Goal: Task Accomplishment & Management: Manage account settings

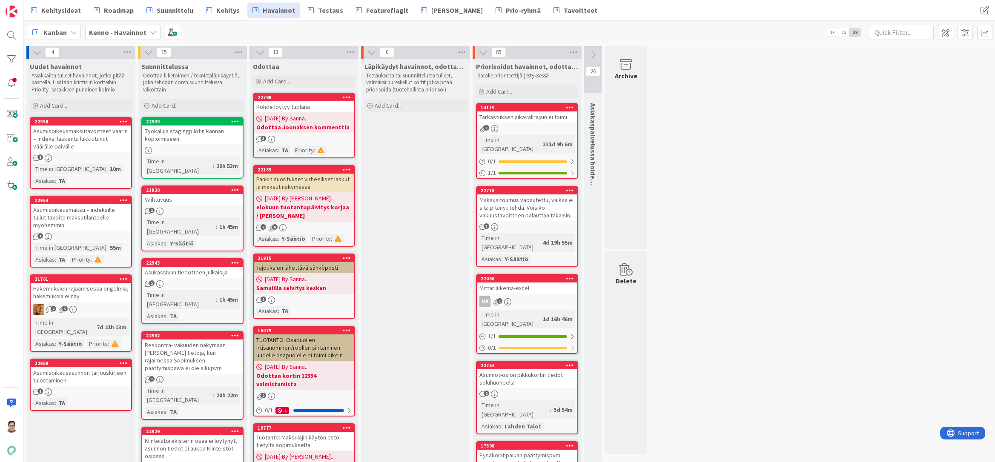
click at [166, 10] on span "Suunnittelu" at bounding box center [175, 10] width 37 height 10
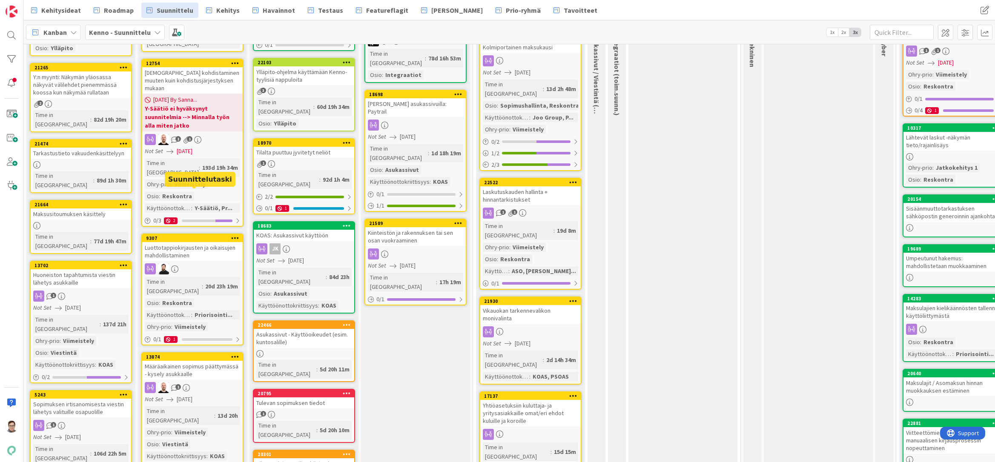
scroll to position [128, 0]
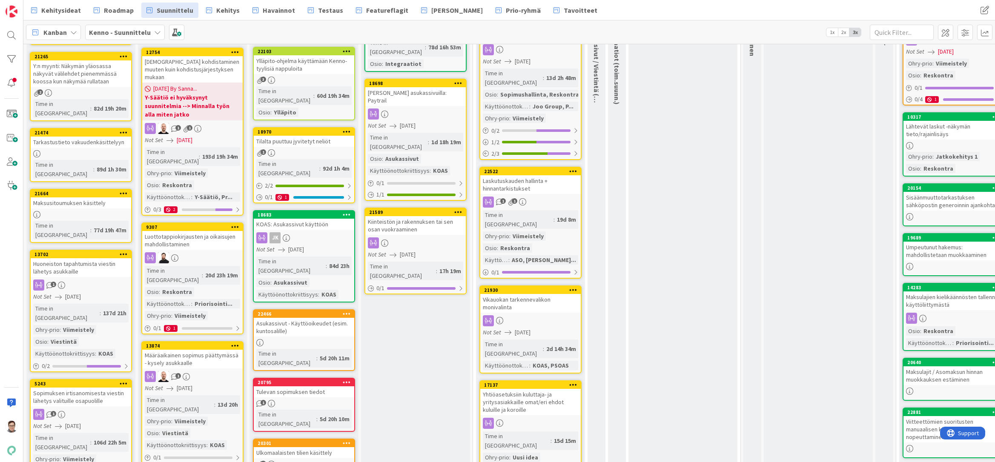
click at [197, 231] on div "Luottotappiokirjausten ja oikaisujen mahdollistaminen" at bounding box center [192, 240] width 100 height 19
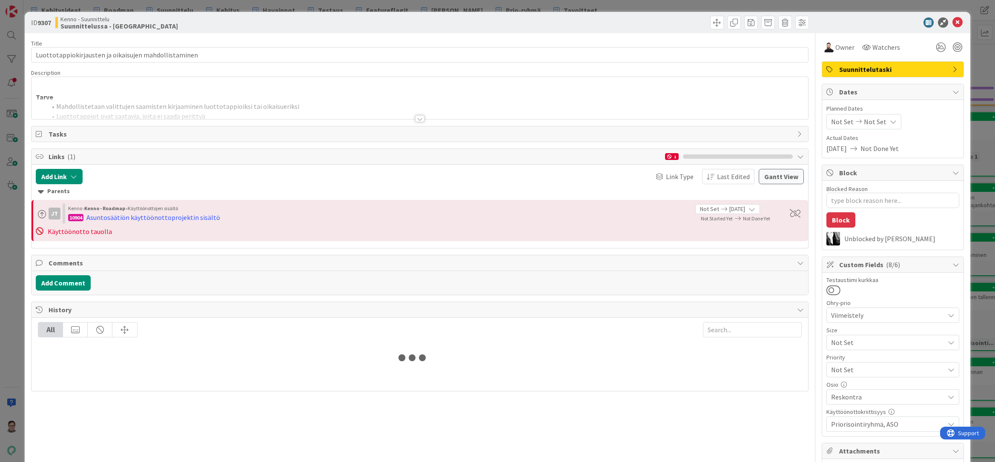
type textarea "x"
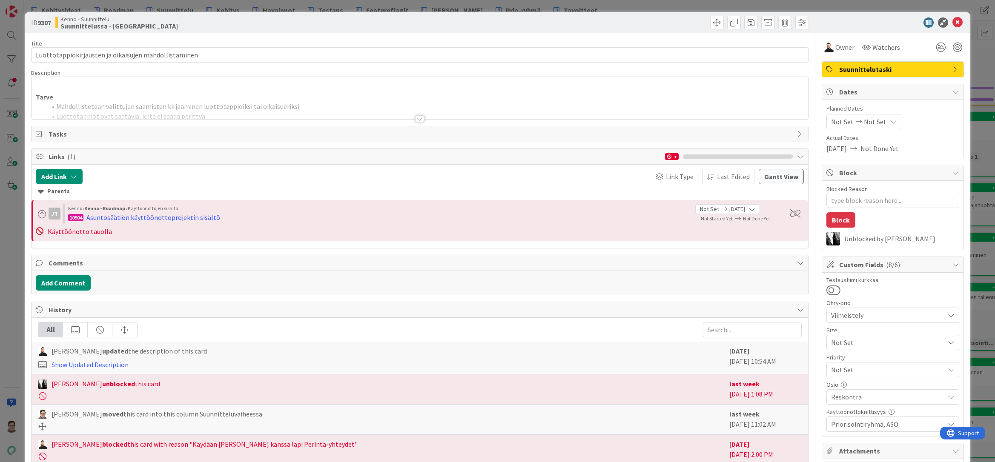
click at [415, 119] on div at bounding box center [419, 118] width 9 height 7
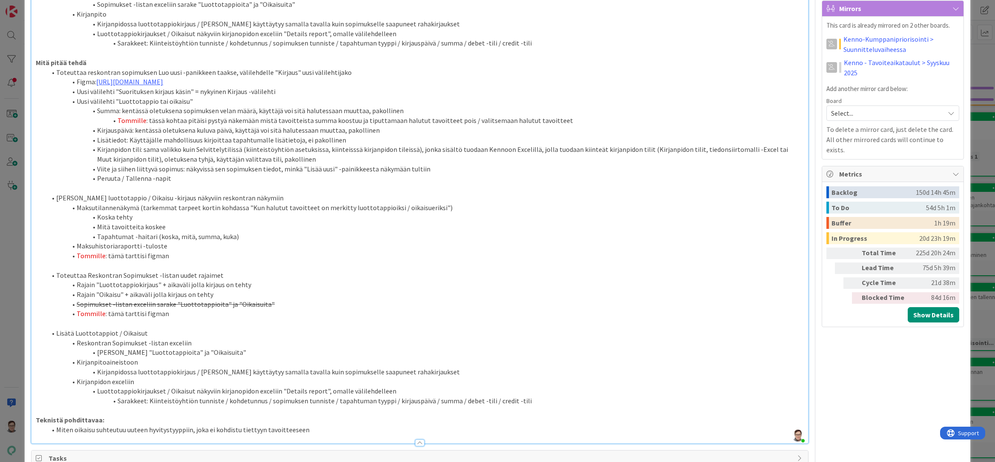
scroll to position [468, 0]
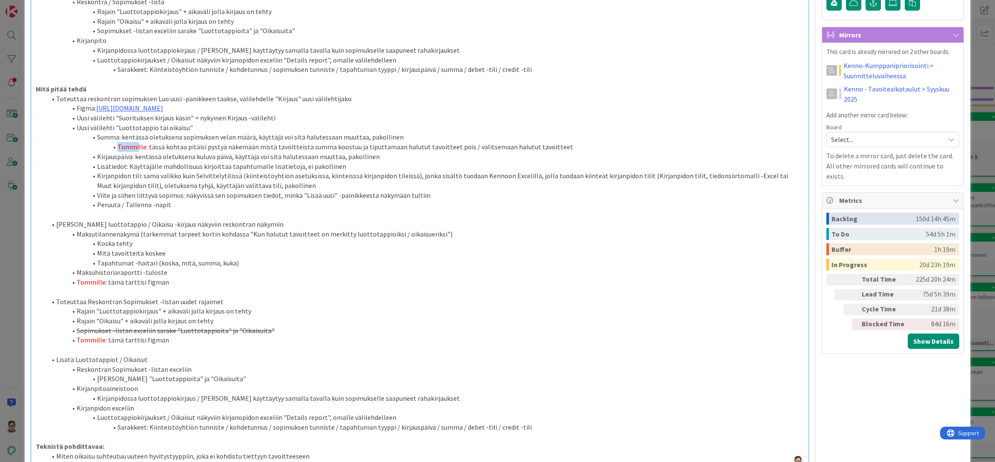
drag, startPoint x: 118, startPoint y: 145, endPoint x: 138, endPoint y: 146, distance: 19.2
click at [138, 146] on span "Tommille" at bounding box center [132, 147] width 29 height 9
drag, startPoint x: 77, startPoint y: 282, endPoint x: 93, endPoint y: 282, distance: 15.8
click at [93, 282] on span "Tommille" at bounding box center [91, 282] width 29 height 9
drag, startPoint x: 77, startPoint y: 340, endPoint x: 94, endPoint y: 339, distance: 16.2
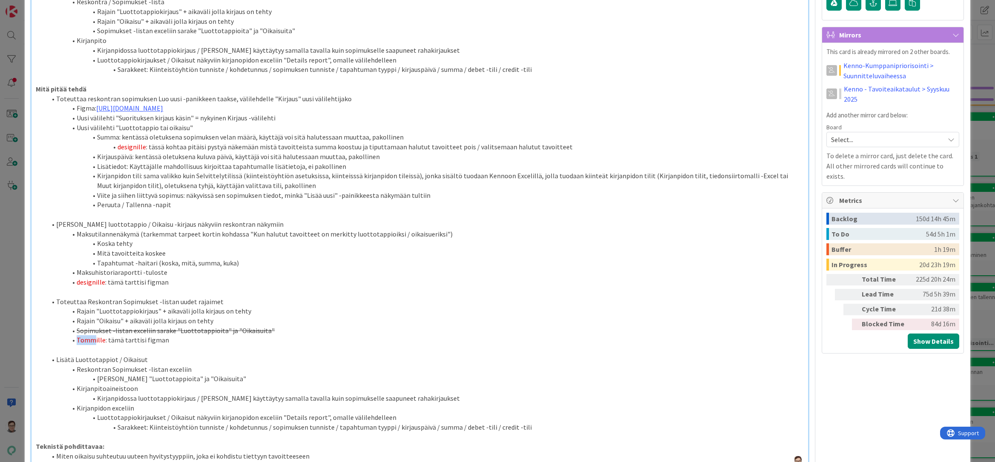
click at [94, 339] on span "Tommille" at bounding box center [91, 340] width 29 height 9
click at [202, 358] on li "Lisätä Luottotappiot / Oikaisut" at bounding box center [424, 360] width 757 height 10
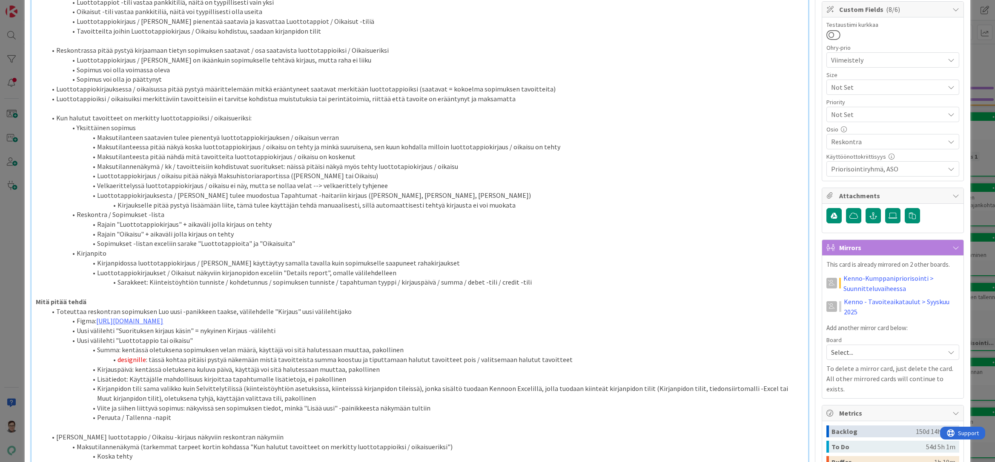
scroll to position [0, 0]
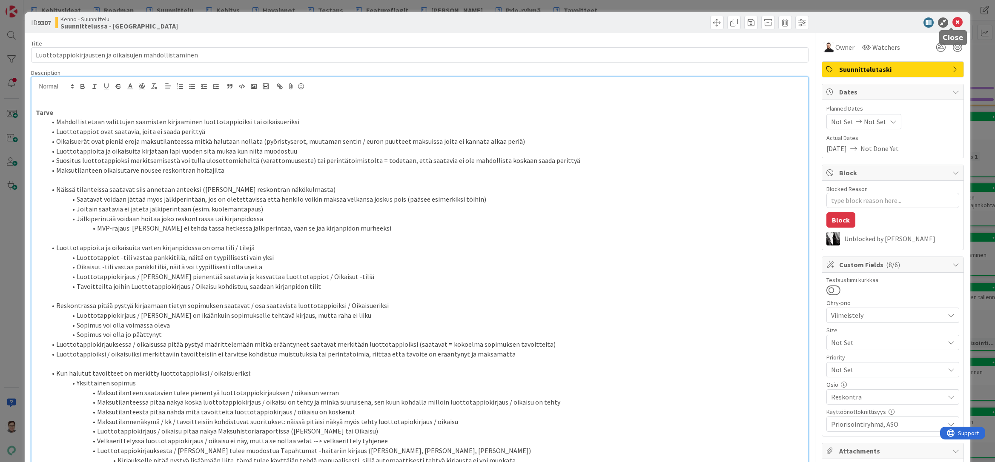
click at [953, 25] on icon at bounding box center [957, 22] width 10 height 10
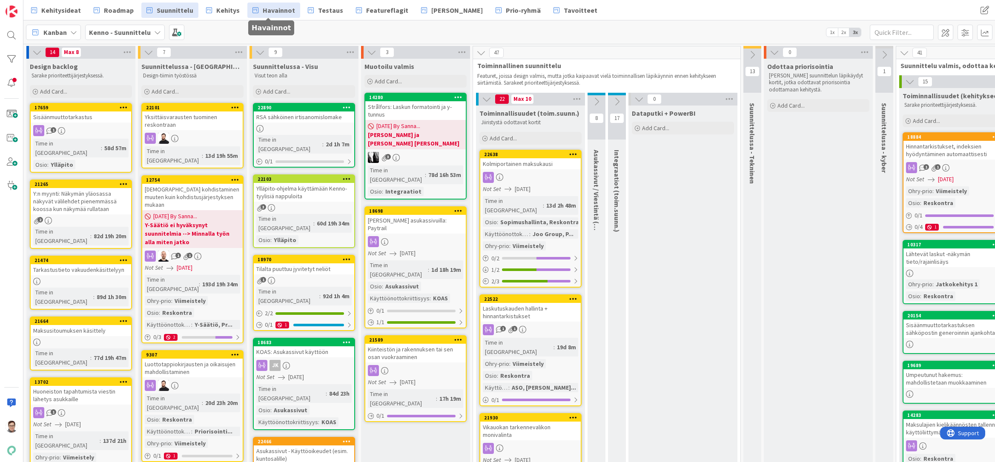
click at [269, 10] on span "Havainnot" at bounding box center [279, 10] width 32 height 10
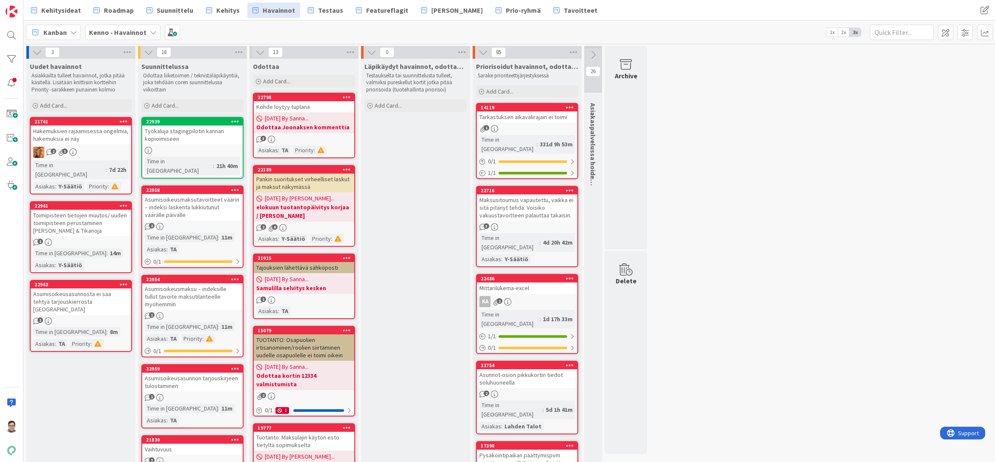
click at [180, 140] on div "Työkaluja stagingpilotin kannan kopioimiseen" at bounding box center [192, 135] width 100 height 19
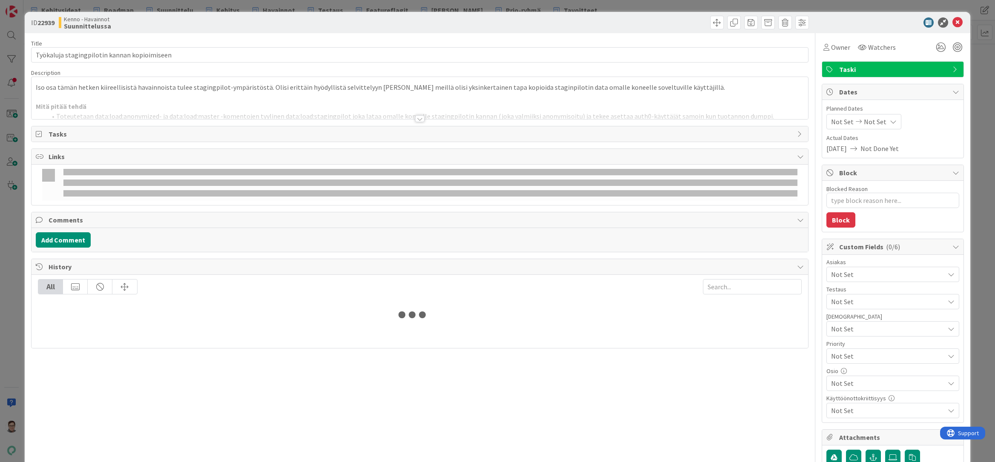
type textarea "x"
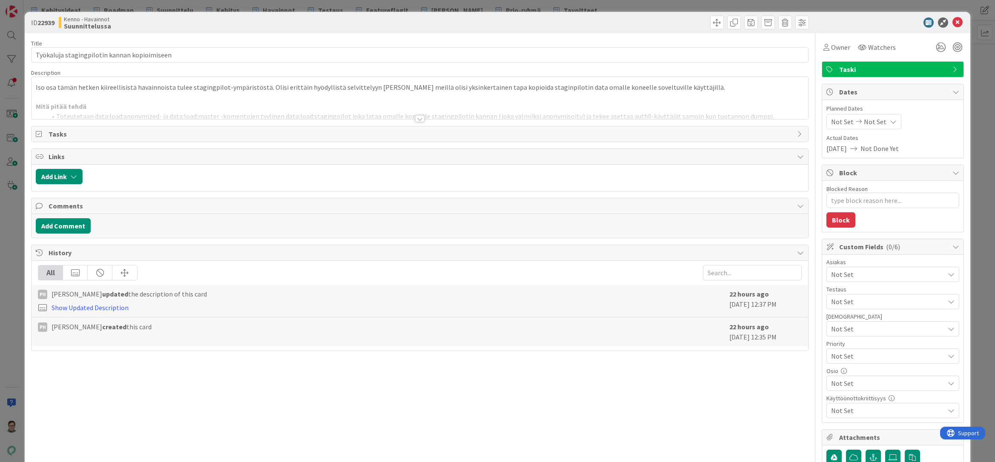
click at [416, 116] on div at bounding box center [419, 118] width 9 height 7
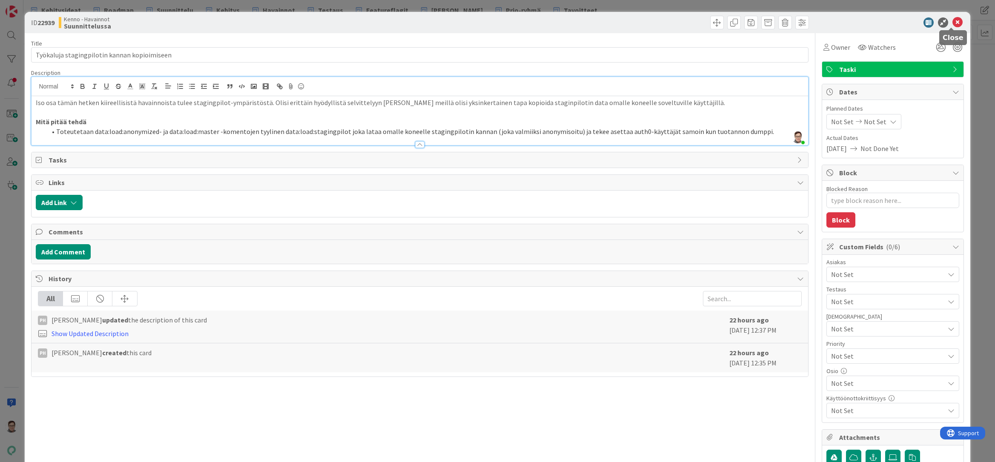
click at [952, 21] on icon at bounding box center [957, 22] width 10 height 10
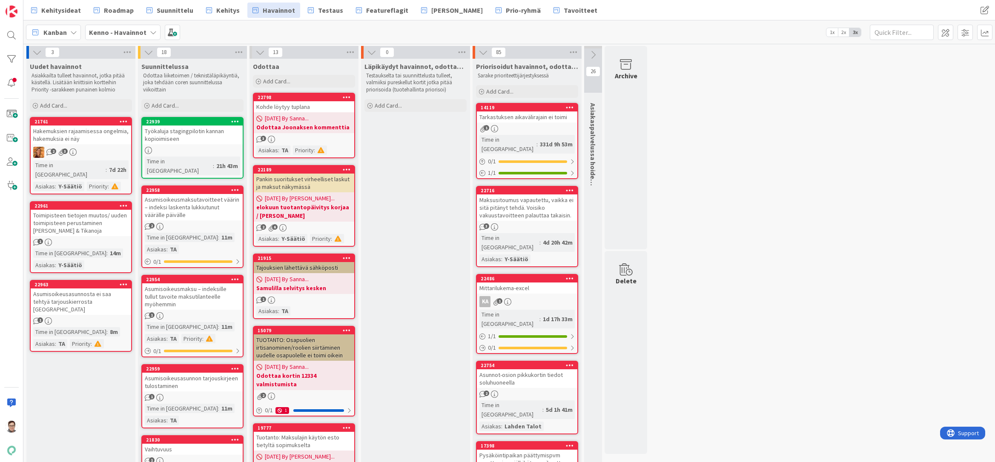
click at [202, 198] on div "Asumisoikeusmaksutavoitteet väärin – indeksi laskenta lukkiutunut väärälle päiv…" at bounding box center [192, 207] width 100 height 26
click at [173, 194] on div "Asumisoikeusmaksutavoitteet väärin – indeksi laskenta lukkiutunut väärälle päiv…" at bounding box center [192, 207] width 100 height 26
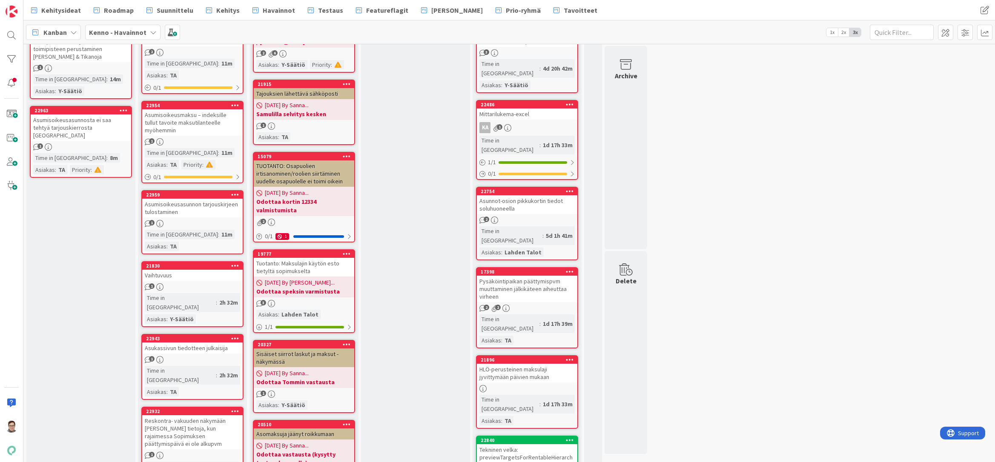
scroll to position [43, 0]
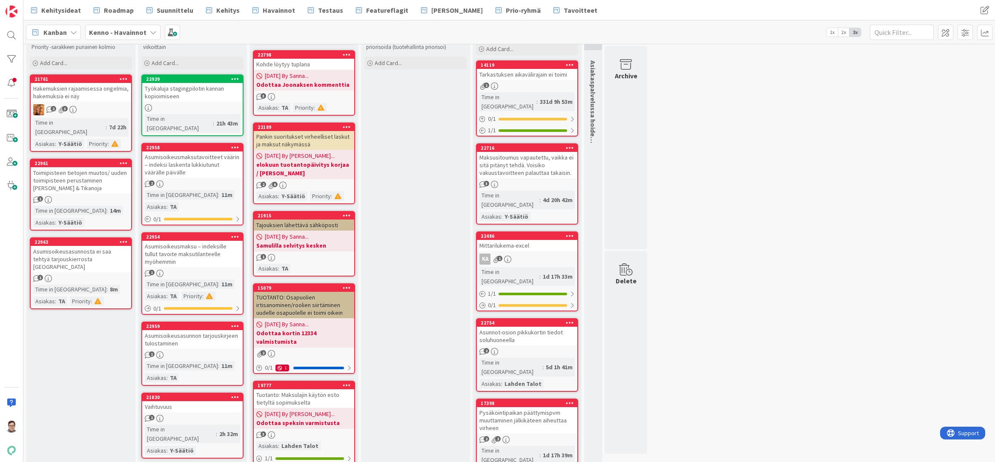
click at [190, 159] on div "Asumisoikeusmaksutavoitteet väärin – indeksi laskenta lukkiutunut väärälle päiv…" at bounding box center [192, 165] width 100 height 26
click at [183, 241] on div "Asumisoikeusmaksu – indeksille tullut tavoite maksutilanteelle myöhemmin" at bounding box center [192, 254] width 100 height 26
click at [189, 91] on div "Työkaluja stagingpilotin kannan kopioimiseen" at bounding box center [192, 92] width 100 height 19
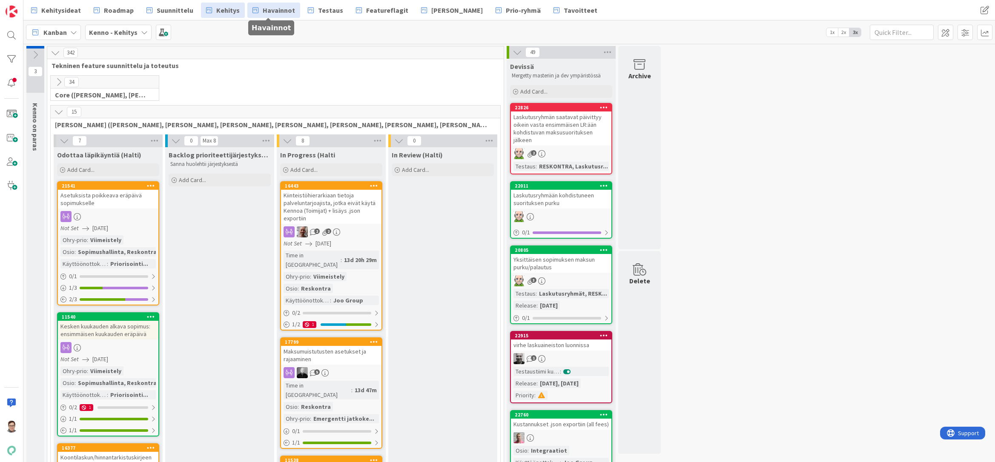
click at [270, 11] on span "Havainnot" at bounding box center [279, 10] width 32 height 10
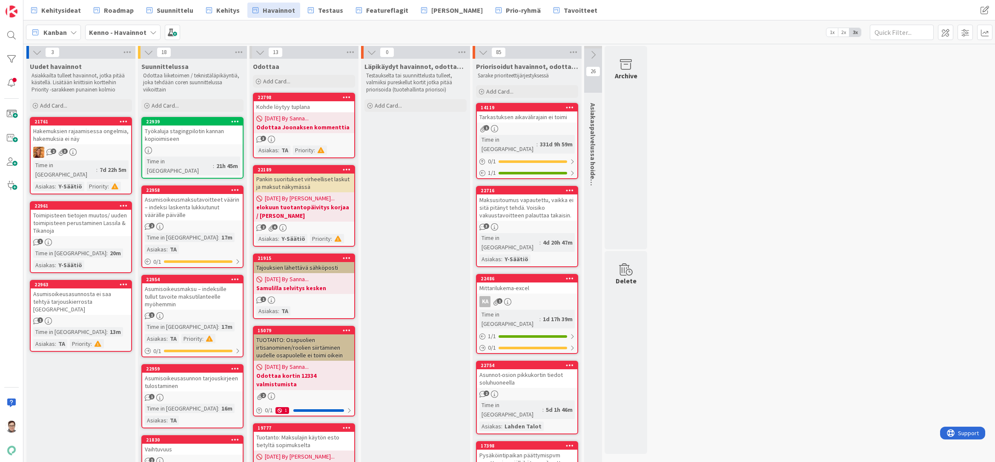
click at [188, 194] on div "Asumisoikeusmaksutavoitteet väärin – indeksi laskenta lukkiutunut väärälle päiv…" at bounding box center [192, 207] width 100 height 26
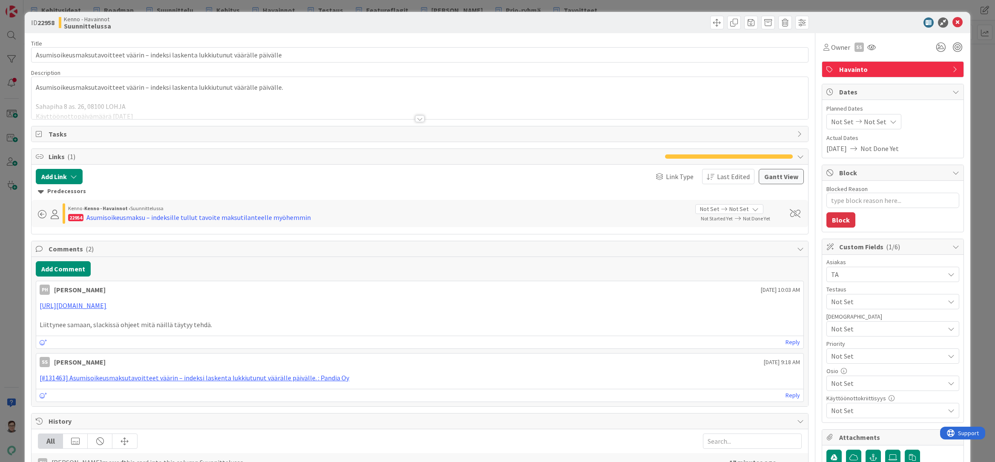
click at [417, 115] on div at bounding box center [420, 109] width 776 height 22
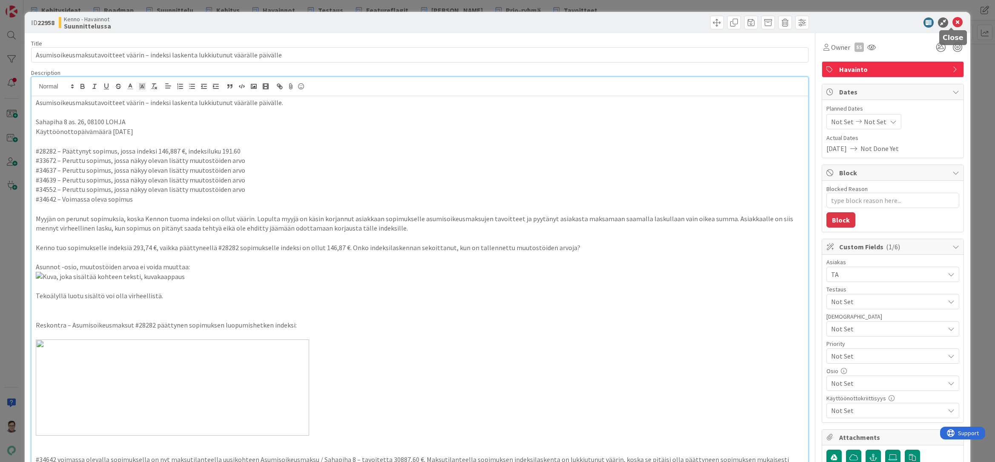
click at [952, 22] on icon at bounding box center [957, 22] width 10 height 10
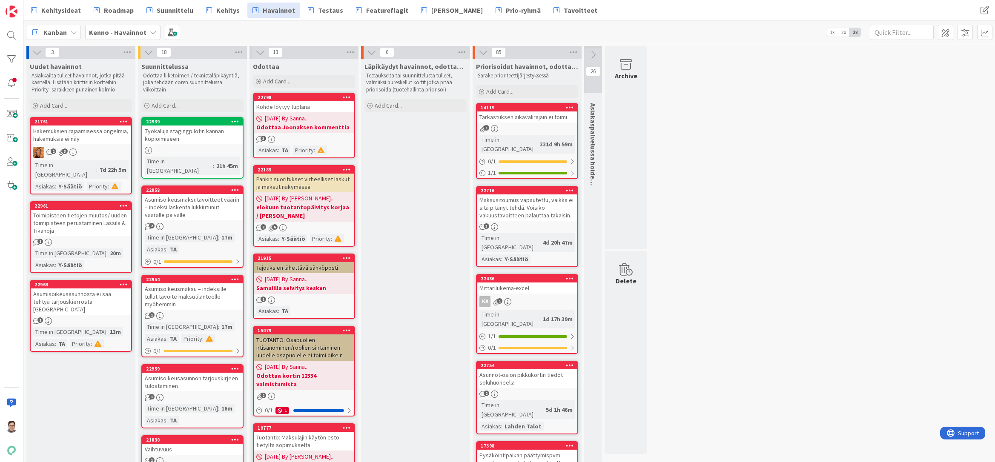
click at [207, 284] on div "Asumisoikeusmaksu – indeksille tullut tavoite maksutilanteelle myöhemmin" at bounding box center [192, 297] width 100 height 26
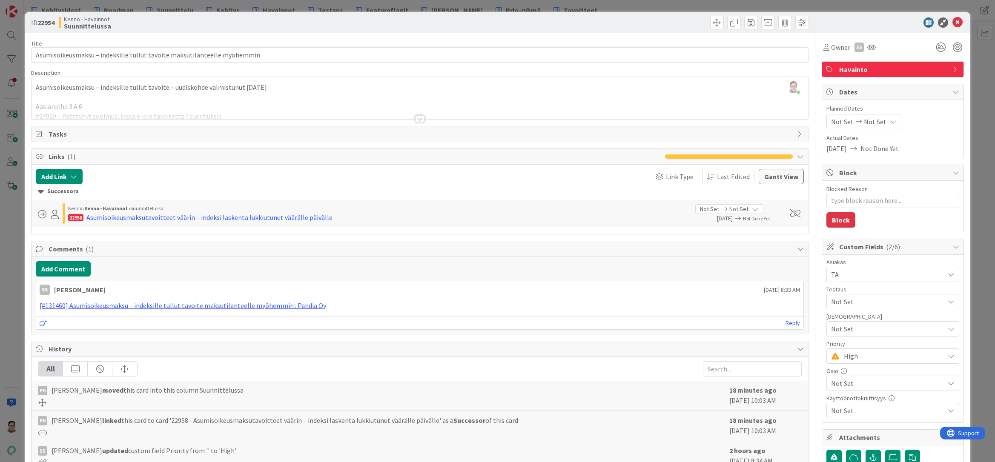
click at [416, 115] on div at bounding box center [420, 109] width 776 height 22
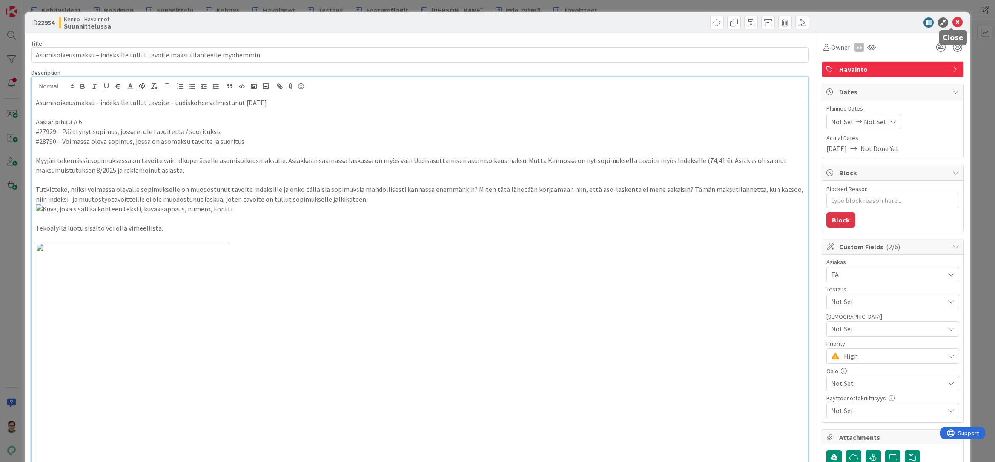
click at [952, 26] on icon at bounding box center [957, 22] width 10 height 10
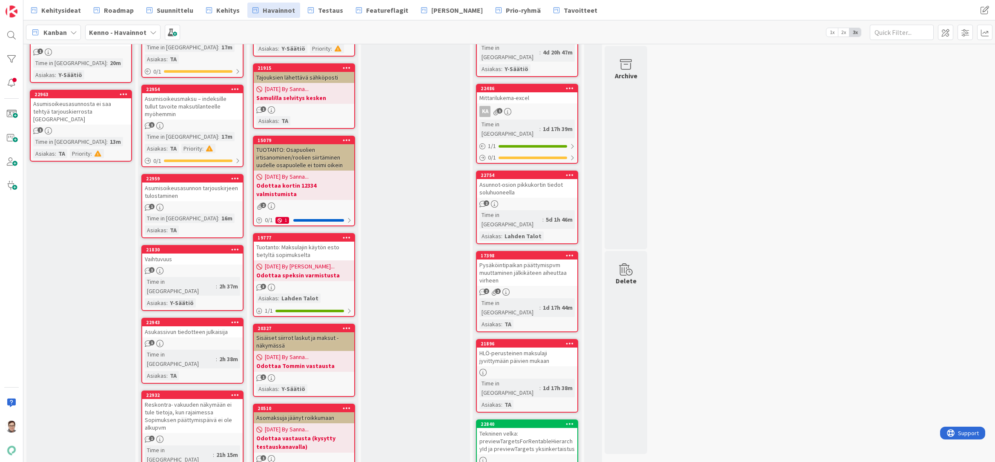
scroll to position [213, 0]
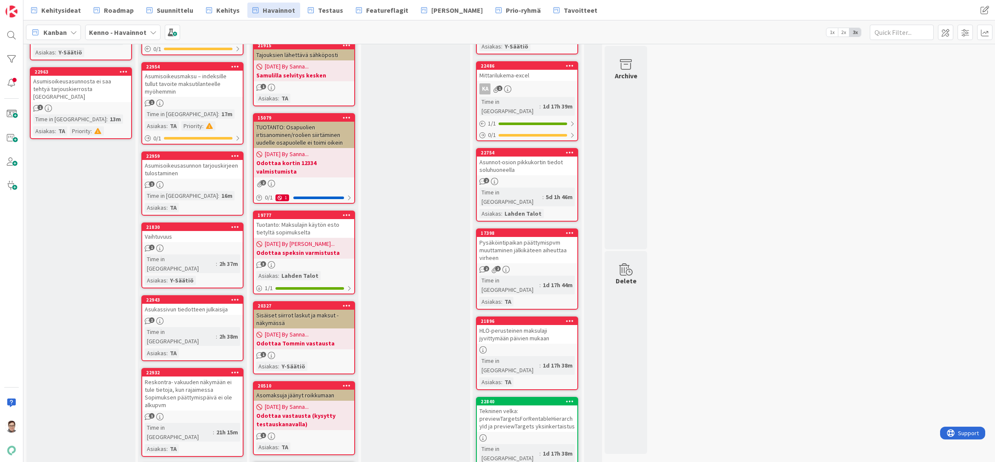
click at [196, 160] on div "Asumisoikeusasunnon tarjouskirjeen tulostaminen" at bounding box center [192, 169] width 100 height 19
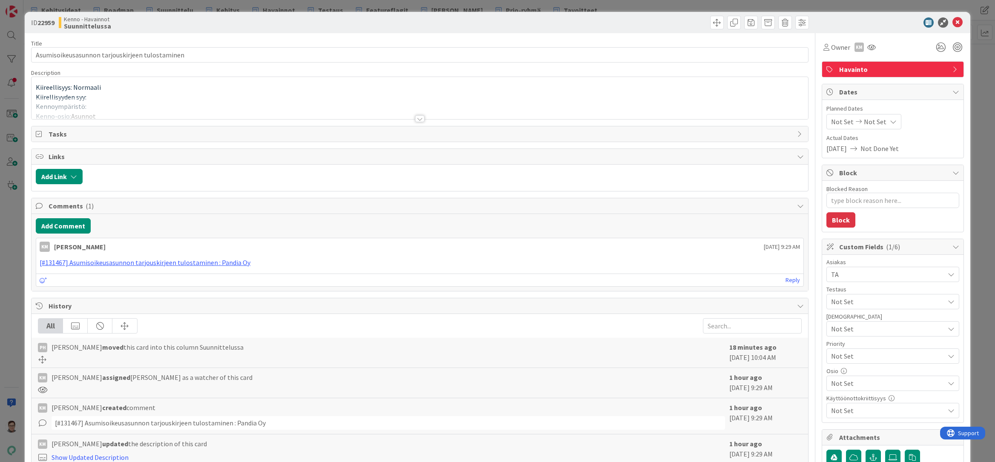
click at [418, 119] on div at bounding box center [419, 118] width 9 height 7
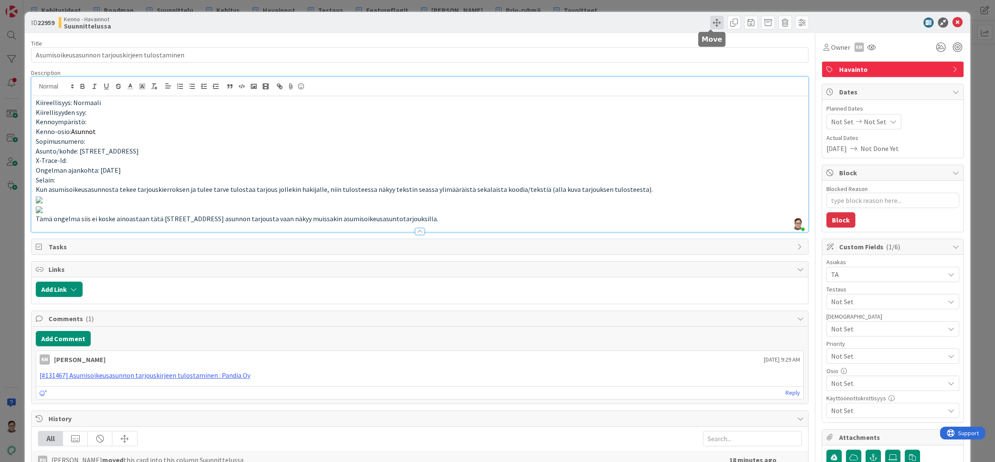
click at [711, 23] on span at bounding box center [717, 23] width 14 height 14
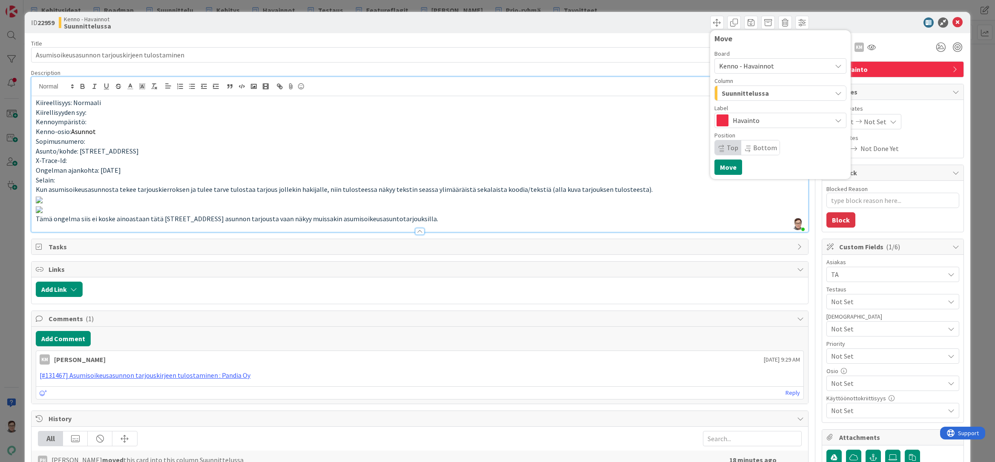
click at [749, 94] on span "Suunnittelussa" at bounding box center [745, 93] width 47 height 11
click at [753, 63] on span "Kenno - Havainnot" at bounding box center [746, 66] width 55 height 9
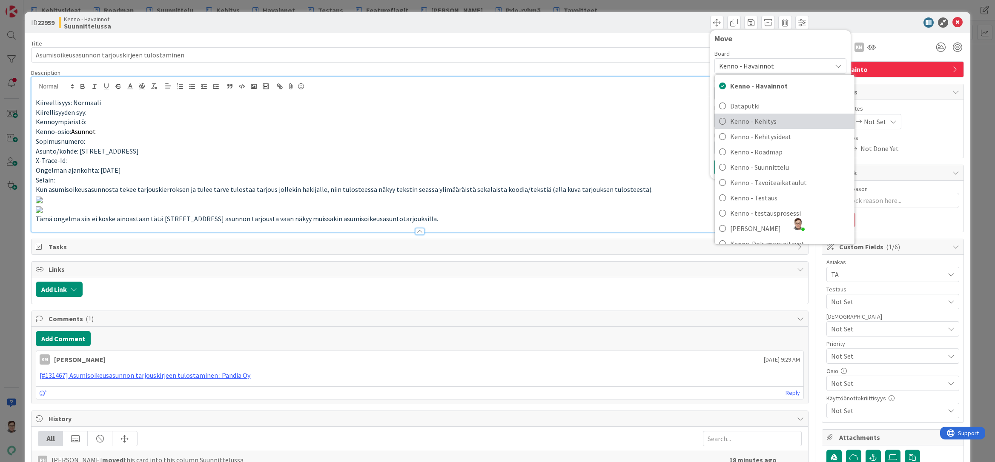
click at [750, 118] on span "Kenno - Kehitys" at bounding box center [790, 121] width 120 height 13
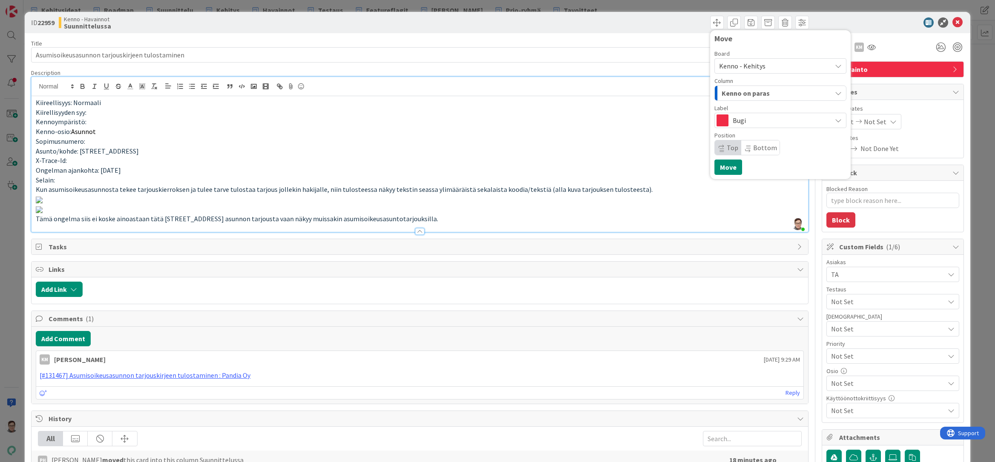
click at [751, 93] on span "Kenno on paras" at bounding box center [746, 93] width 48 height 11
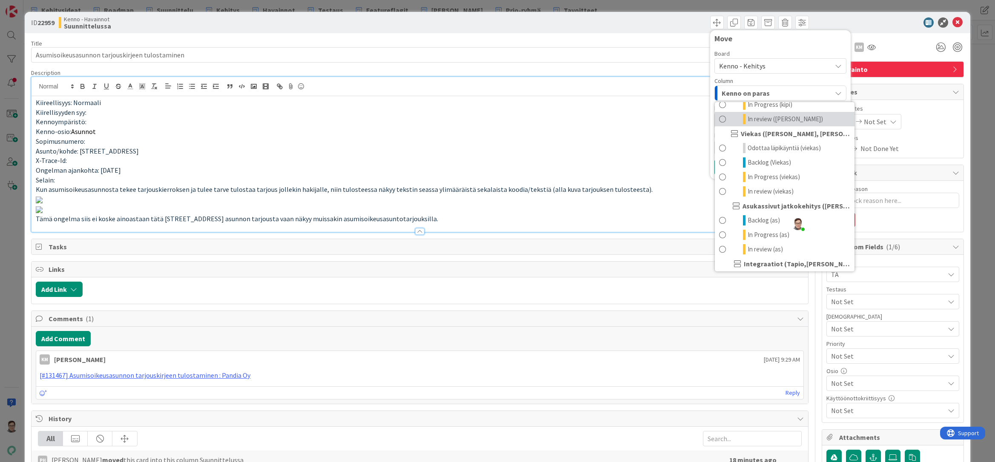
scroll to position [468, 0]
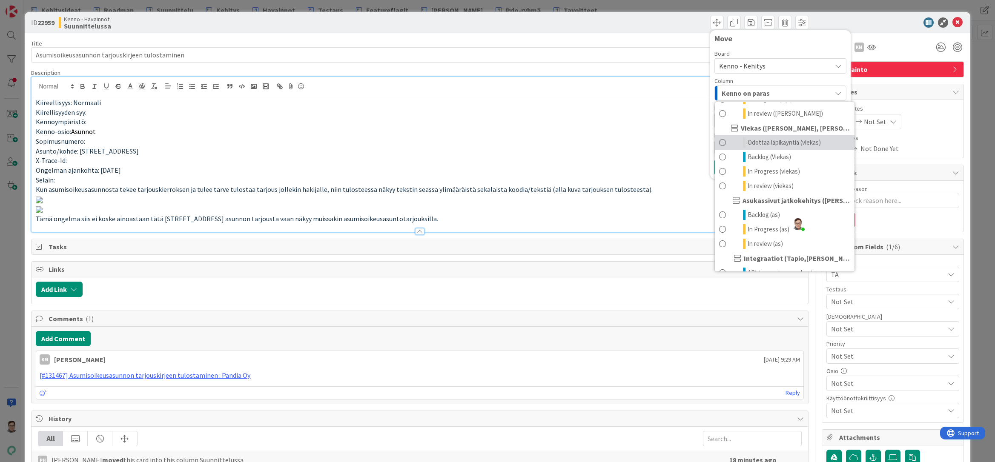
click at [764, 141] on span "Odottaa läpikäyntiä (viekas)" at bounding box center [784, 143] width 73 height 10
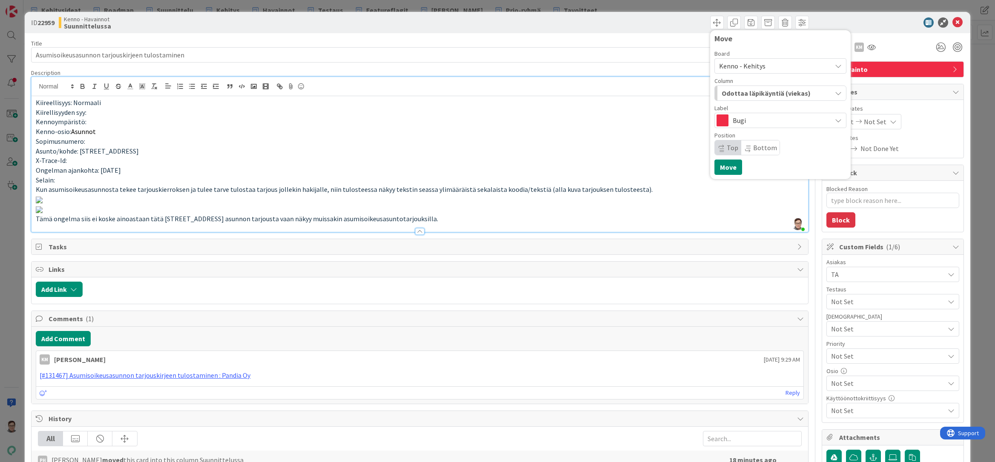
click at [753, 146] on span "Bottom" at bounding box center [765, 147] width 24 height 9
click at [720, 164] on button "Move" at bounding box center [728, 167] width 28 height 15
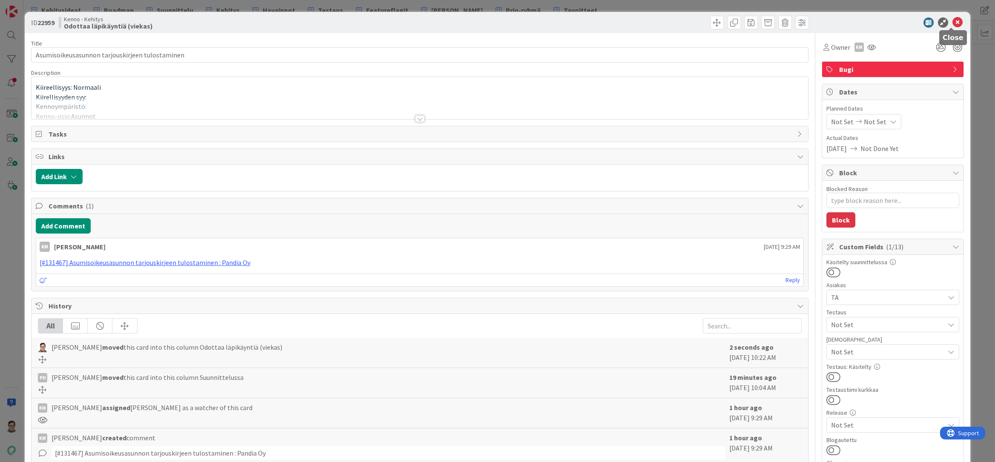
click at [954, 22] on icon at bounding box center [957, 22] width 10 height 10
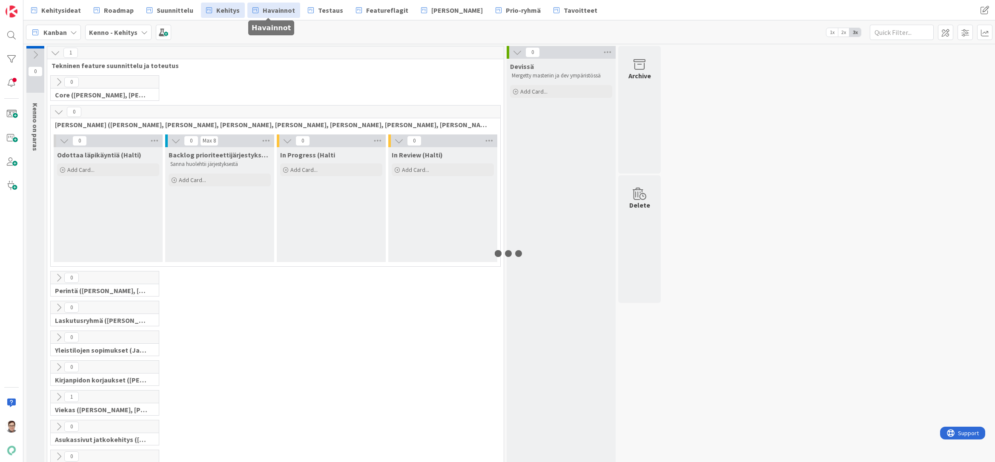
click at [269, 11] on span "Havainnot" at bounding box center [279, 10] width 32 height 10
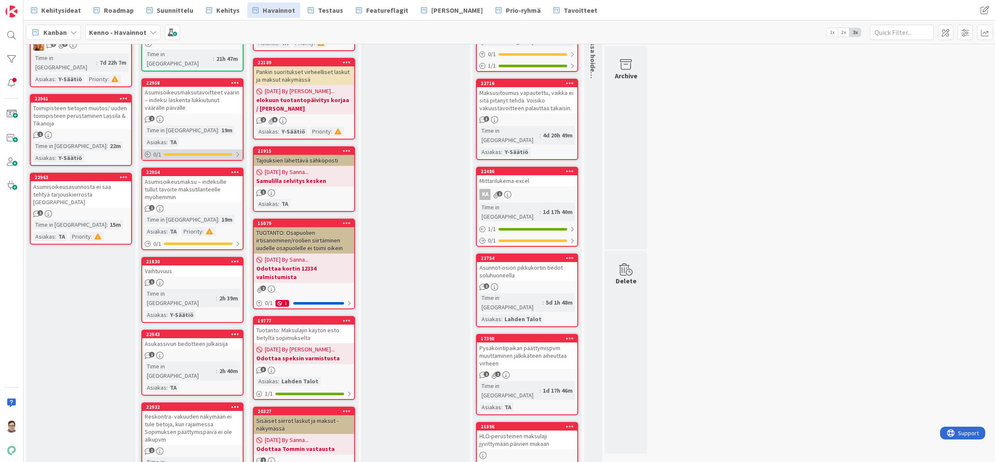
scroll to position [170, 0]
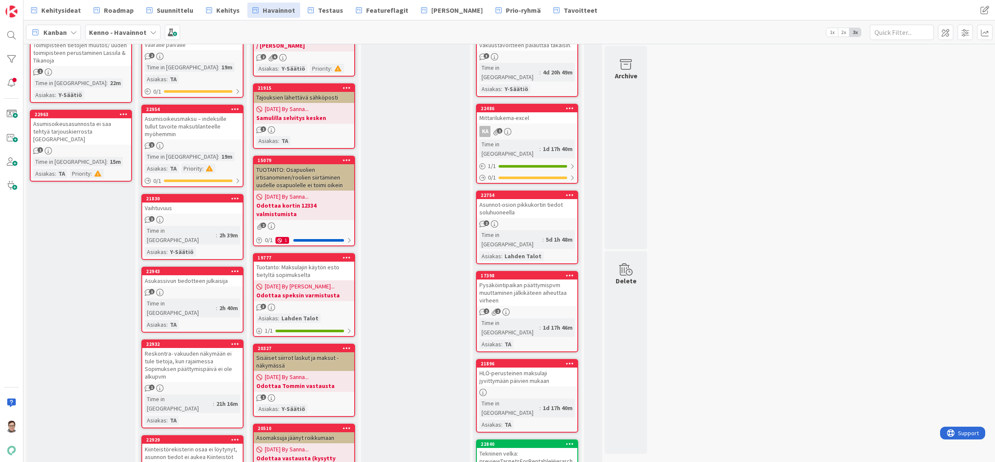
click at [183, 203] on div "Vaihtuvuus" at bounding box center [192, 208] width 100 height 11
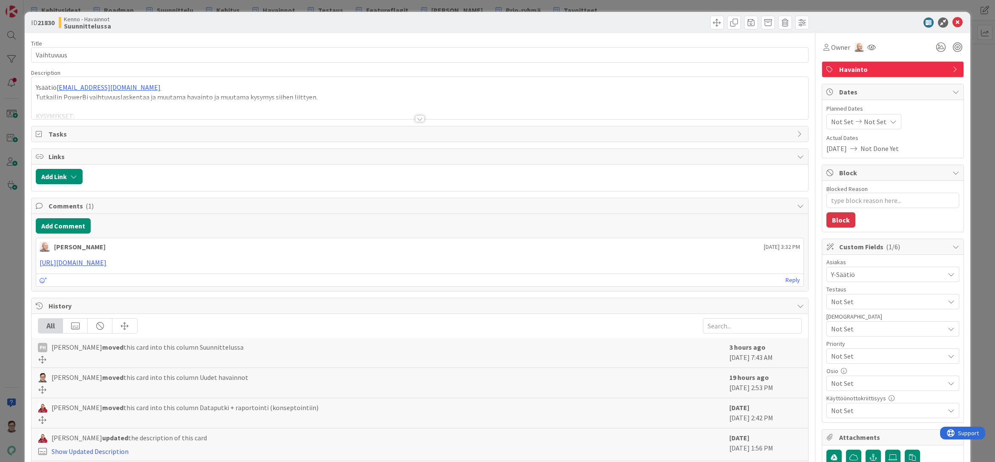
click at [415, 119] on div at bounding box center [419, 118] width 9 height 7
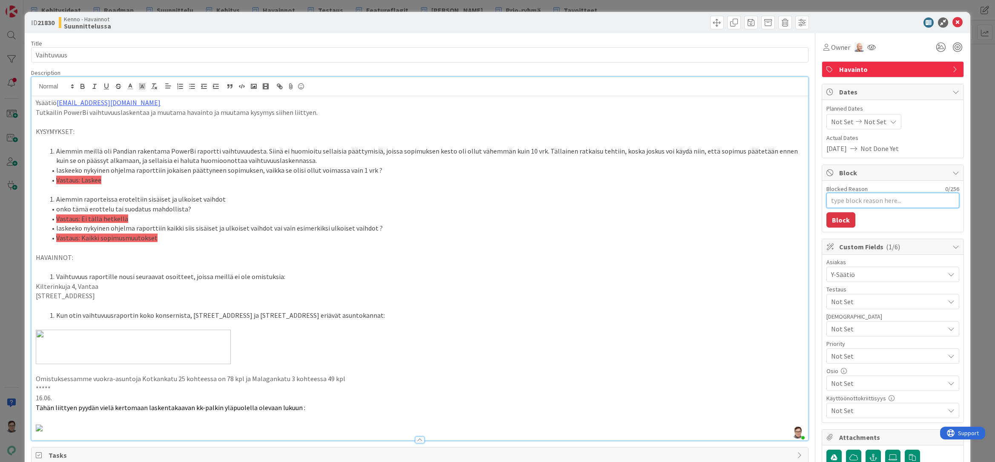
click at [839, 199] on textarea "Blocked Reason" at bounding box center [892, 200] width 133 height 15
type textarea "x"
type textarea "O"
type textarea "x"
type textarea "Od"
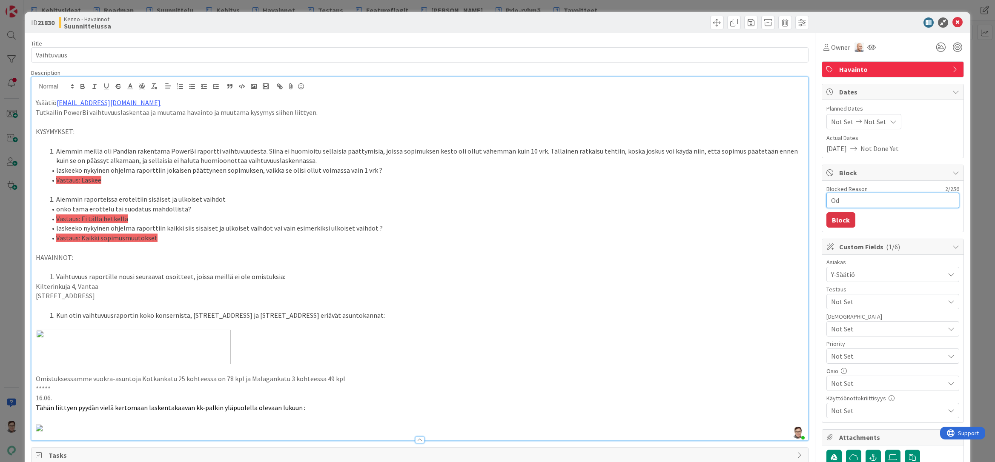
type textarea "x"
type textarea "Odo"
type textarea "x"
type textarea "Odot"
type textarea "x"
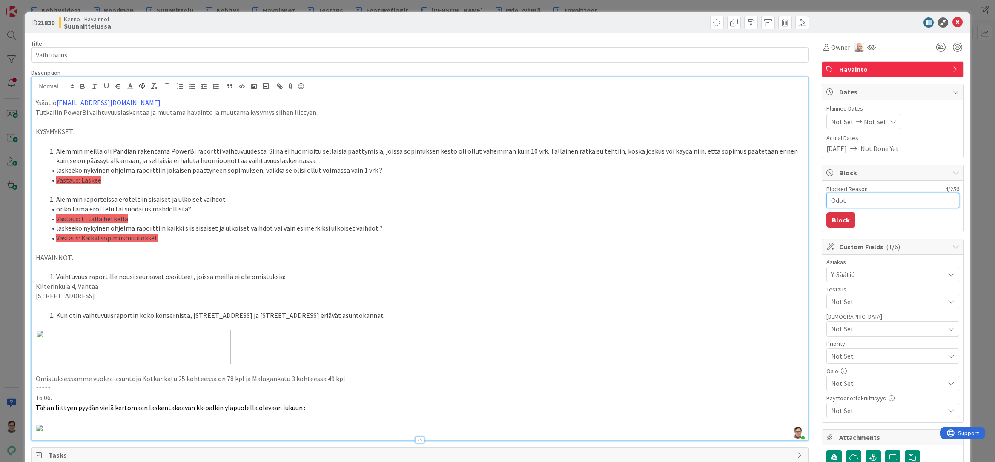
type textarea "Odott"
type textarea "x"
type textarea "Odotta"
type textarea "x"
type textarea "Odottaa"
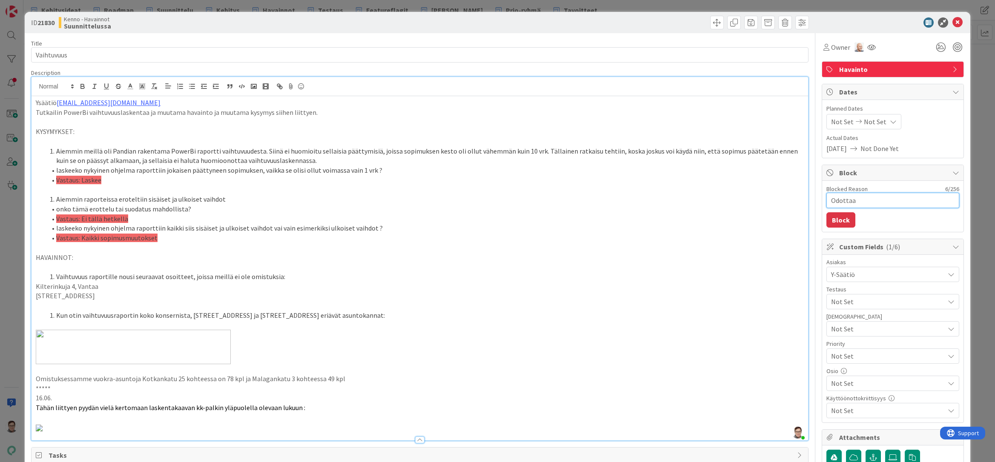
type textarea "x"
type textarea "Odottaa"
type textarea "x"
type textarea "Odottaa tI"
type textarea "x"
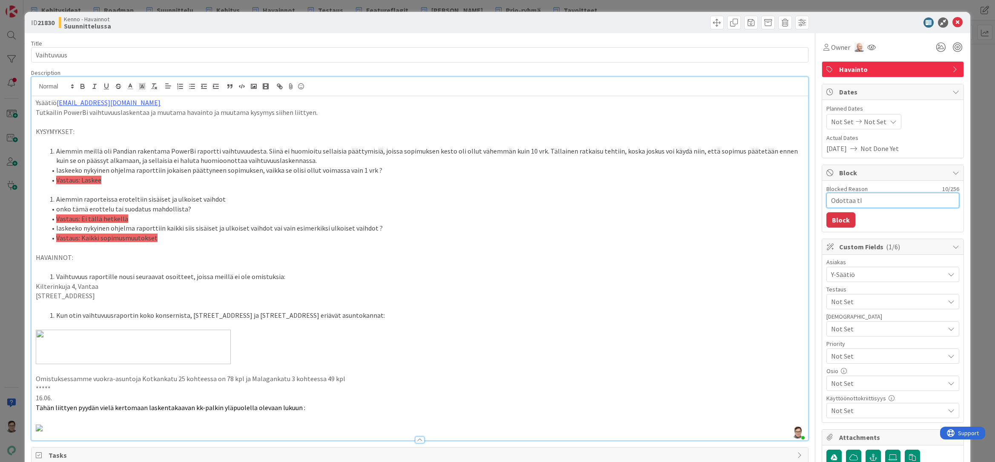
type textarea "Odottaa t"
type textarea "x"
type textarea "Odottaa"
type textarea "x"
type textarea "Odottaa T"
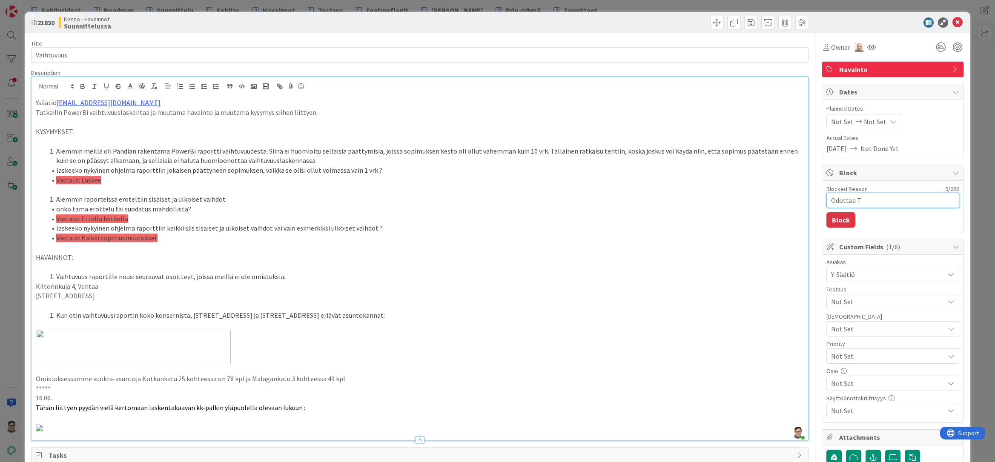
type textarea "x"
type textarea "Odottaa Ti"
type textarea "x"
type textarea "Odottaa Tim"
type textarea "x"
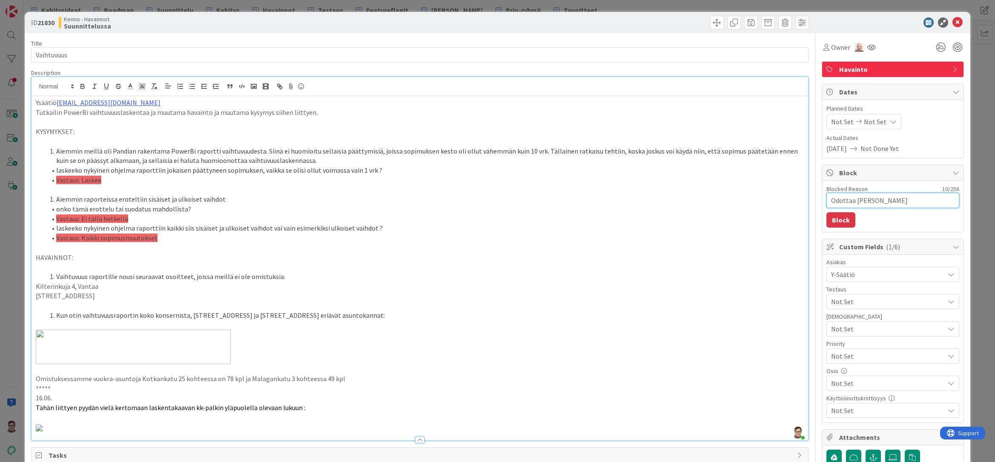
type textarea "Odottaa Timo"
type textarea "x"
type textarea "Odottaa Timon"
type textarea "x"
type textarea "Odottaa Timon"
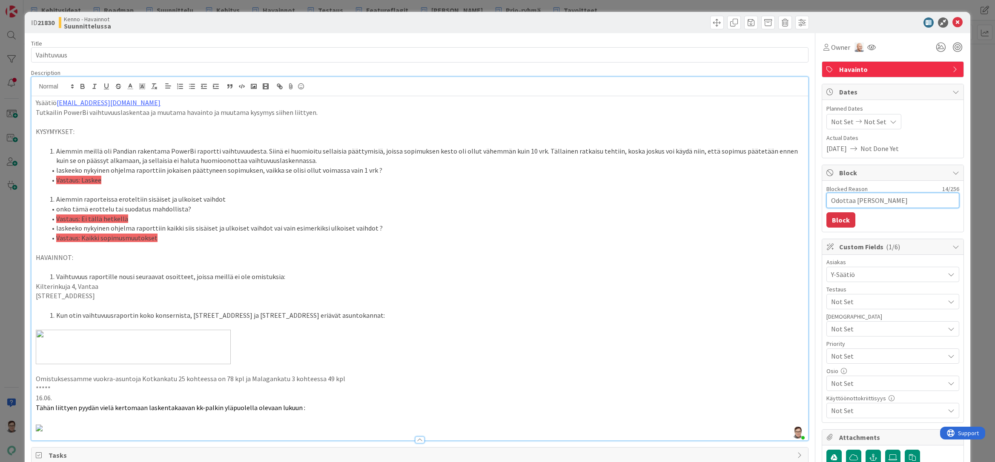
type textarea "x"
type textarea "Odottaa Timon k"
type textarea "x"
type textarea "Odottaa Timon ko"
type textarea "x"
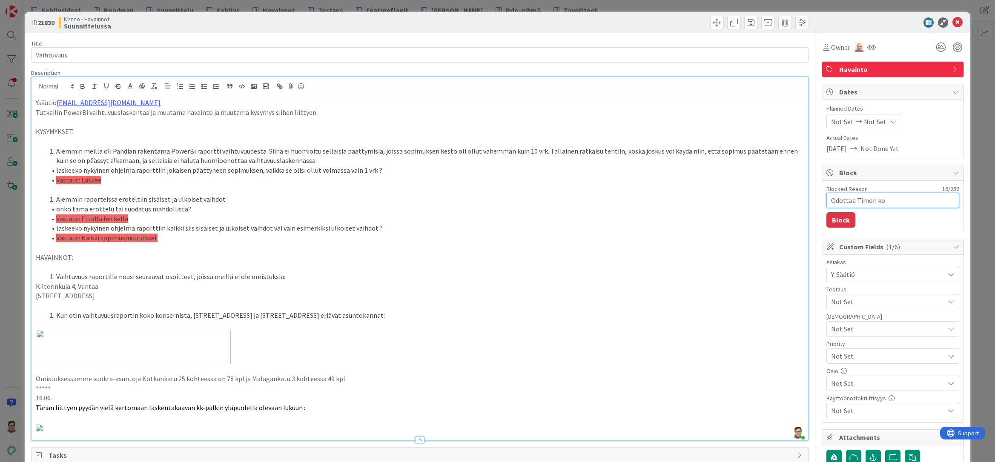
type textarea "Odottaa Timon kom"
type textarea "x"
type textarea "Odottaa Timon komm"
type textarea "x"
type textarea "Odottaa Timon kommn"
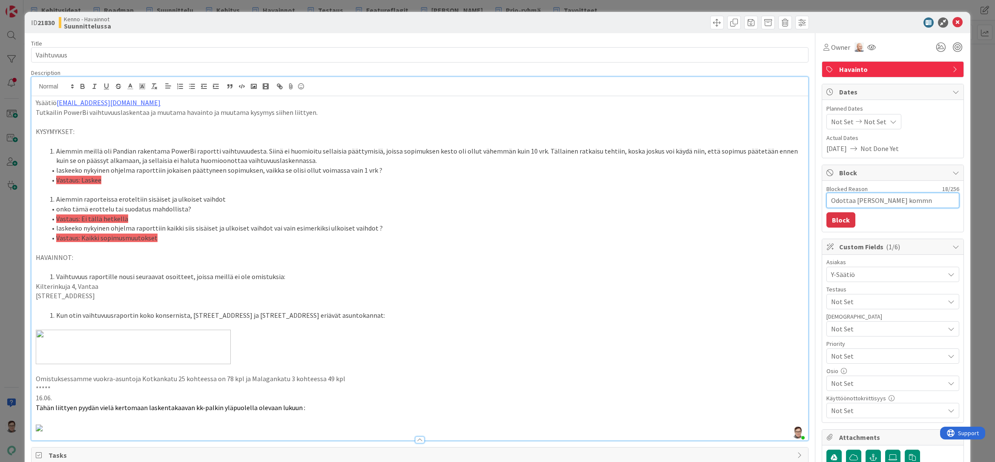
type textarea "x"
type textarea "Odottaa Timon kommne"
type textarea "x"
type textarea "Odottaa Timon kommnet"
type textarea "x"
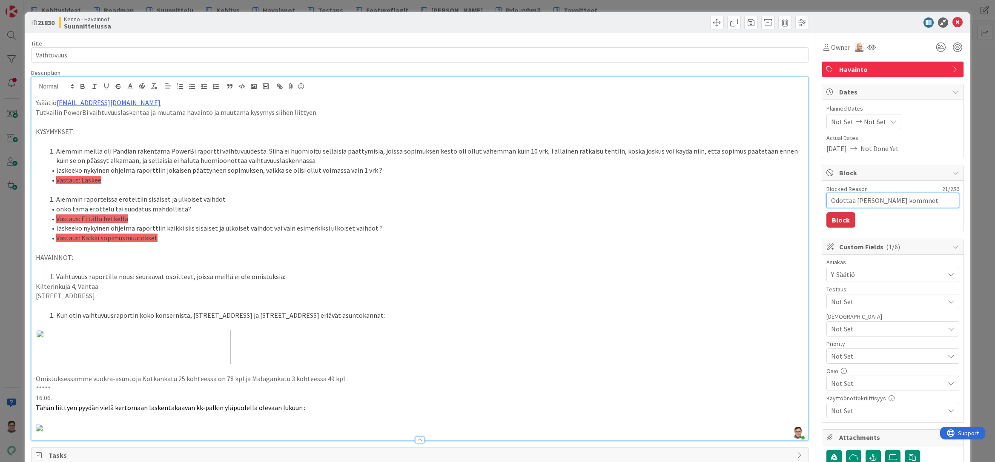
type textarea "Odottaa Timon kommnett"
type textarea "x"
type textarea "Odottaa Timon kommnette"
type textarea "x"
type textarea "Odottaa Timon kommnettej"
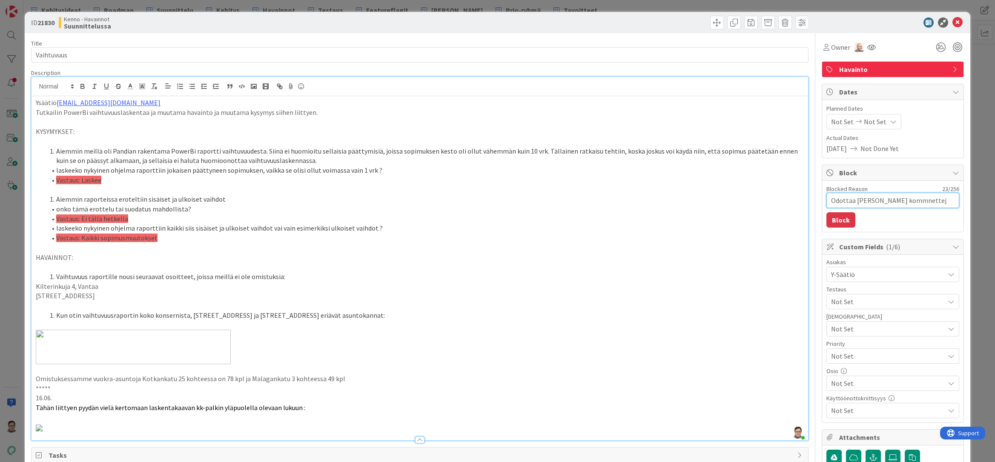
type textarea "x"
type textarea "Odottaa Timon kommnetteja"
click at [890, 202] on textarea "Odottaa Timon kommnetteja" at bounding box center [892, 200] width 133 height 15
type textarea "x"
type textarea "Odottaa Timon kommetteja"
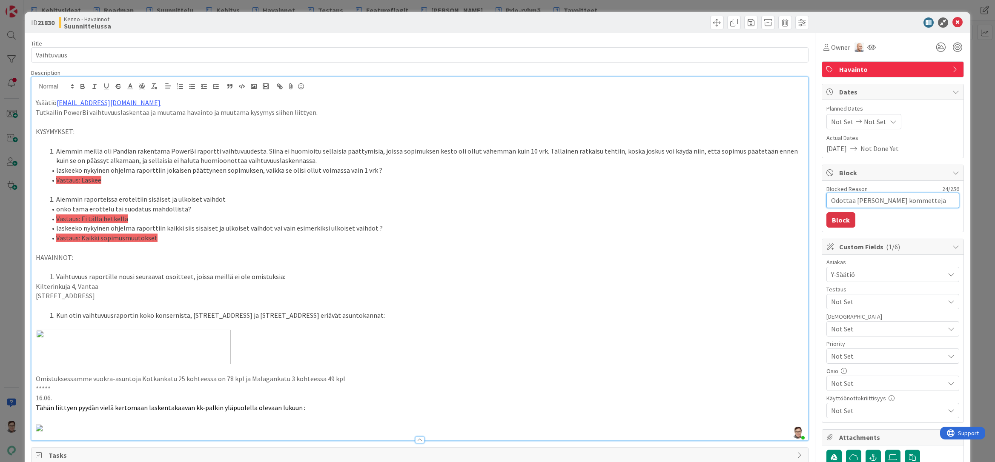
drag, startPoint x: 888, startPoint y: 201, endPoint x: 896, endPoint y: 201, distance: 8.5
click at [888, 201] on textarea "Odottaa Timon kommetteja" at bounding box center [892, 200] width 133 height 15
type textarea "x"
type textarea "Odottaa Timon kommentteja"
click at [835, 221] on button "Block" at bounding box center [840, 219] width 29 height 15
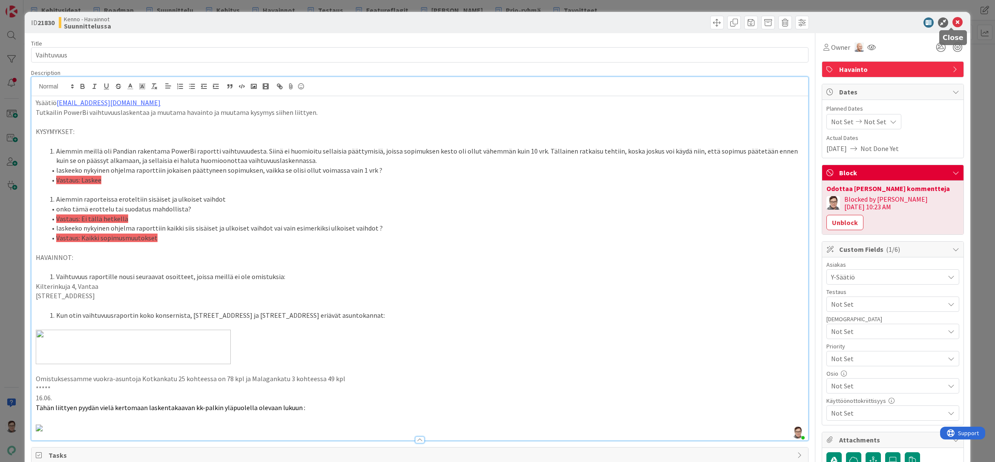
click at [952, 23] on icon at bounding box center [957, 22] width 10 height 10
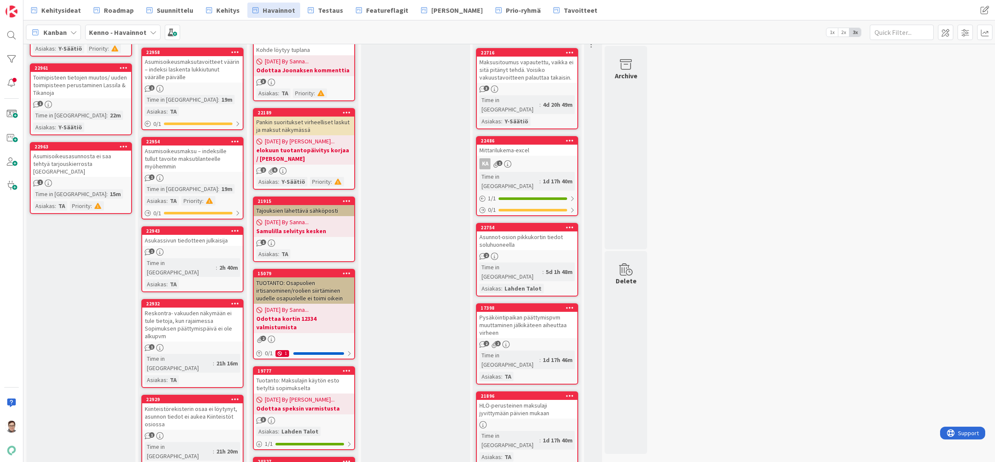
scroll to position [170, 0]
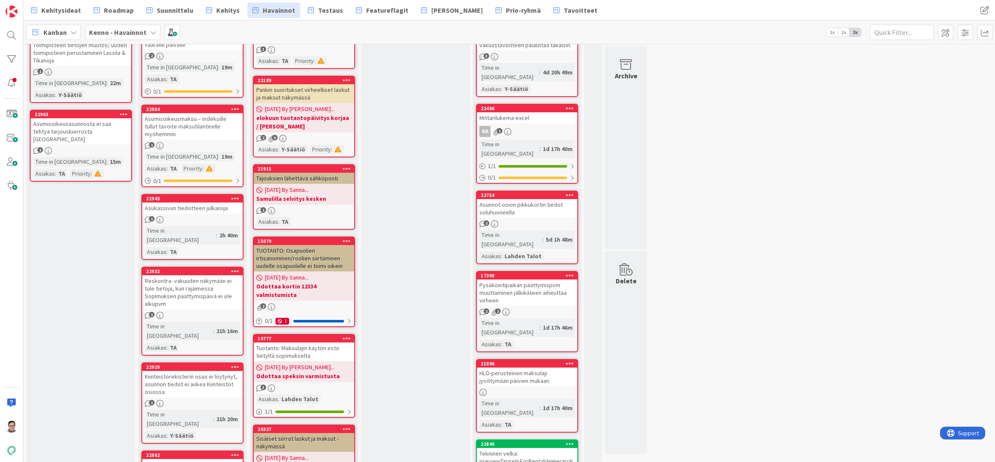
click at [197, 203] on div "Asukassivun tiedotteen julkaisija" at bounding box center [192, 208] width 100 height 11
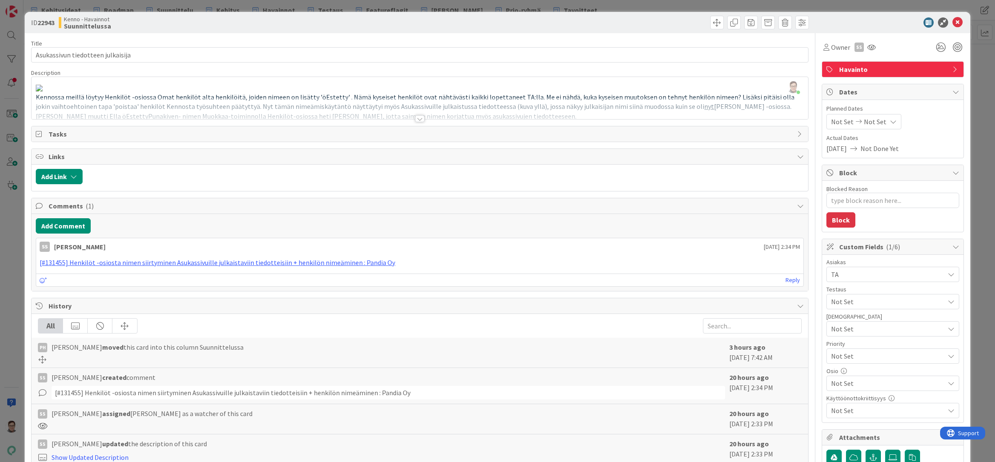
click at [416, 118] on div at bounding box center [419, 118] width 9 height 7
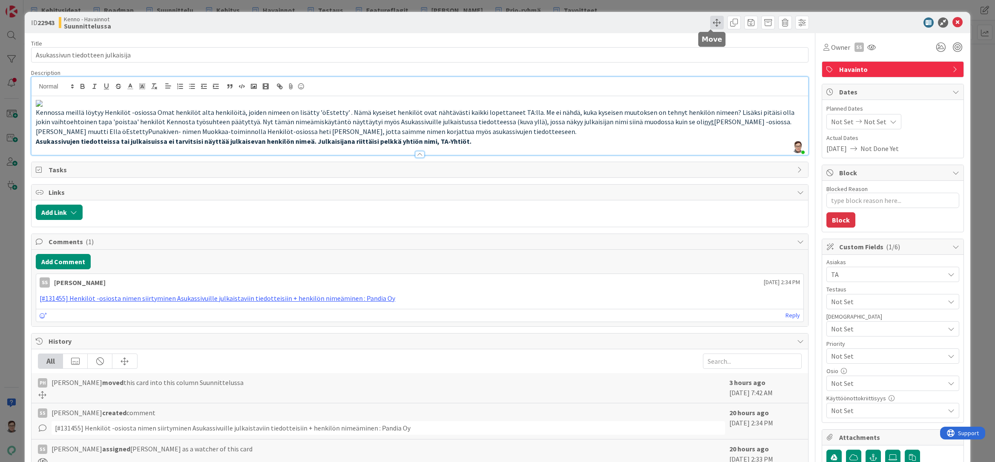
click at [710, 25] on span at bounding box center [717, 23] width 14 height 14
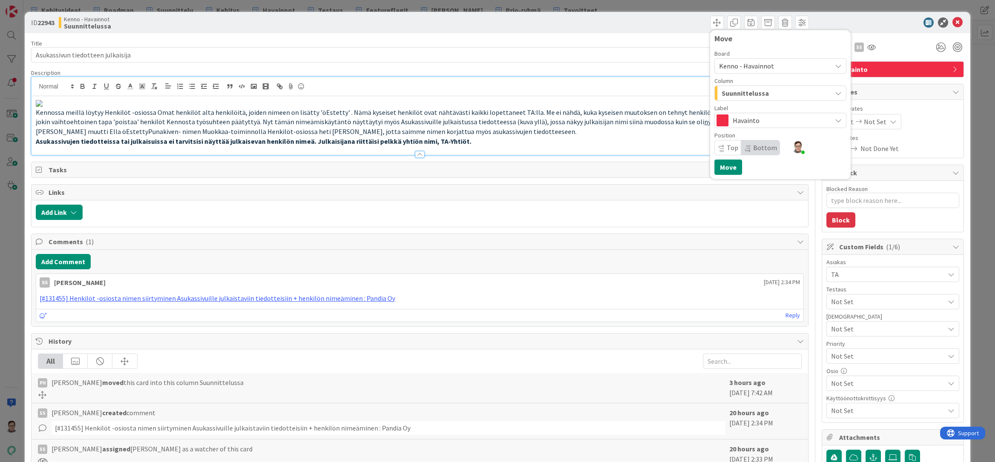
click at [743, 67] on span "Kenno - Havainnot" at bounding box center [746, 66] width 55 height 9
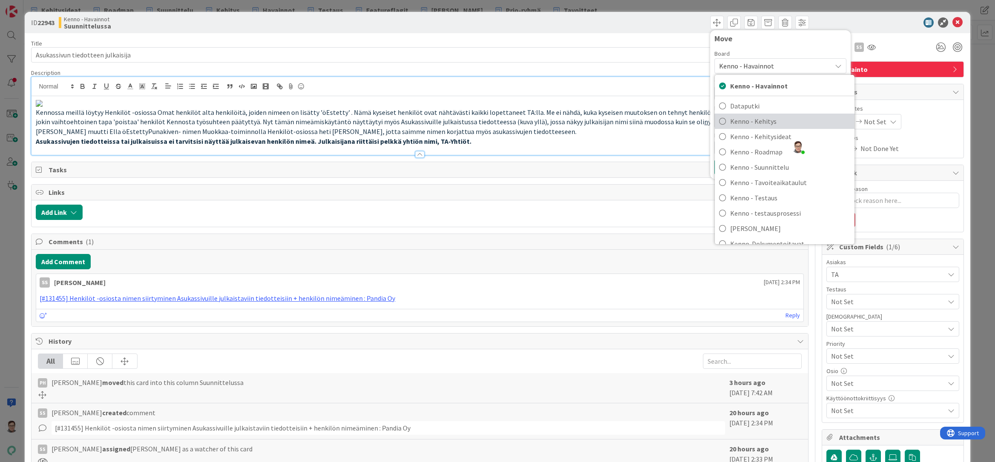
click at [753, 121] on span "Kenno - Kehitys" at bounding box center [790, 121] width 120 height 13
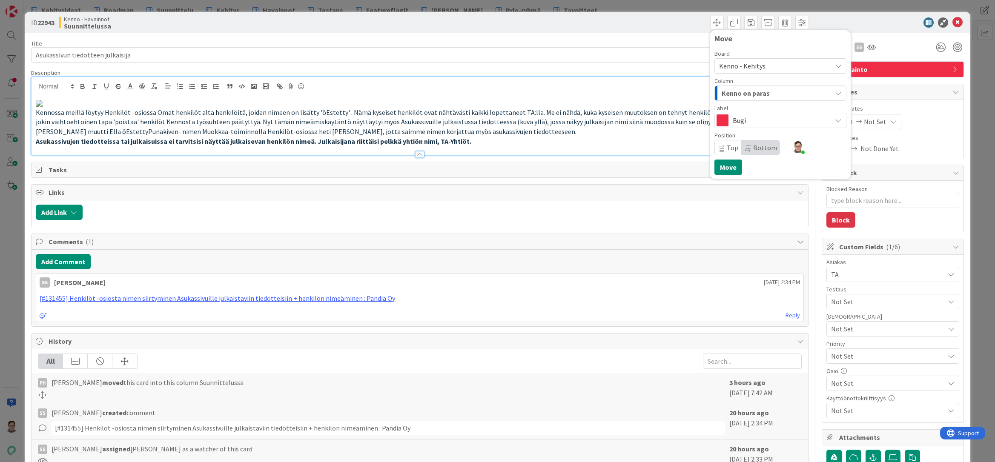
click at [745, 92] on span "Kenno on paras" at bounding box center [746, 93] width 48 height 11
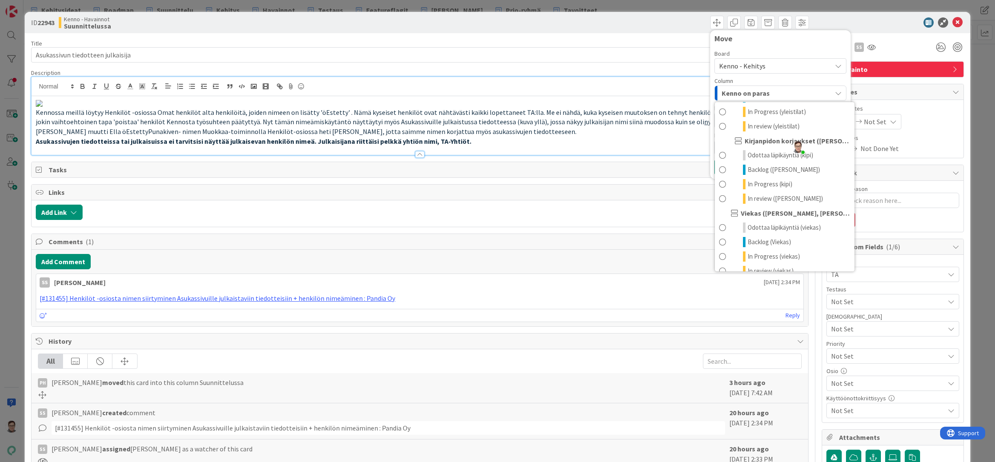
scroll to position [426, 0]
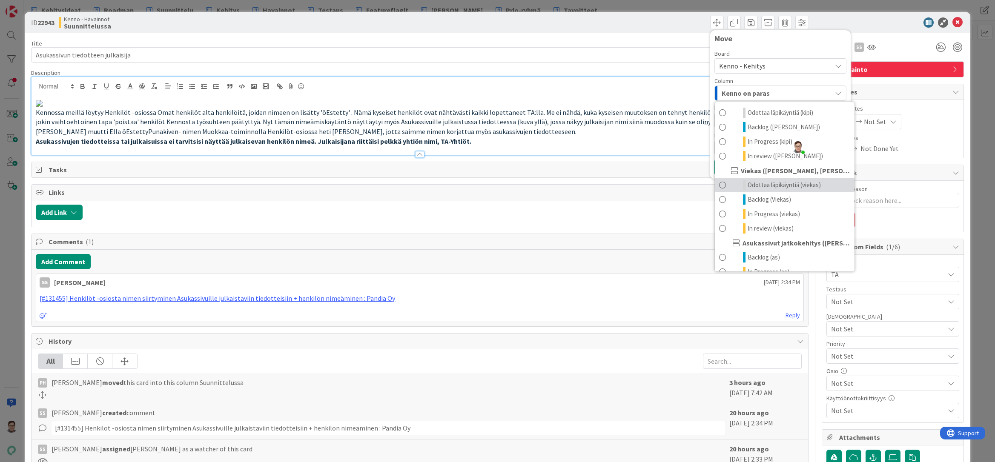
click at [760, 184] on span "Odottaa läpikäyntiä (viekas)" at bounding box center [784, 185] width 73 height 10
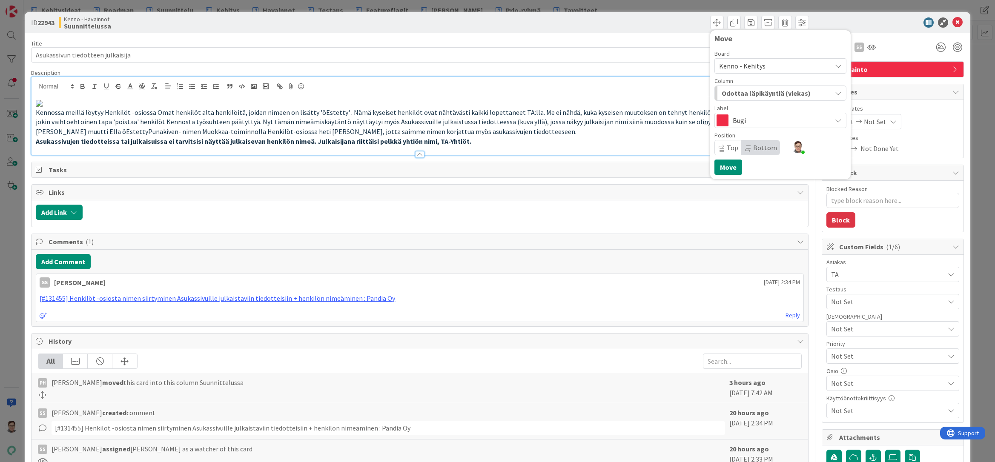
click at [727, 150] on span "Top" at bounding box center [732, 147] width 11 height 9
click at [726, 169] on button "Move" at bounding box center [728, 167] width 28 height 15
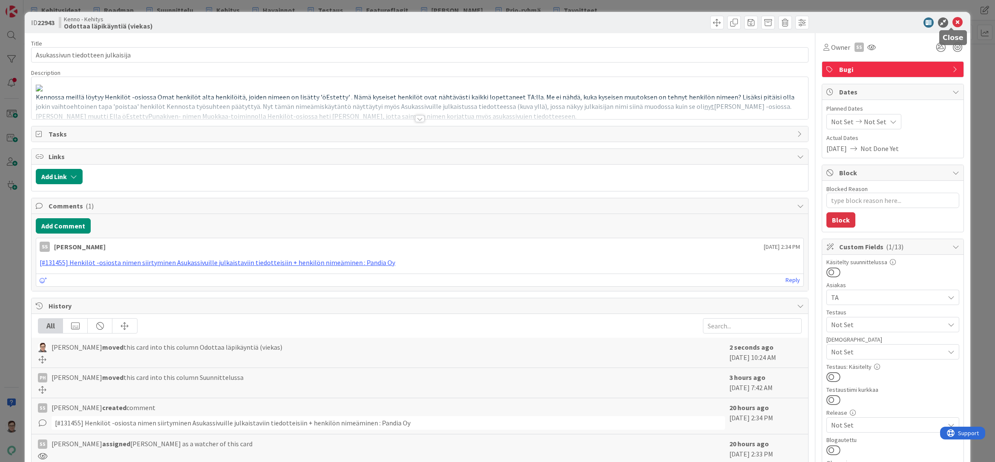
click at [952, 23] on icon at bounding box center [957, 22] width 10 height 10
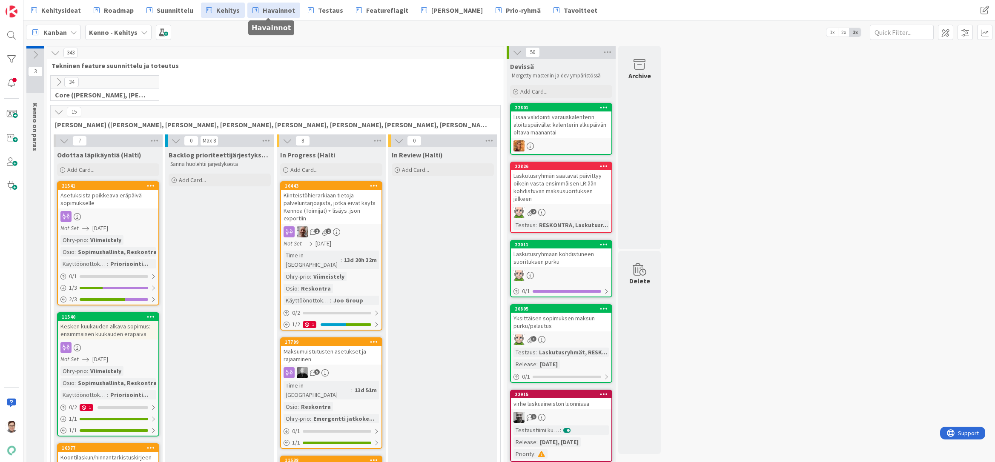
click at [266, 9] on span "Havainnot" at bounding box center [279, 10] width 32 height 10
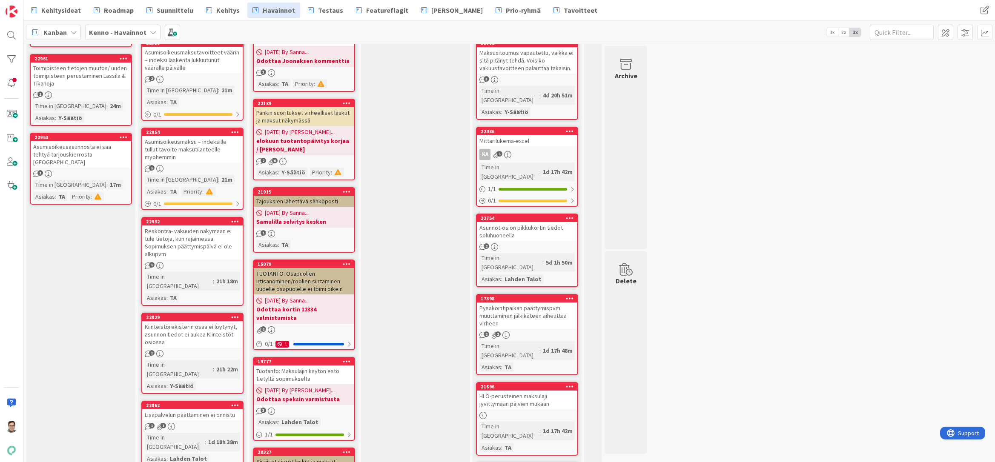
scroll to position [170, 0]
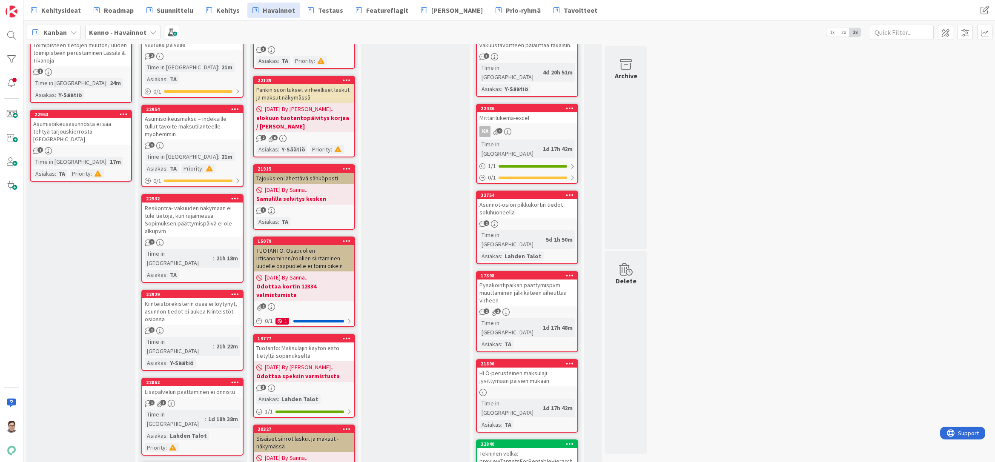
click at [185, 203] on div "Reskontra- vakuuden näkymään ei tule tietoja, kun rajaimessa Sopimuksen päättym…" at bounding box center [192, 220] width 100 height 34
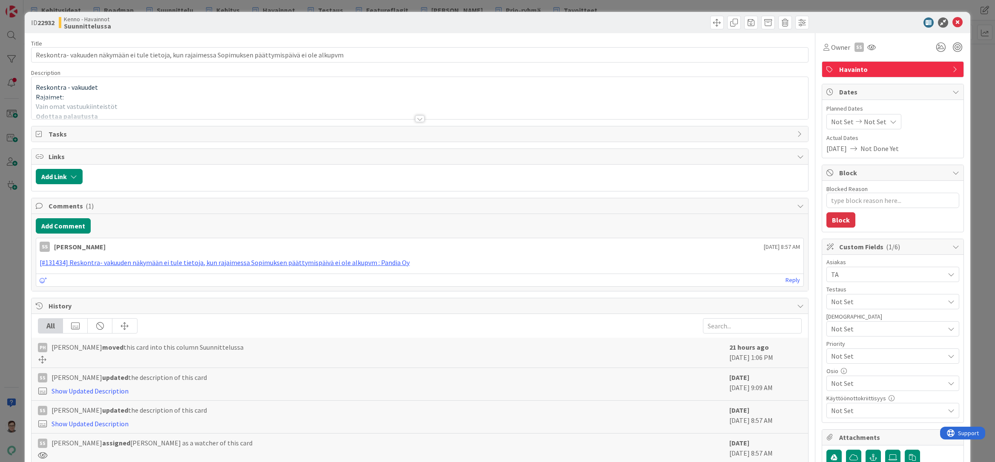
click at [416, 117] on div at bounding box center [419, 118] width 9 height 7
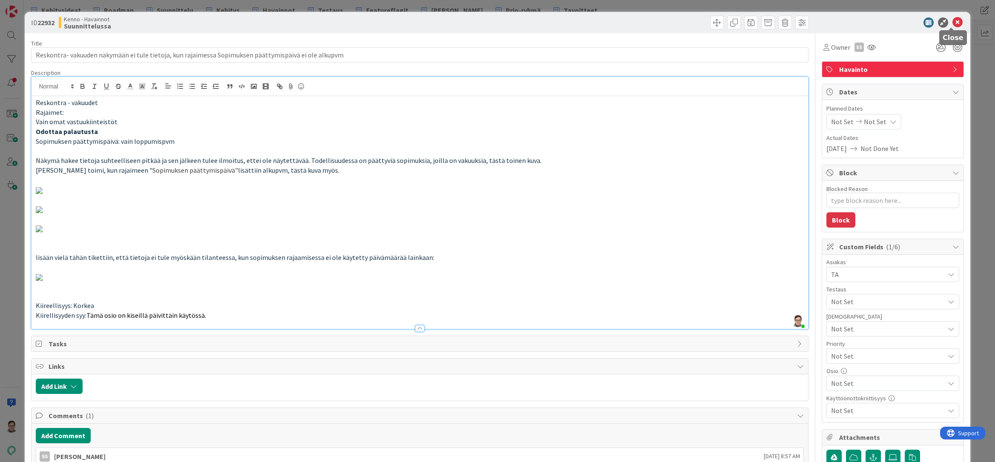
click at [952, 22] on icon at bounding box center [957, 22] width 10 height 10
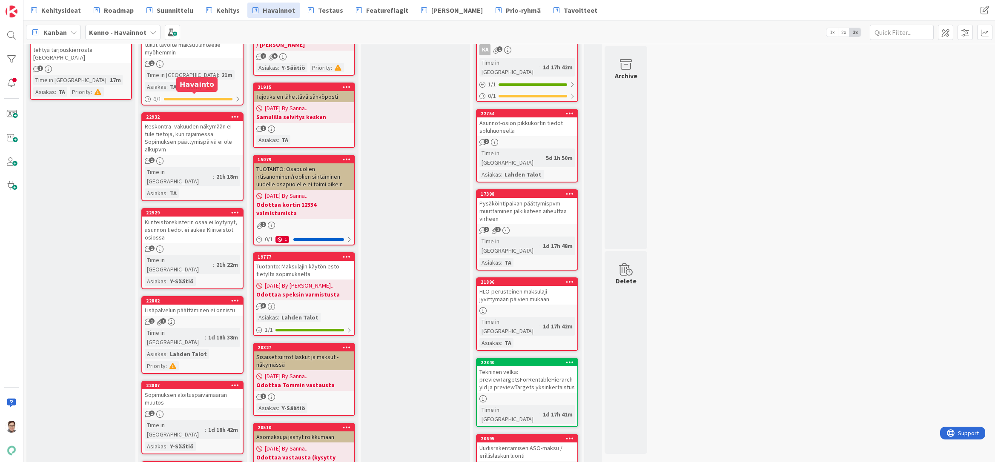
scroll to position [255, 0]
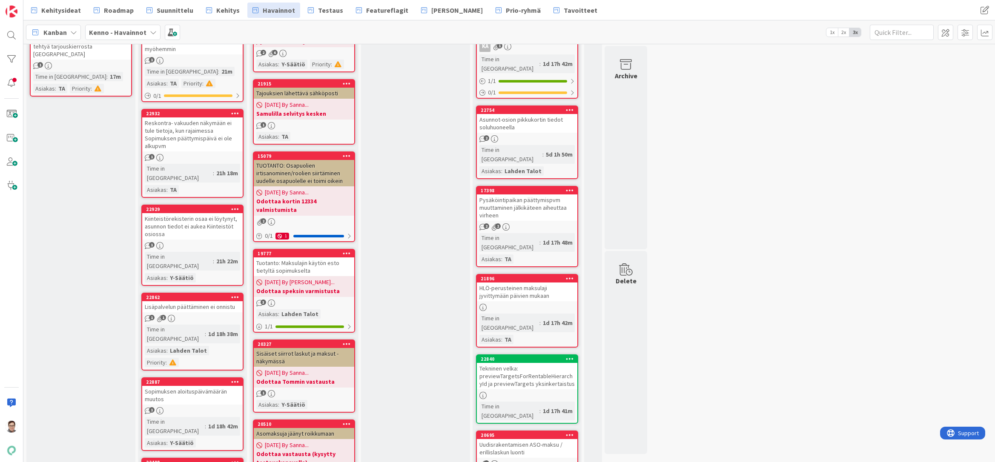
click at [186, 213] on div "Kiinteistörekisterin osaa ei löytynyt, asunnon tiedot ei aukea Kiinteistöt osio…" at bounding box center [192, 226] width 100 height 26
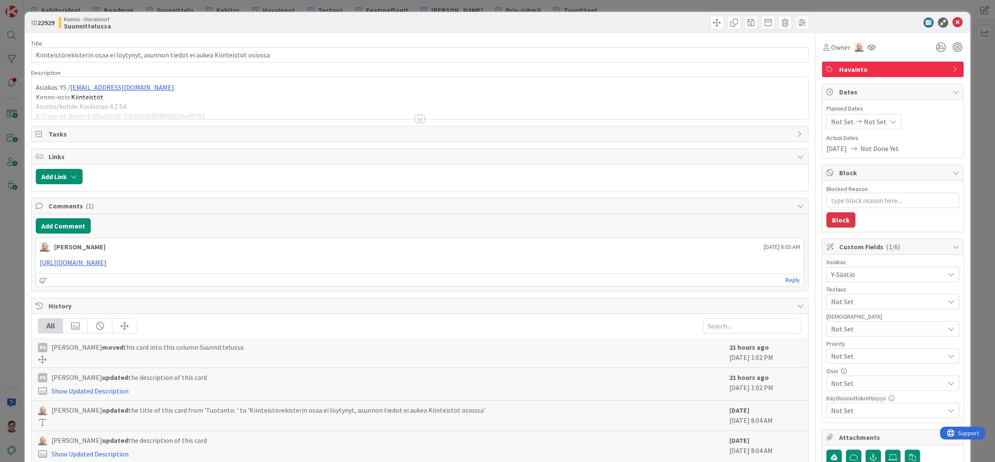
click at [416, 116] on div at bounding box center [419, 118] width 9 height 7
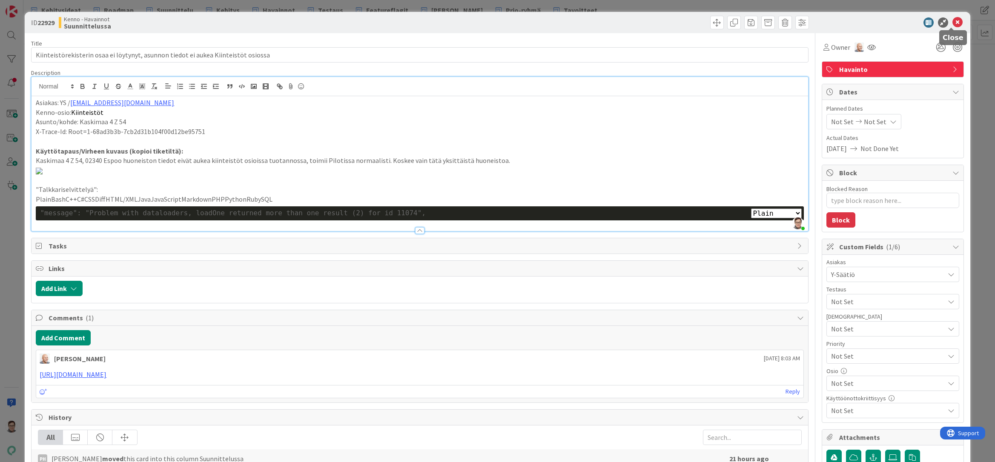
click at [952, 22] on icon at bounding box center [957, 22] width 10 height 10
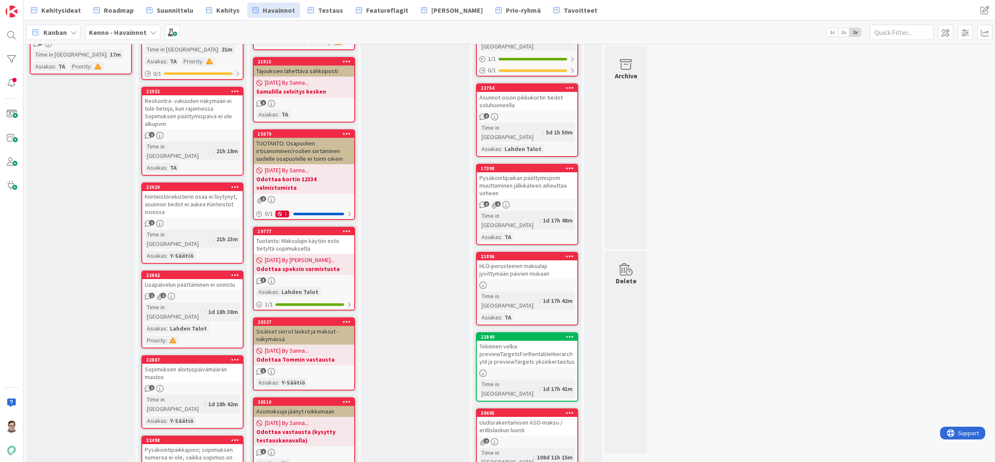
scroll to position [341, 0]
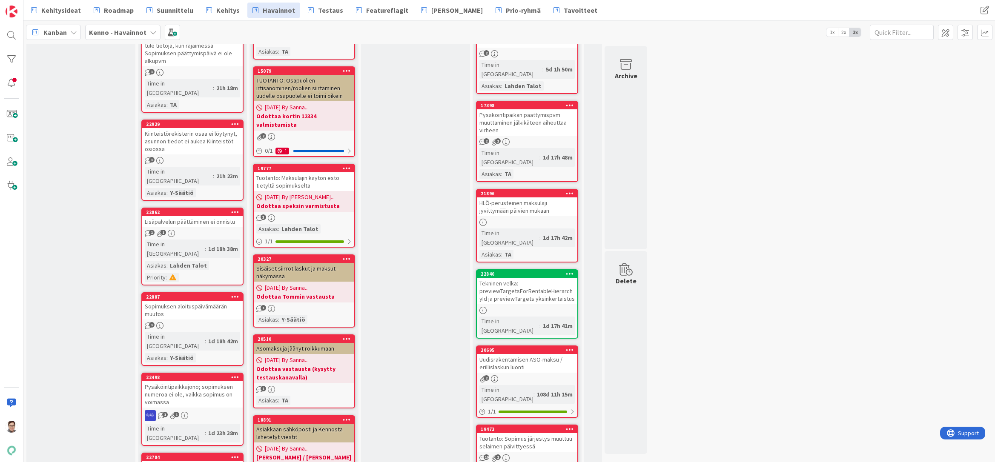
click at [202, 208] on link "22862 Lisäpalvelun päättäminen ei onnistu 1 1 Time in Column : 1d 18h 38m Asiak…" at bounding box center [192, 247] width 102 height 78
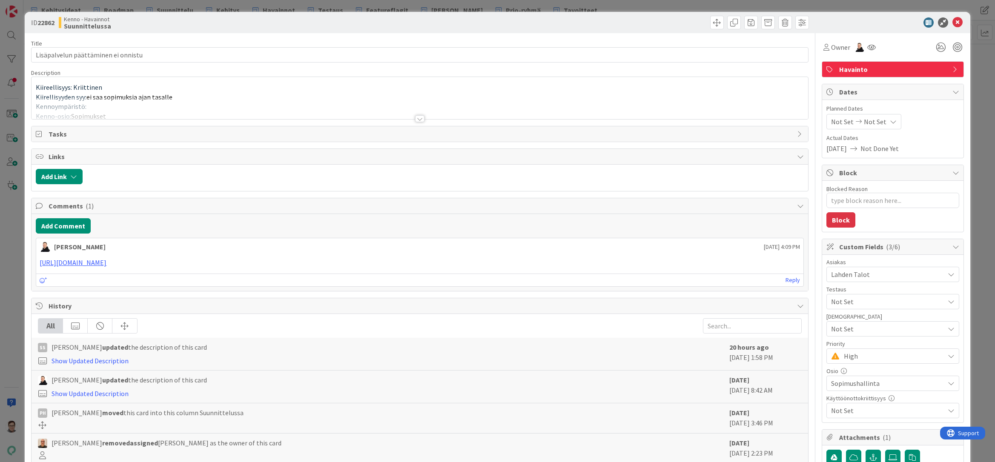
click at [417, 119] on div at bounding box center [419, 118] width 9 height 7
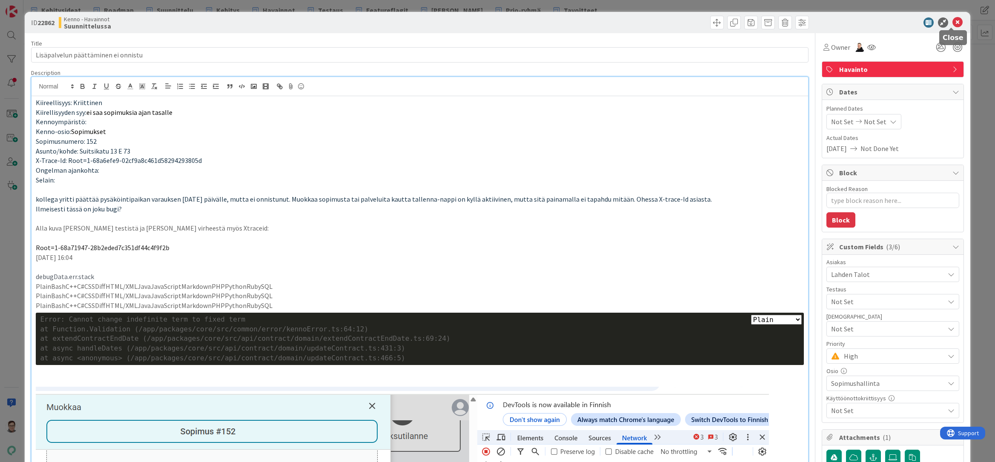
click at [952, 23] on icon at bounding box center [957, 22] width 10 height 10
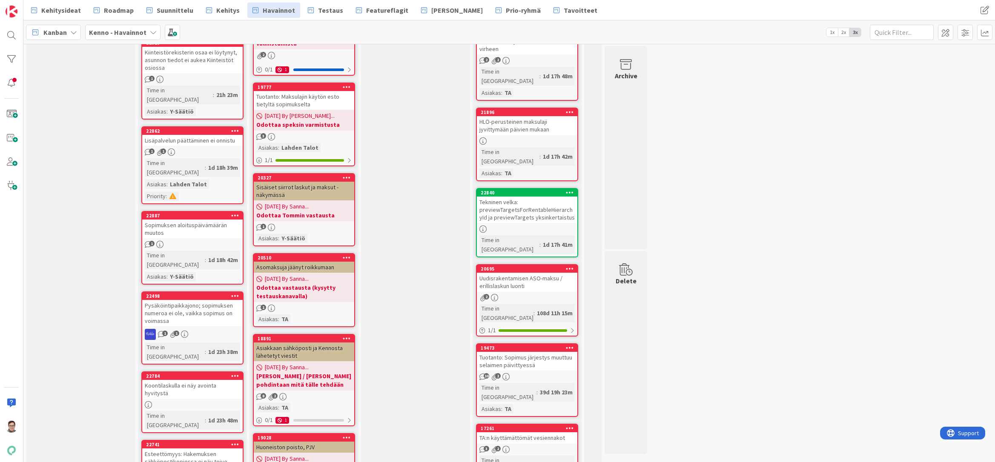
scroll to position [426, 0]
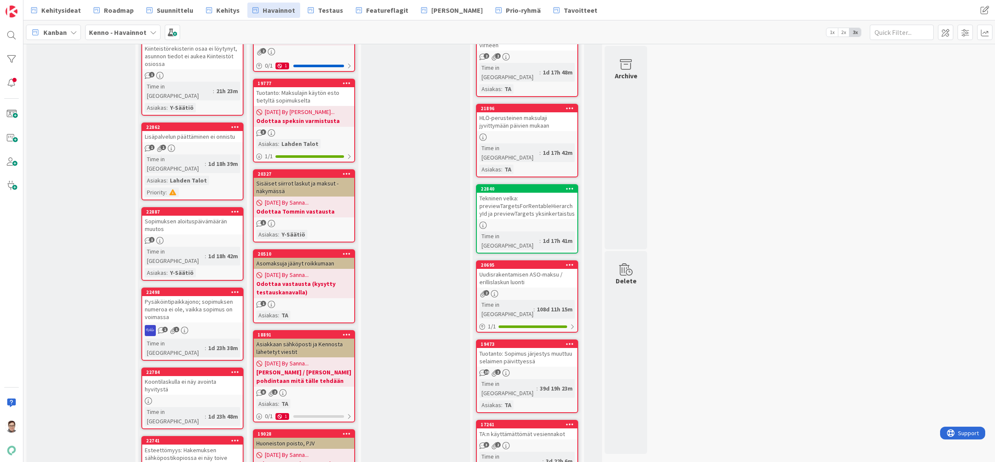
click at [212, 216] on div "Sopimuksen aloituspäivämäärän muutos" at bounding box center [192, 225] width 100 height 19
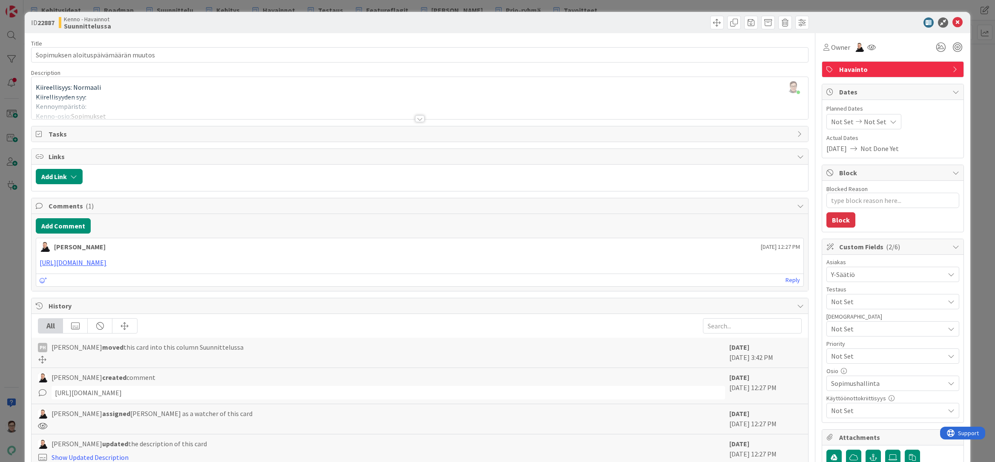
click at [418, 118] on div at bounding box center [419, 118] width 9 height 7
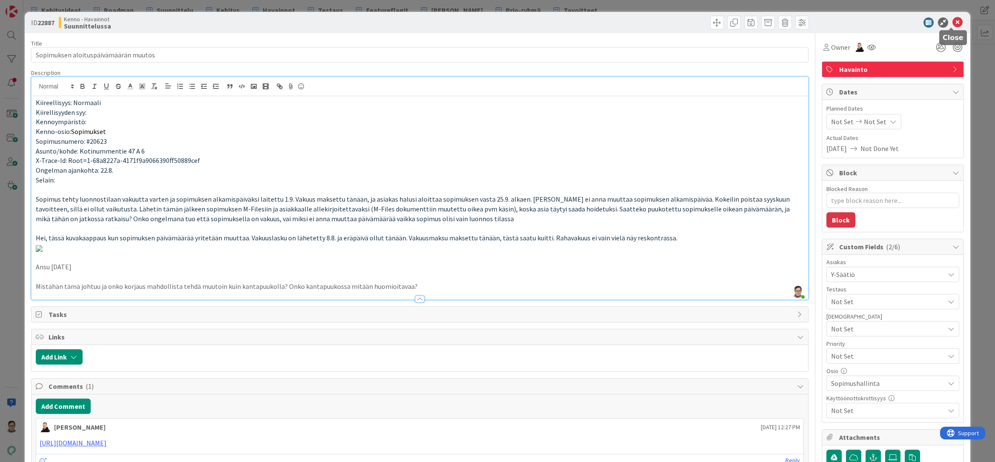
click at [952, 21] on icon at bounding box center [957, 22] width 10 height 10
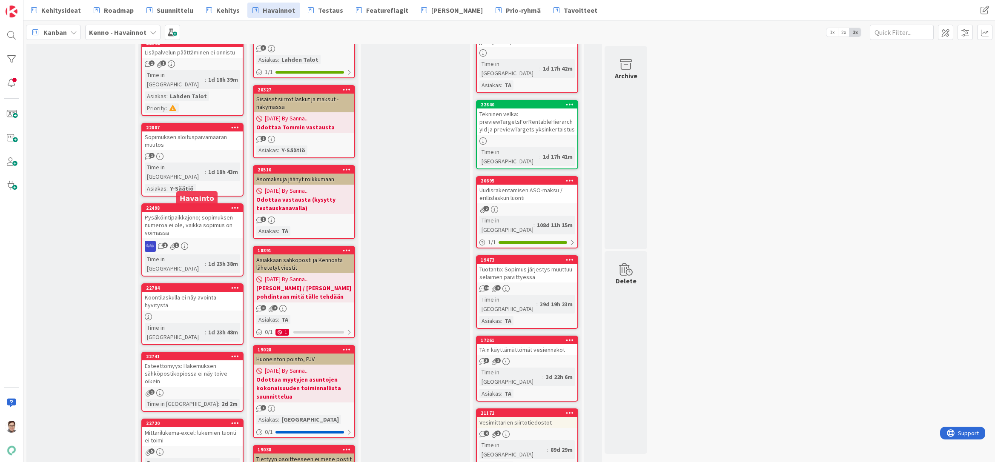
scroll to position [511, 0]
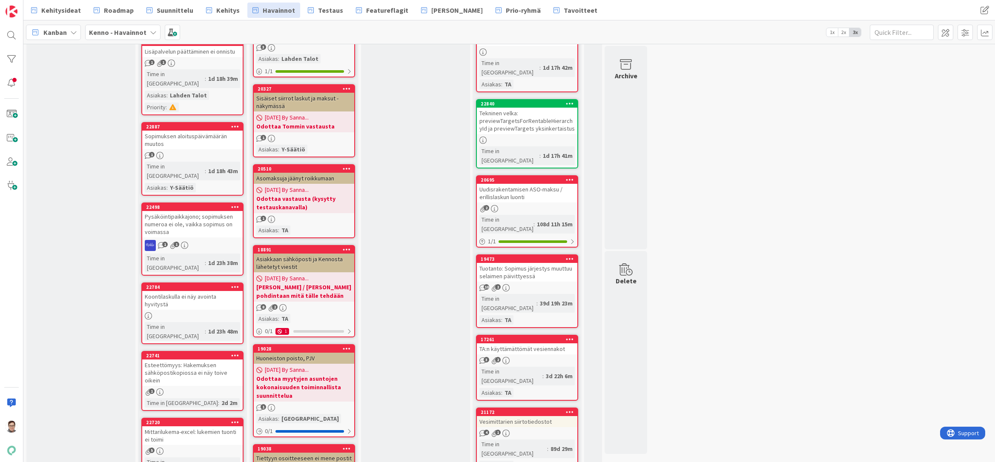
click at [196, 211] on div "Pysäköintipaikkajono; sopimuksen numeroa ei ole, vaikka sopimus on voimassa" at bounding box center [192, 224] width 100 height 26
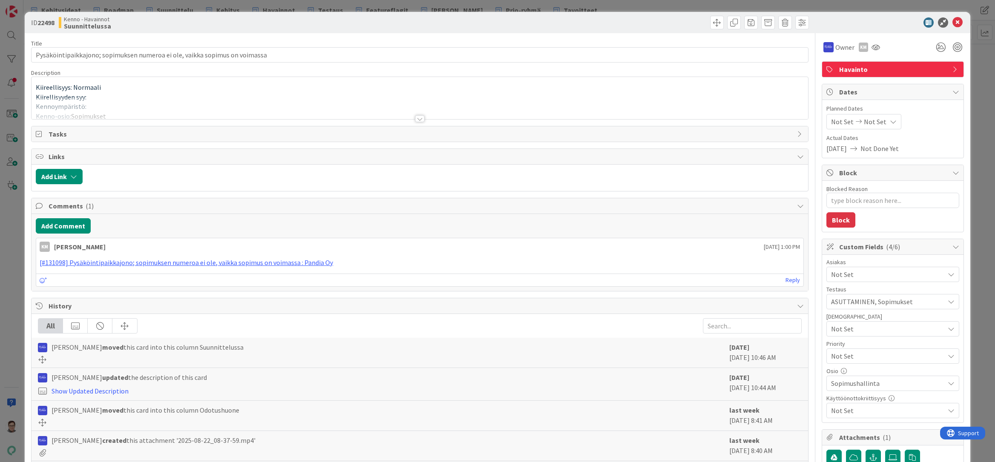
click at [416, 115] on div at bounding box center [419, 118] width 9 height 7
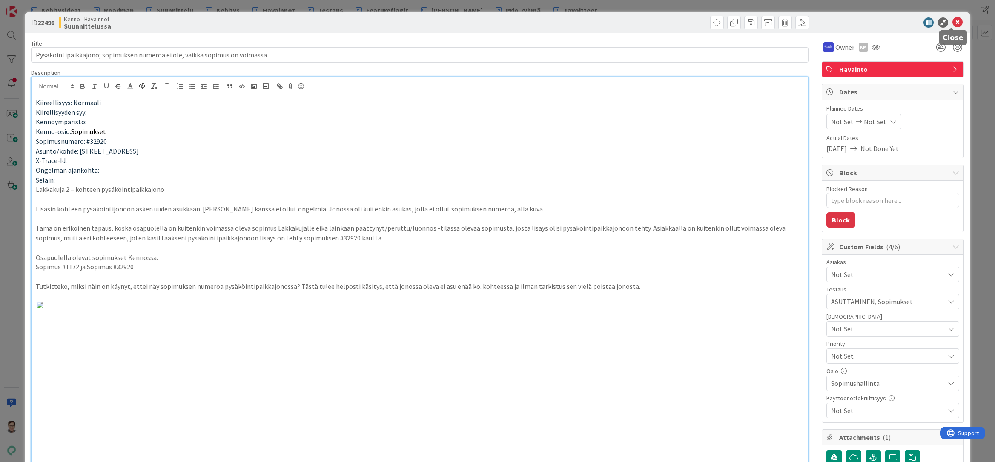
click at [952, 23] on icon at bounding box center [957, 22] width 10 height 10
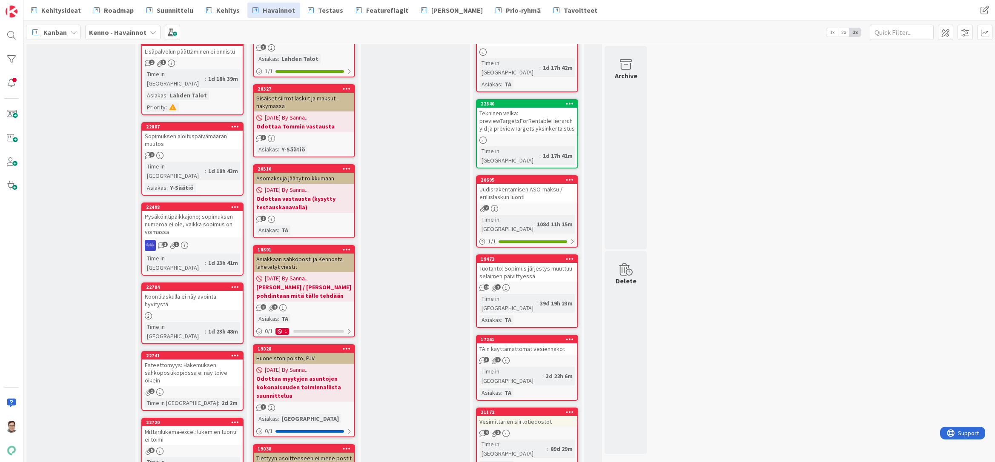
click at [188, 291] on div "Koontilaskulla ei näy avointa hyvitystä" at bounding box center [192, 300] width 100 height 19
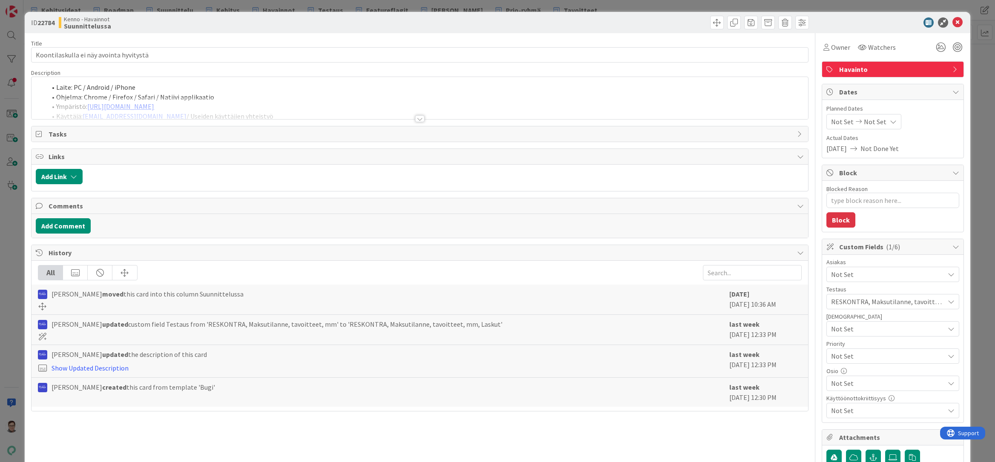
type textarea "x"
click at [417, 116] on div at bounding box center [419, 118] width 9 height 7
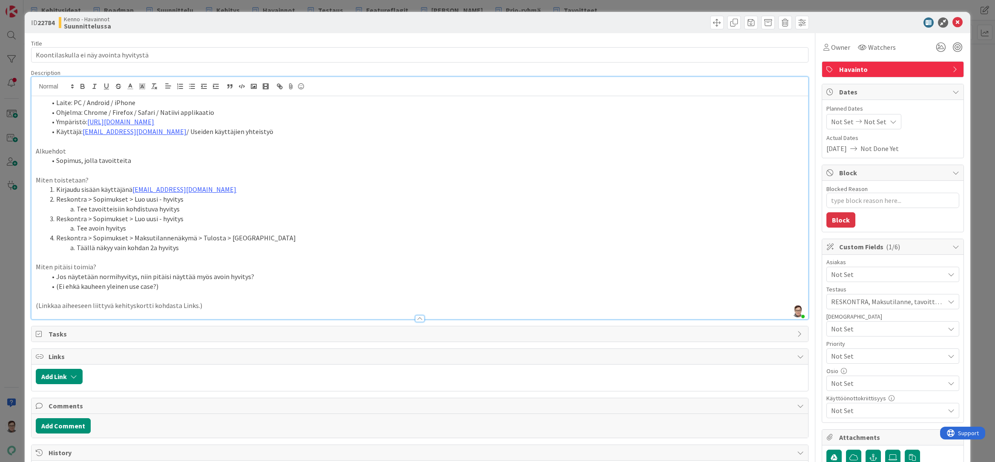
click at [267, 272] on li "Jos näytetään normihyvitys, niin pitäisi näyttää myös avoin hyvitys?" at bounding box center [424, 277] width 757 height 10
drag, startPoint x: 245, startPoint y: 277, endPoint x: 57, endPoint y: 277, distance: 187.3
click at [57, 277] on li "Jos näytetään normihyvitys, niin pitäisi näyttää myös avoin hyvitys" at bounding box center [424, 277] width 757 height 10
click at [154, 286] on li "(Ei ehkä kauheen yleinen use case?)" at bounding box center [424, 287] width 757 height 10
drag, startPoint x: 146, startPoint y: 305, endPoint x: 1, endPoint y: 305, distance: 145.2
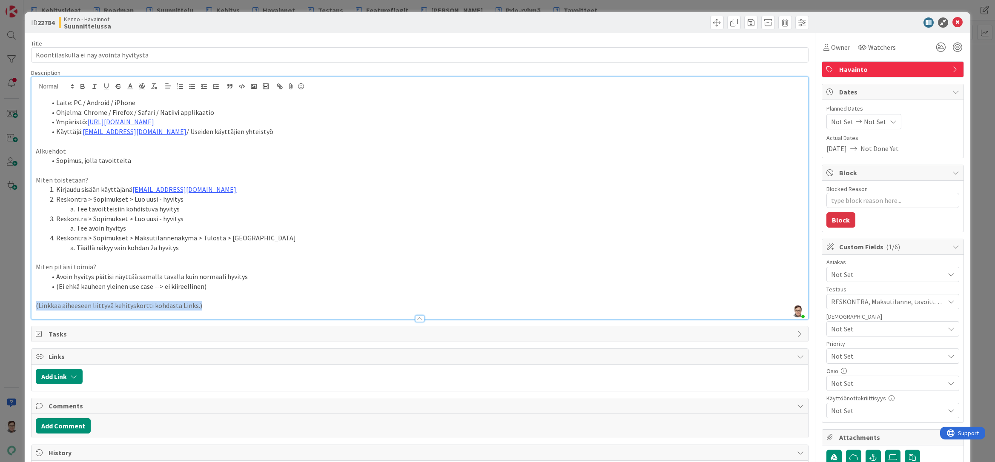
click at [1, 305] on div "ID 22784 Kenno - Havainnot Suunnittelussa Title 39 / 128 Koontilaskulla ei näy …" at bounding box center [497, 231] width 995 height 462
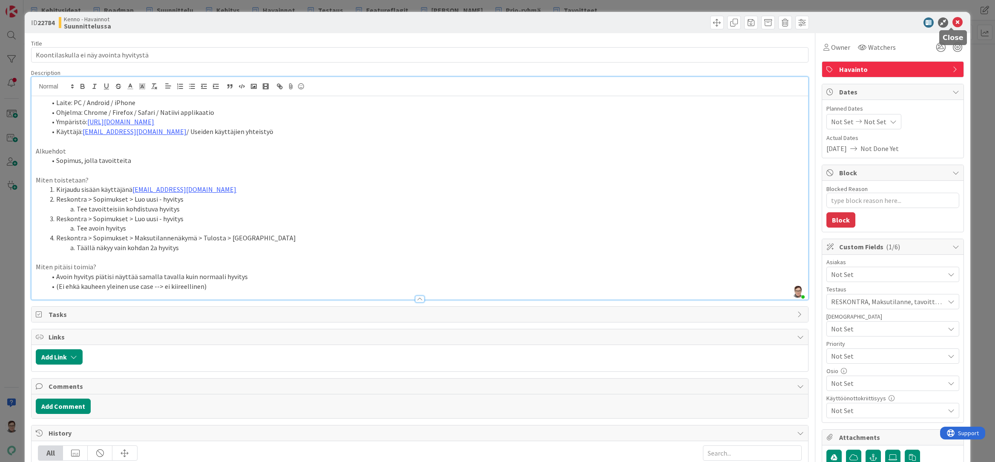
click at [952, 24] on icon at bounding box center [957, 22] width 10 height 10
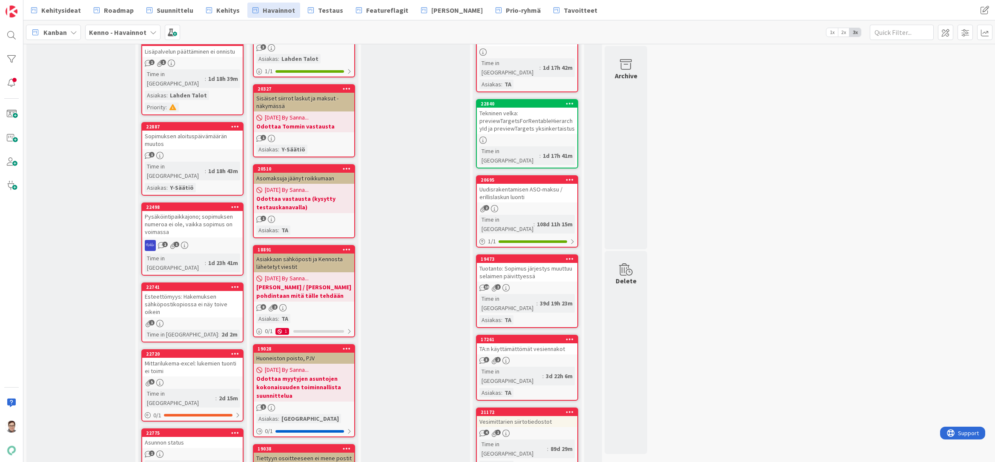
click at [189, 291] on div "Esteettömyys: Hakemuksen sähköpostikopiossa ei näy toive oikein" at bounding box center [192, 304] width 100 height 26
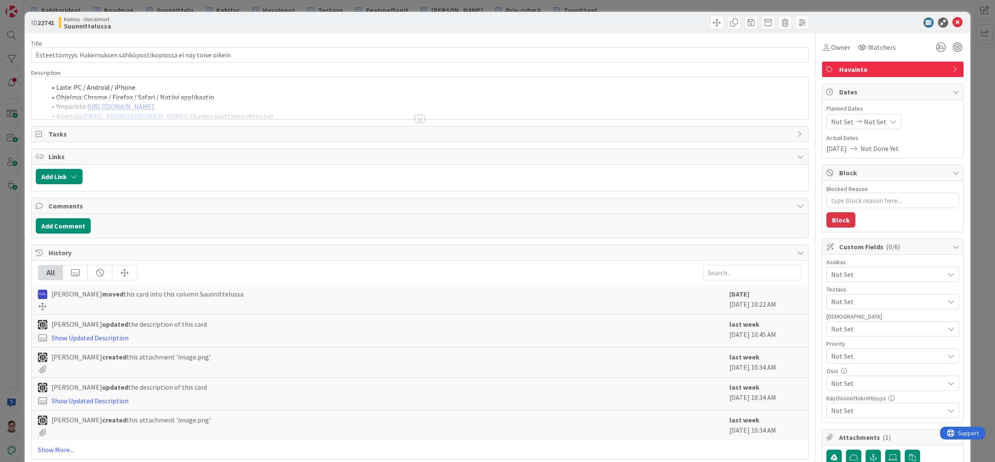
click at [416, 118] on div at bounding box center [419, 118] width 9 height 7
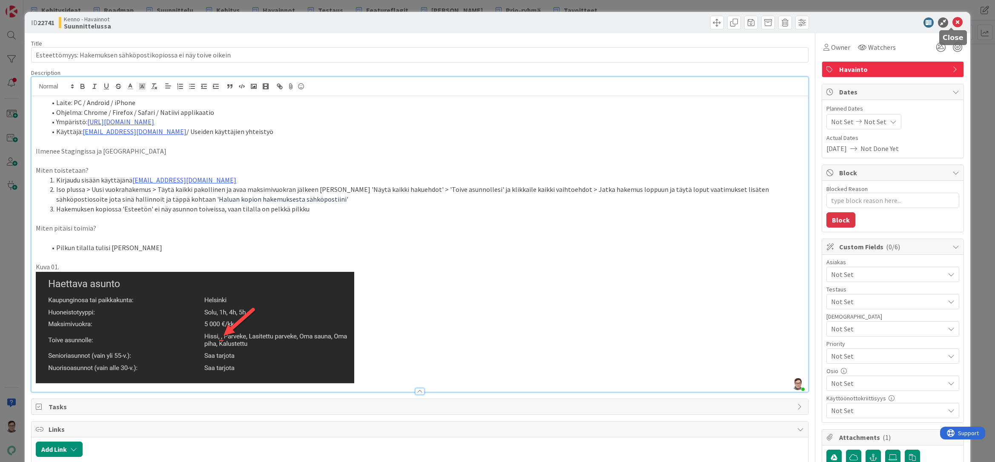
click at [952, 21] on icon at bounding box center [957, 22] width 10 height 10
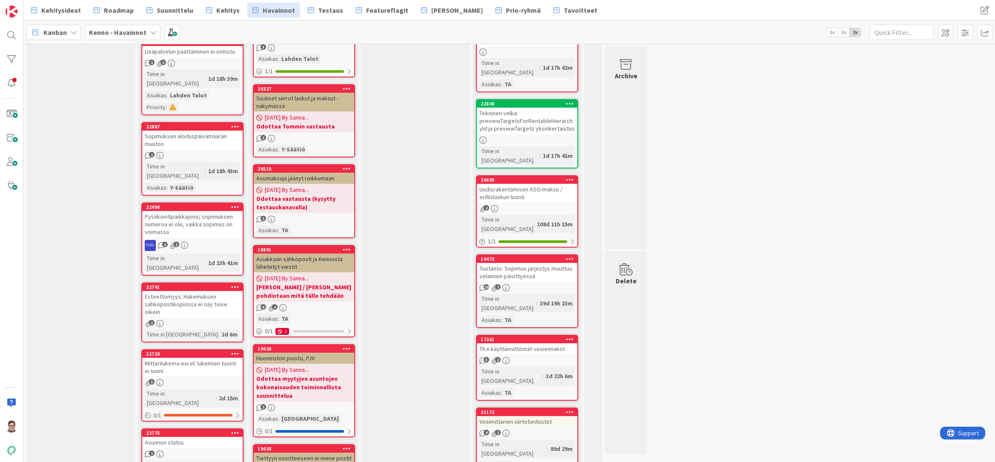
click at [236, 284] on icon at bounding box center [235, 287] width 8 height 6
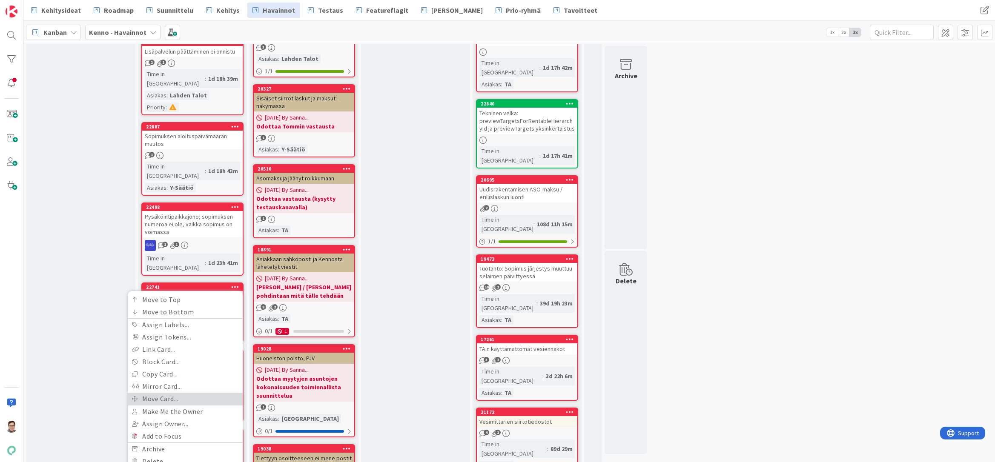
click at [154, 393] on link "Move Card..." at bounding box center [185, 399] width 115 height 12
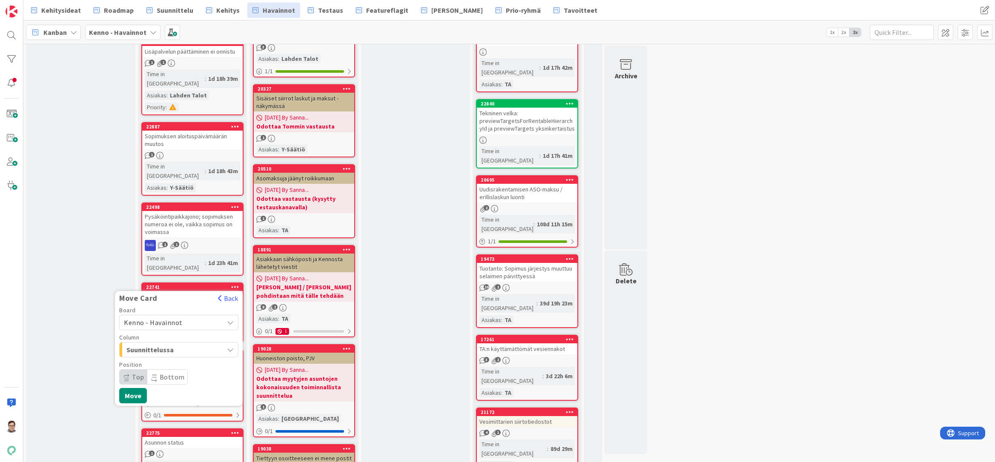
click at [163, 318] on span "Kenno - Havainnot" at bounding box center [153, 322] width 59 height 9
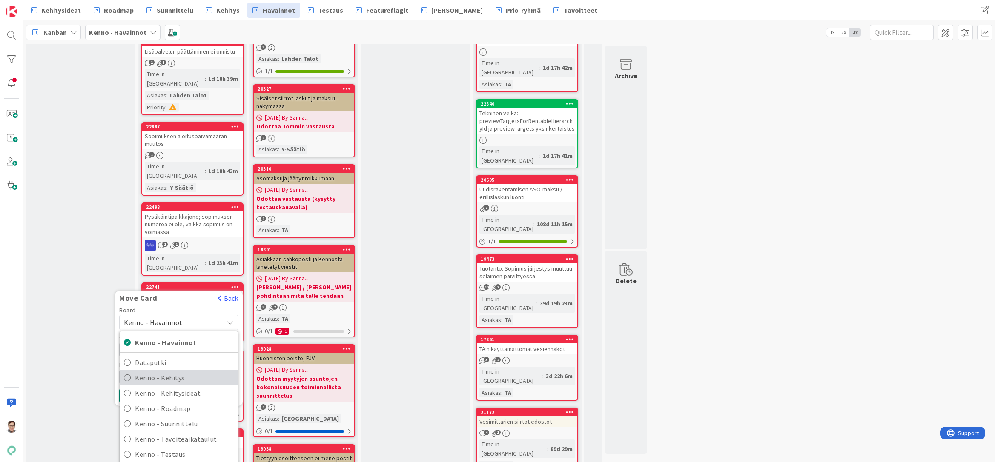
click at [167, 372] on span "Kenno - Kehitys" at bounding box center [184, 378] width 99 height 13
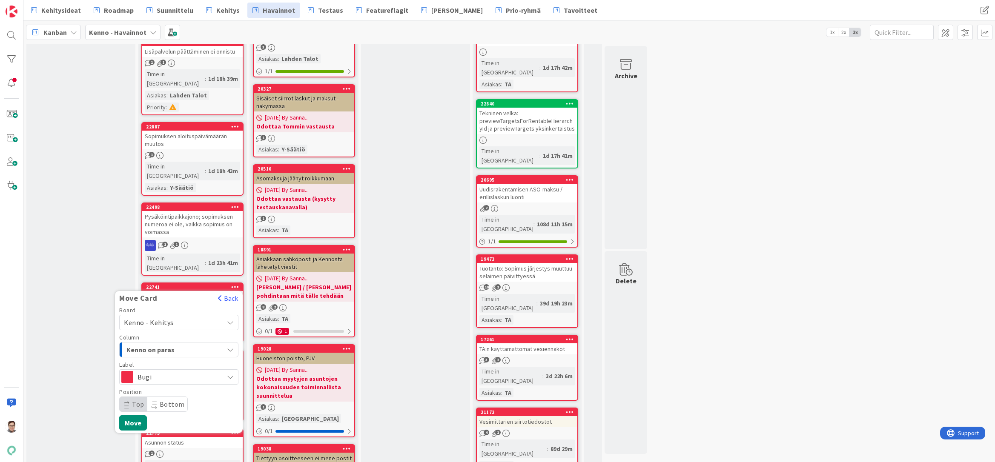
click at [166, 344] on span "Kenno on paras" at bounding box center [158, 349] width 64 height 11
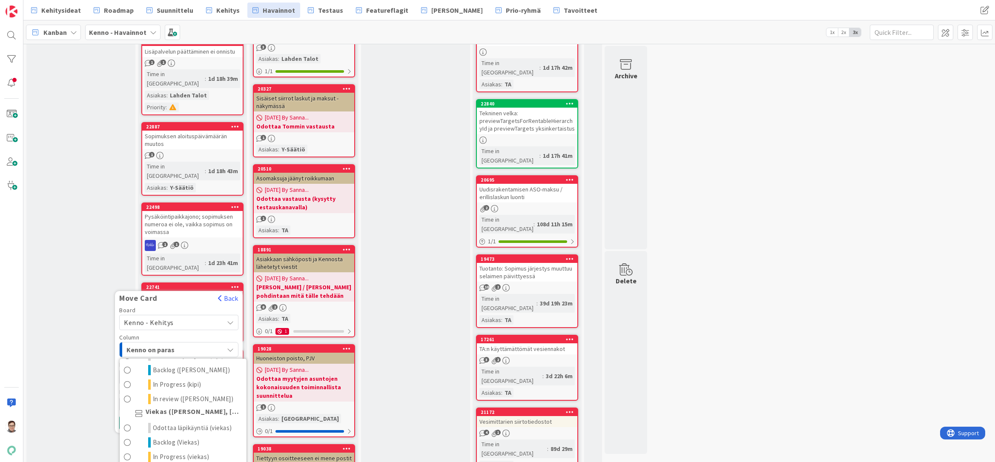
scroll to position [468, 0]
click at [173, 415] on span "Odottaa läpikäyntiä (viekas)" at bounding box center [192, 420] width 79 height 10
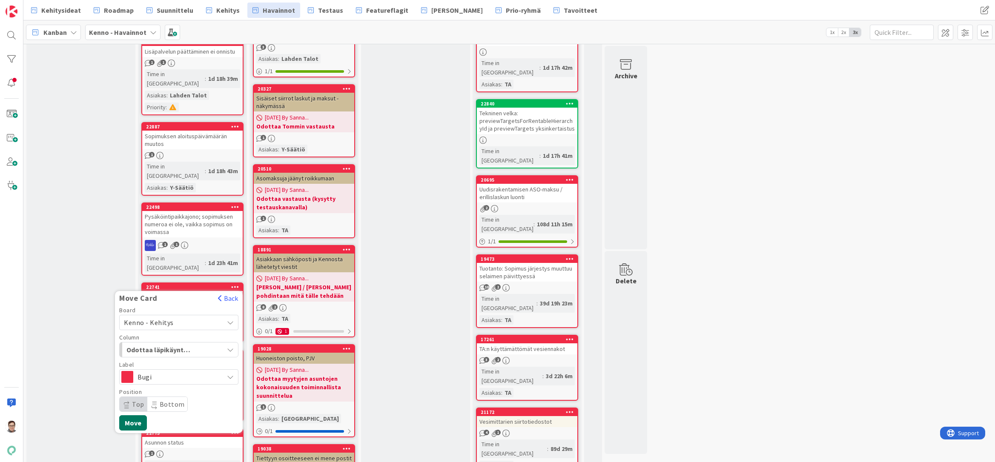
click at [135, 416] on button "Move" at bounding box center [133, 423] width 28 height 15
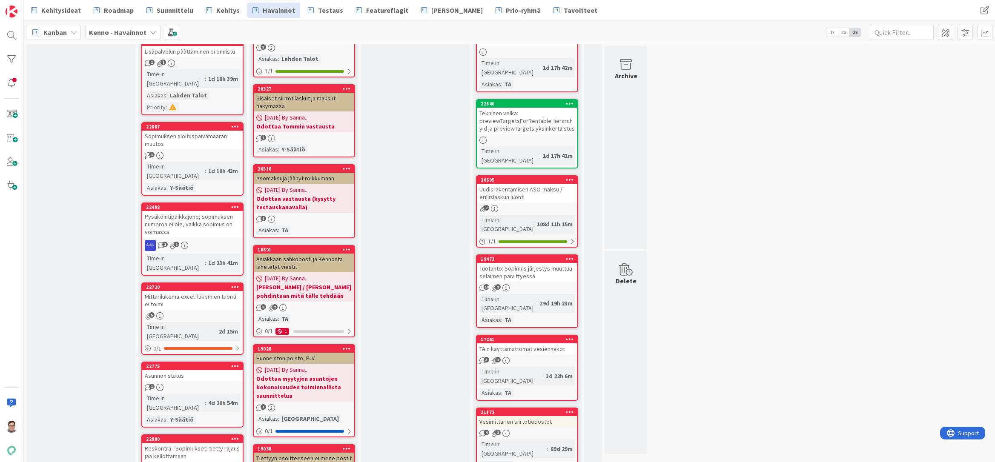
click at [204, 291] on div "Mittarilukema-excel: lukemien tuonti ei toimi" at bounding box center [192, 300] width 100 height 19
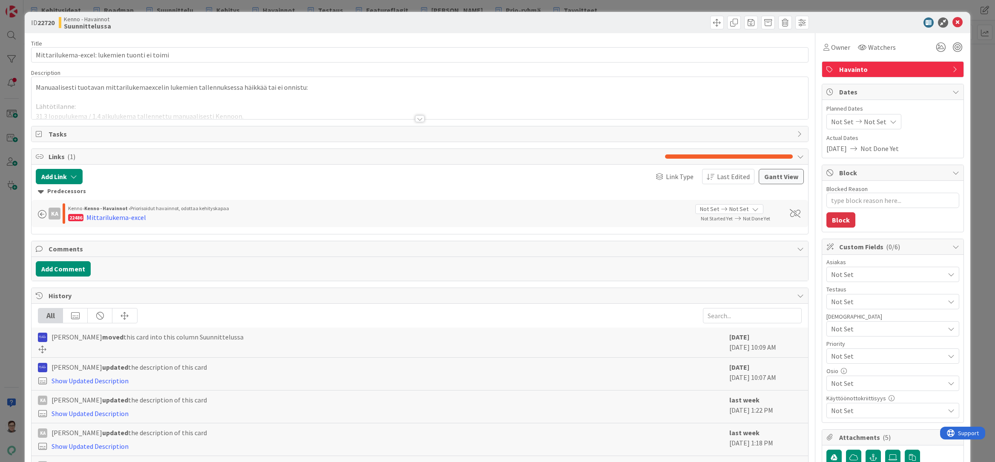
click at [417, 119] on div at bounding box center [419, 118] width 9 height 7
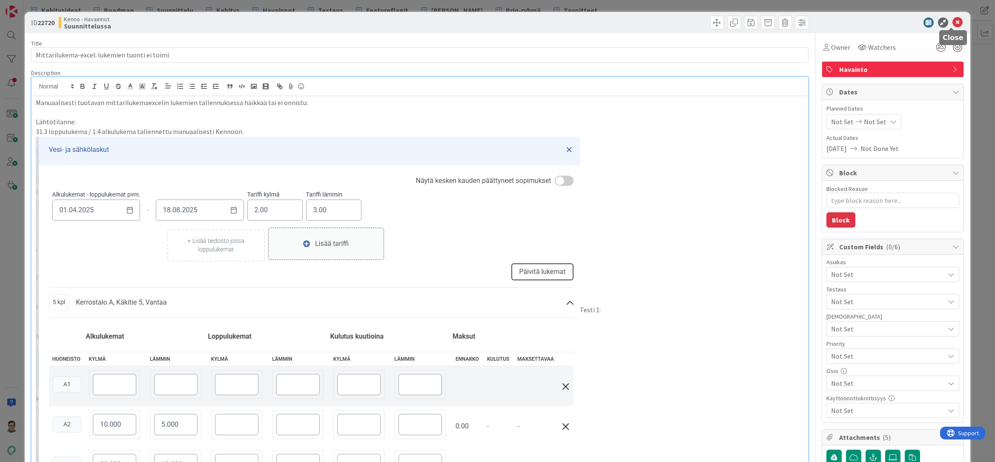
click at [952, 24] on icon at bounding box center [957, 22] width 10 height 10
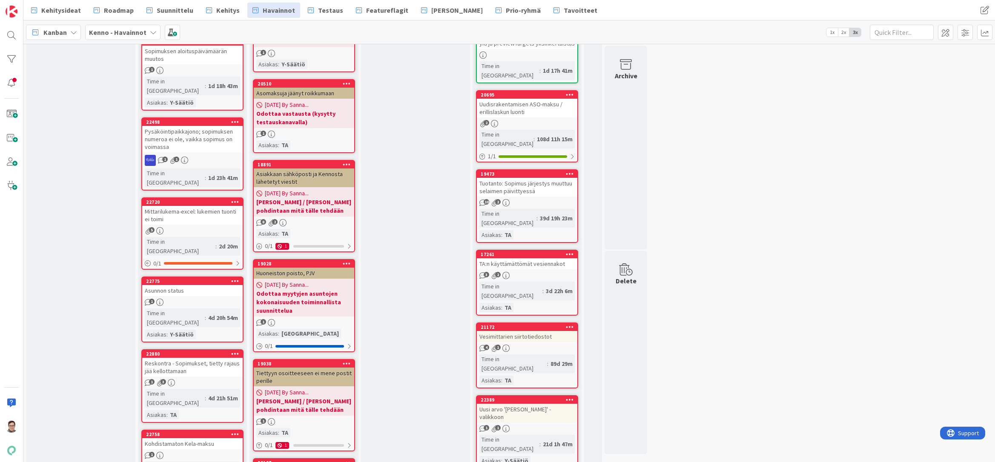
click at [187, 285] on div "Asunnon status" at bounding box center [192, 290] width 100 height 11
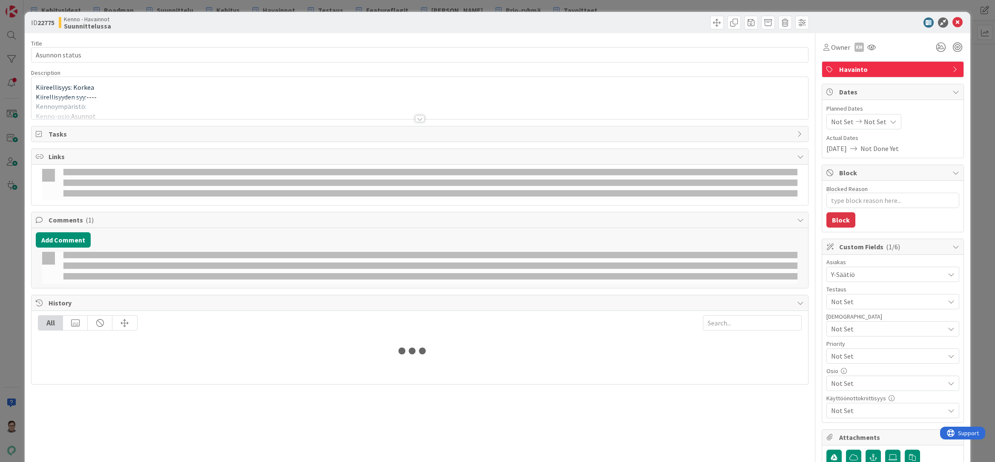
type textarea "x"
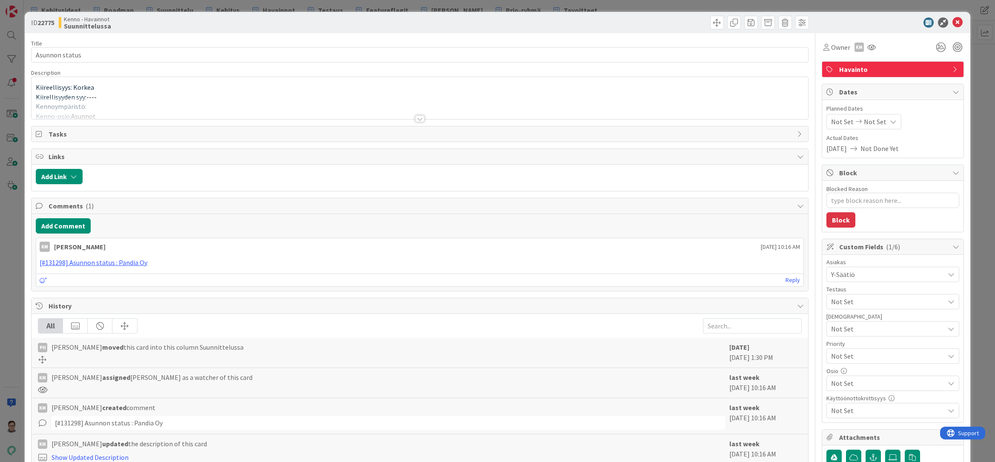
click at [416, 118] on div at bounding box center [419, 118] width 9 height 7
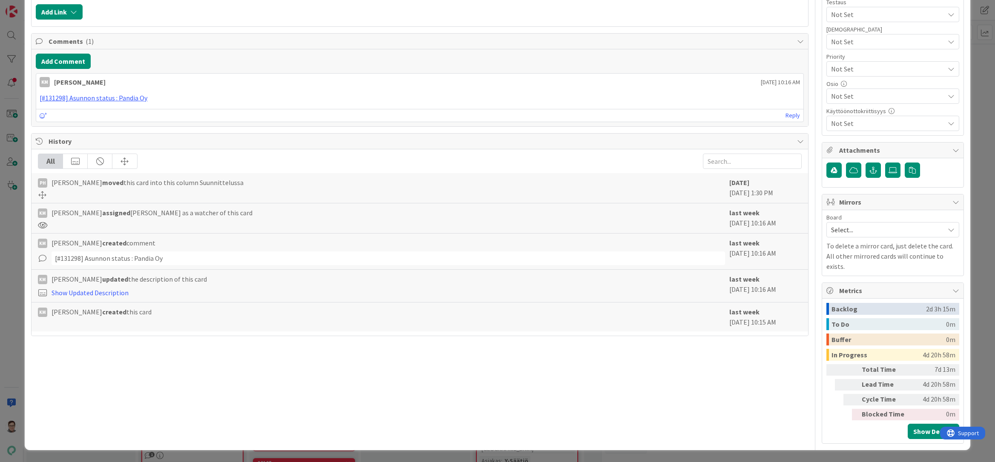
scroll to position [724, 0]
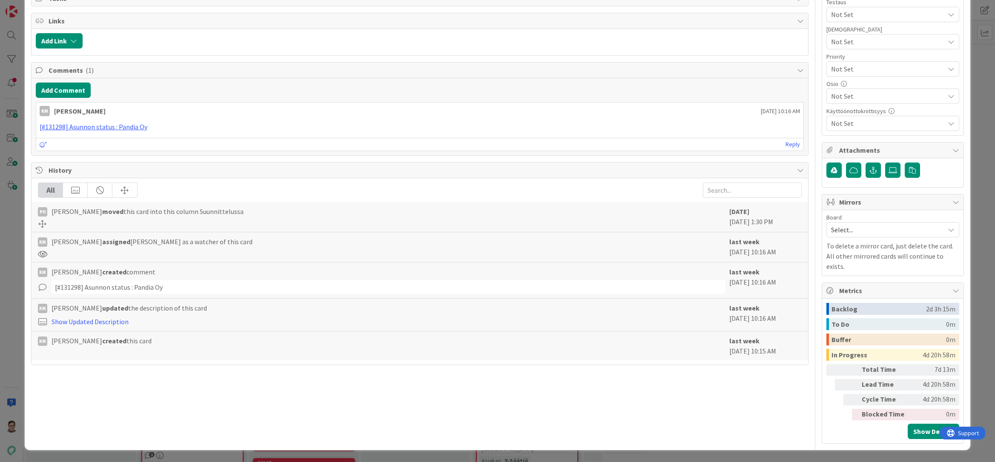
drag, startPoint x: 89, startPoint y: 247, endPoint x: 10, endPoint y: 244, distance: 79.2
click at [10, 244] on div "ID 22775 Kenno - Havainnot Suunnittelussa Title 14 / 128 Asunnon status Descrip…" at bounding box center [497, 231] width 995 height 462
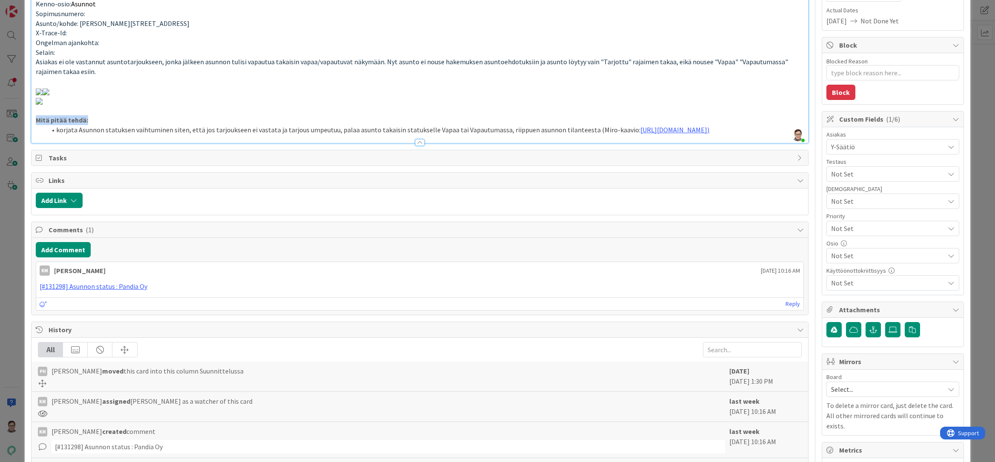
scroll to position [0, 0]
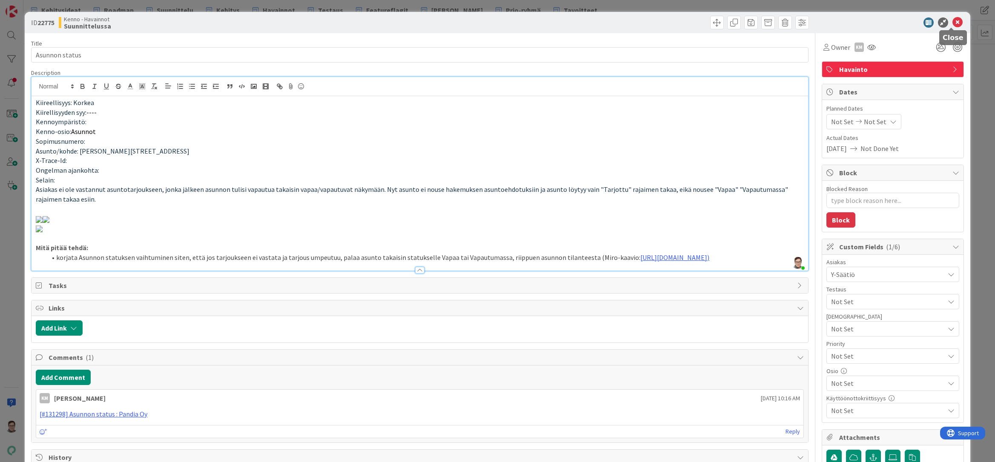
click at [952, 23] on icon at bounding box center [957, 22] width 10 height 10
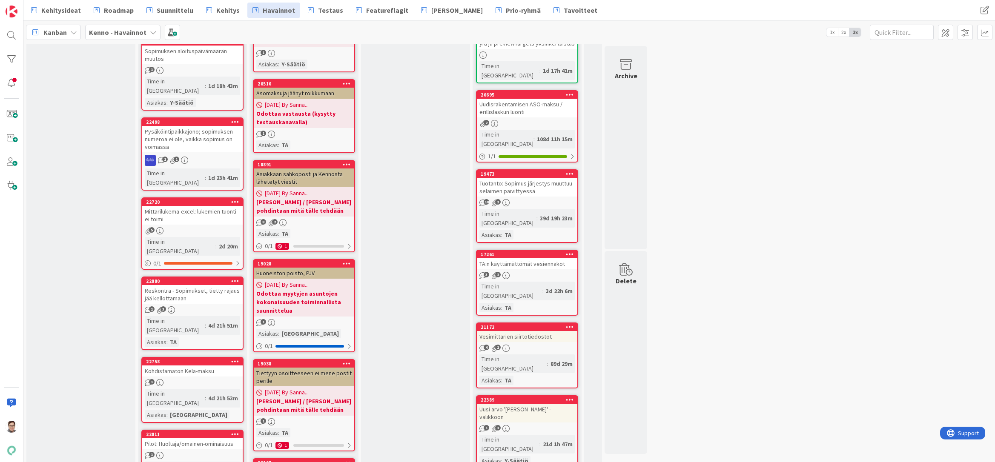
click at [194, 285] on div "Reskontra - Sopimukset, tietty rajaus jää kellottamaan" at bounding box center [192, 294] width 100 height 19
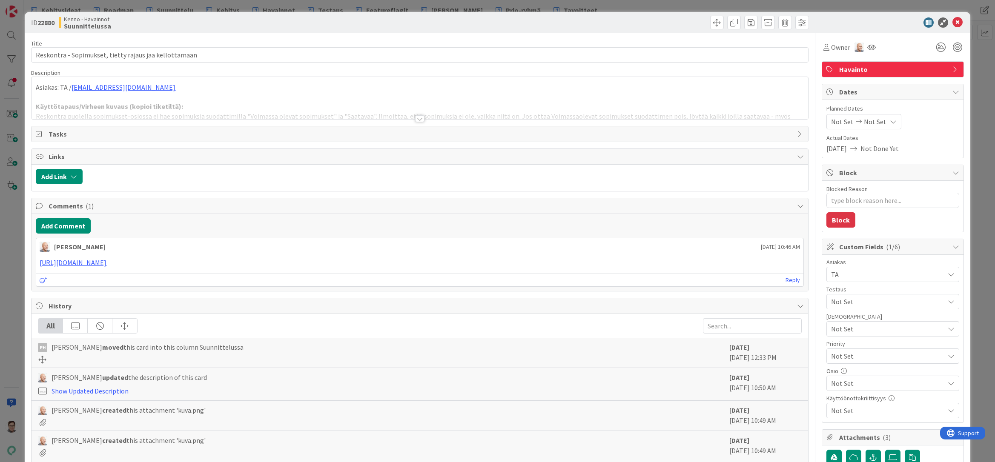
click at [418, 119] on div at bounding box center [419, 118] width 9 height 7
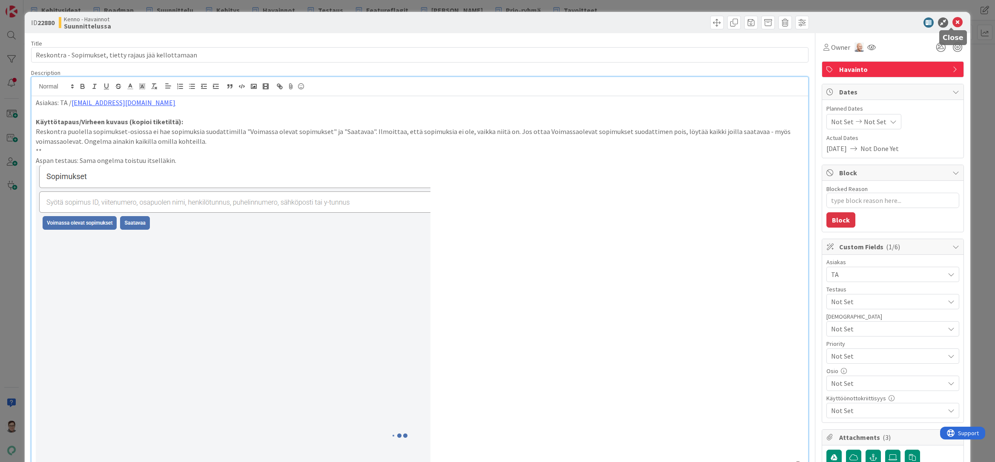
click at [953, 25] on icon at bounding box center [957, 22] width 10 height 10
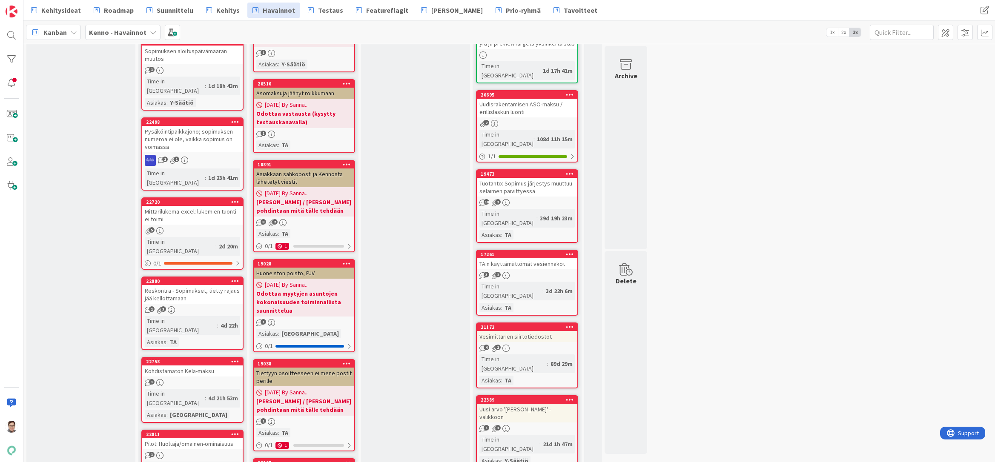
click at [181, 366] on div "Kohdistamaton Kela-maksu" at bounding box center [192, 371] width 100 height 11
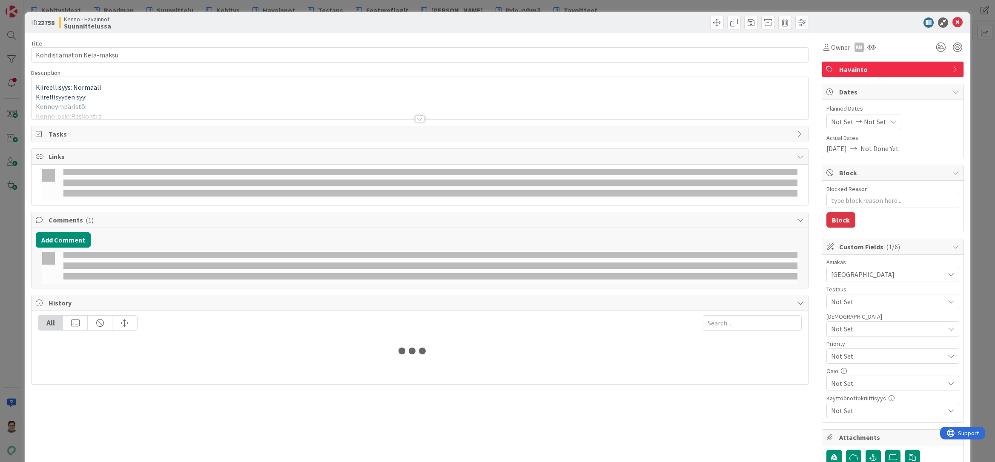
type textarea "x"
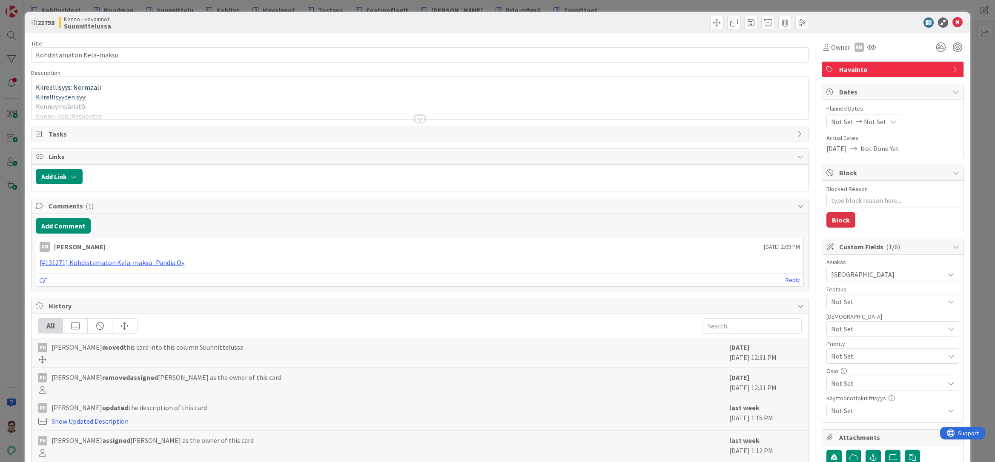
click at [416, 119] on div at bounding box center [419, 118] width 9 height 7
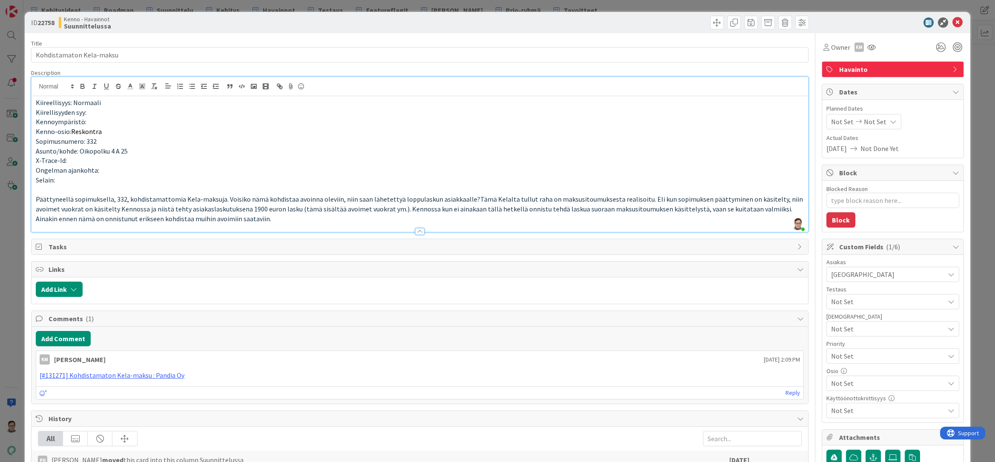
click at [286, 219] on p "Ainakin ennen nämä on onnistunut erikseen kohdistaa muihin avoimiin saataviin." at bounding box center [420, 219] width 768 height 10
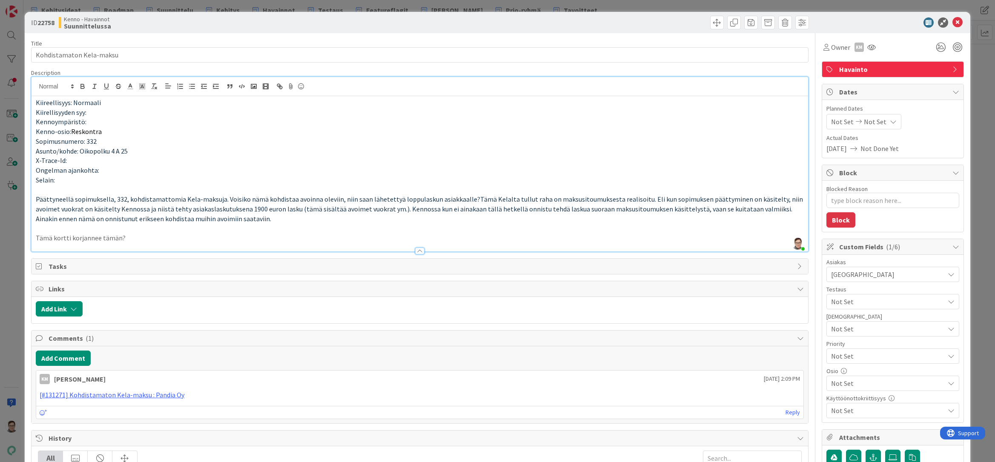
click at [31, 237] on div "Sanna Mattila just joined Kiireellisyys: Normaali Kiirellisyyden syy: Kennoympä…" at bounding box center [419, 164] width 777 height 175
drag, startPoint x: 34, startPoint y: 237, endPoint x: 49, endPoint y: 236, distance: 14.9
click at [34, 236] on div "Kiireellisyys: Normaali Kiirellisyyden syy: Kennoympäristö: Kenno-osio: Reskont…" at bounding box center [420, 173] width 776 height 155
click at [160, 235] on p "Sanna: Tämä kortti korjannee tämän?" at bounding box center [420, 238] width 768 height 10
drag, startPoint x: 54, startPoint y: 239, endPoint x: 29, endPoint y: 239, distance: 25.1
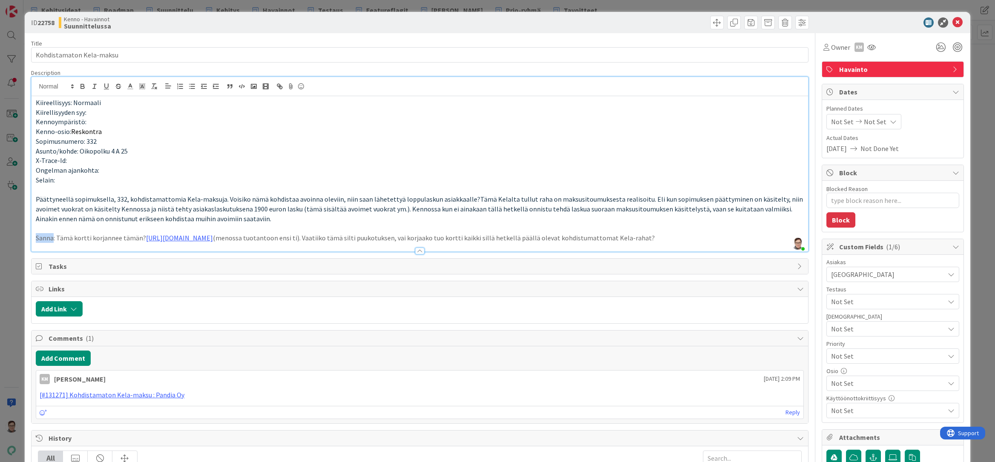
click at [29, 239] on div "ID 22758 Kenno - Havainnot Suunnittelussa Title 24 / 128 Kohdistamaton Kela-mak…" at bounding box center [497, 375] width 945 height 726
click at [72, 243] on p "Sanna : Tämä kortti korjannee tämän? https://kanbanzone.io/b/IYuB4mgb/c/21519-K…" at bounding box center [420, 238] width 768 height 10
click at [54, 239] on strong "Sanna" at bounding box center [45, 238] width 19 height 9
drag, startPoint x: 73, startPoint y: 238, endPoint x: 54, endPoint y: 237, distance: 18.8
click at [54, 237] on strong "Sanna kysyy" at bounding box center [55, 238] width 38 height 9
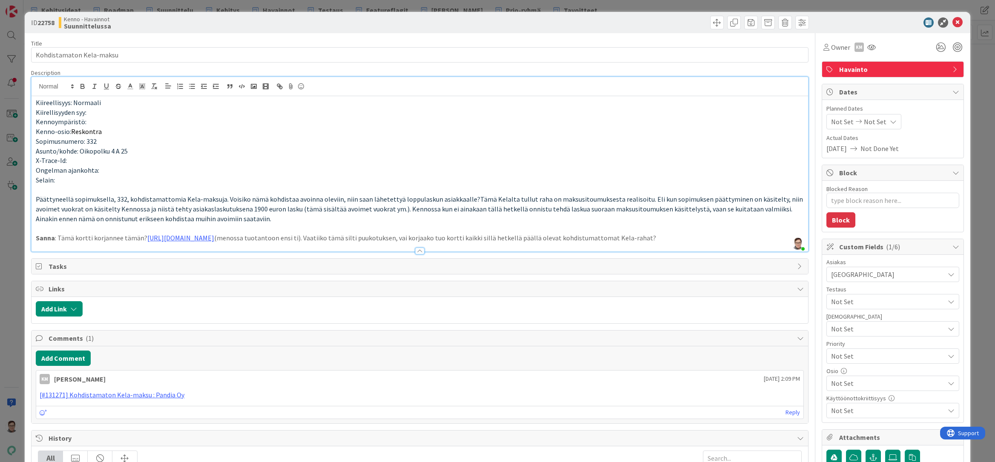
drag, startPoint x: 415, startPoint y: 261, endPoint x: 444, endPoint y: 261, distance: 29.4
click at [415, 255] on div at bounding box center [419, 251] width 9 height 7
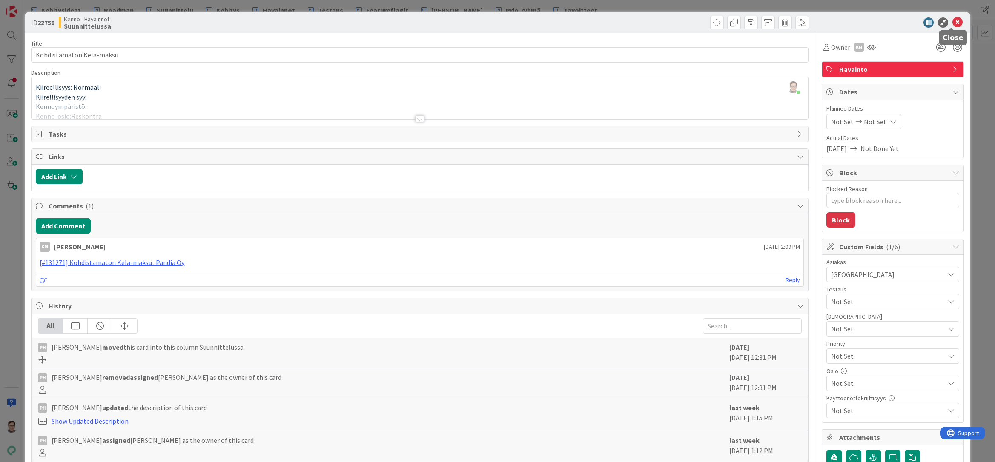
click at [952, 26] on icon at bounding box center [957, 22] width 10 height 10
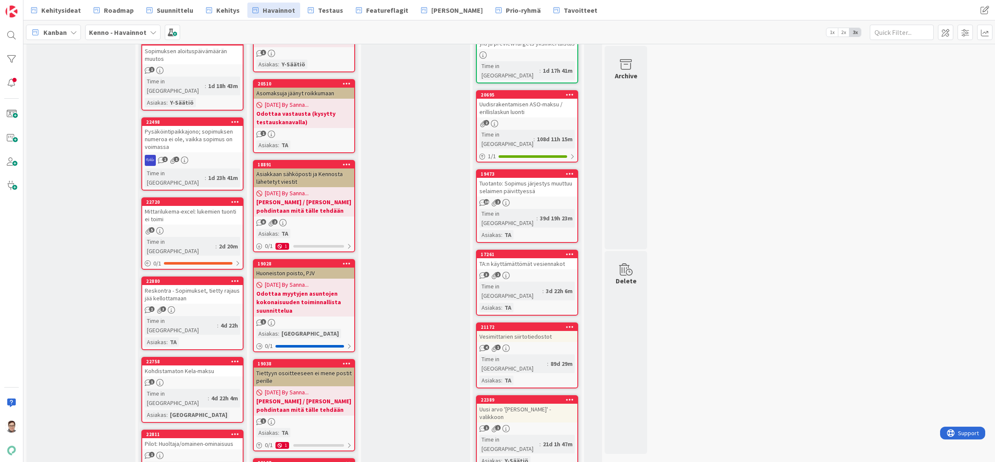
click at [187, 439] on div "Pilot: Huoltaja/omainen-ominaisuus" at bounding box center [192, 444] width 100 height 11
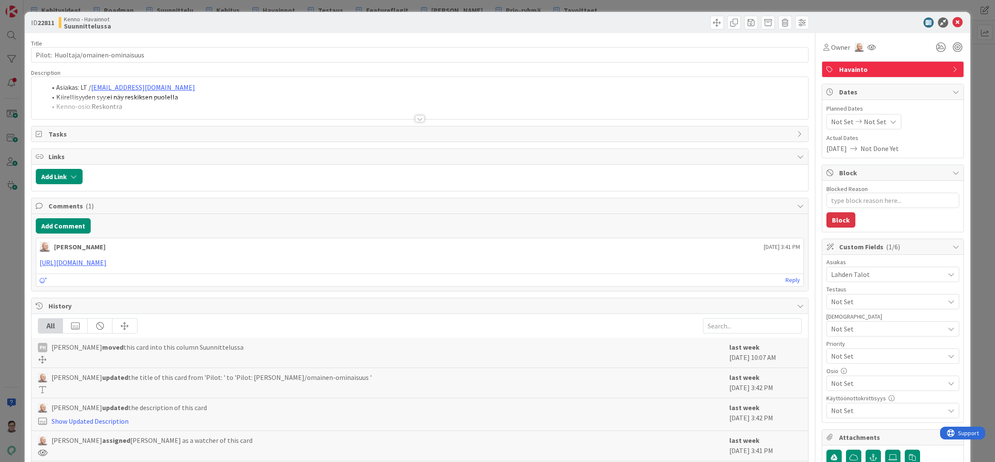
click at [417, 119] on div at bounding box center [419, 118] width 9 height 7
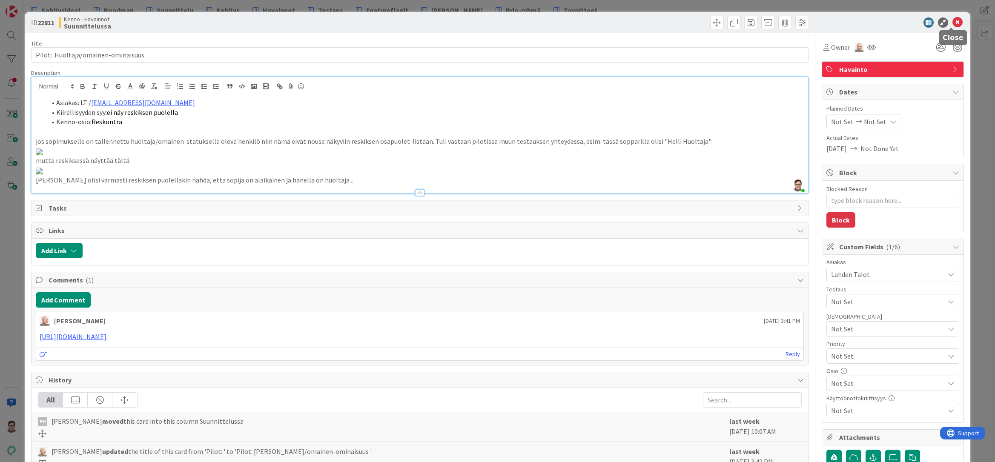
click at [952, 23] on icon at bounding box center [957, 22] width 10 height 10
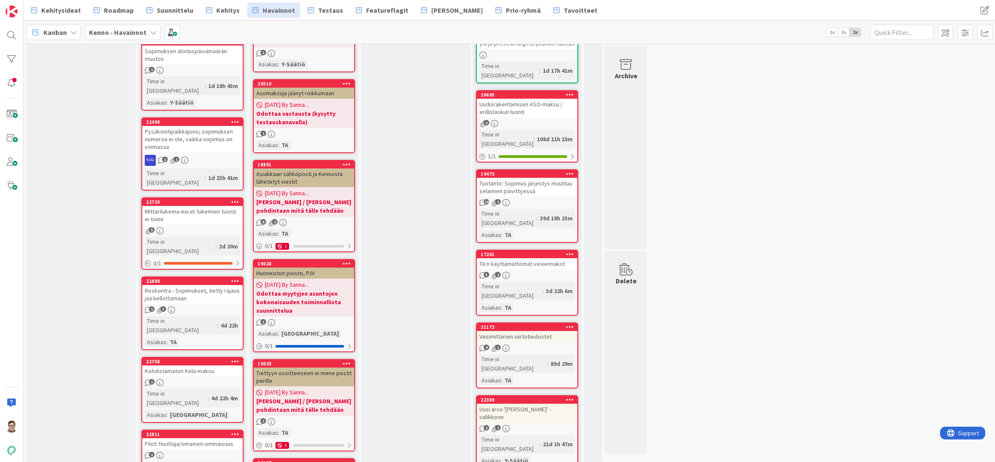
click at [213, 439] on div "Pilot: Huoltaja/omainen-ominaisuus" at bounding box center [192, 444] width 100 height 11
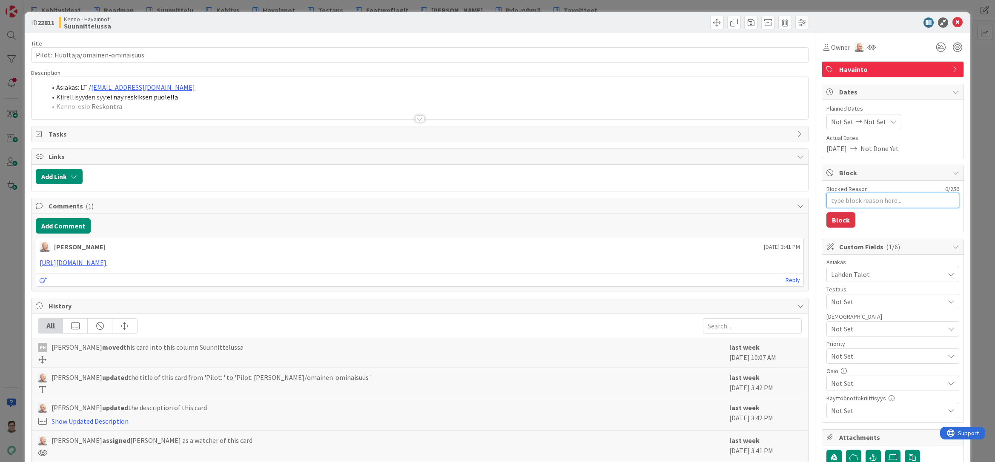
click at [835, 200] on textarea "Blocked Reason" at bounding box center [892, 200] width 133 height 15
type textarea "x"
type textarea "O"
type textarea "x"
type textarea "Od"
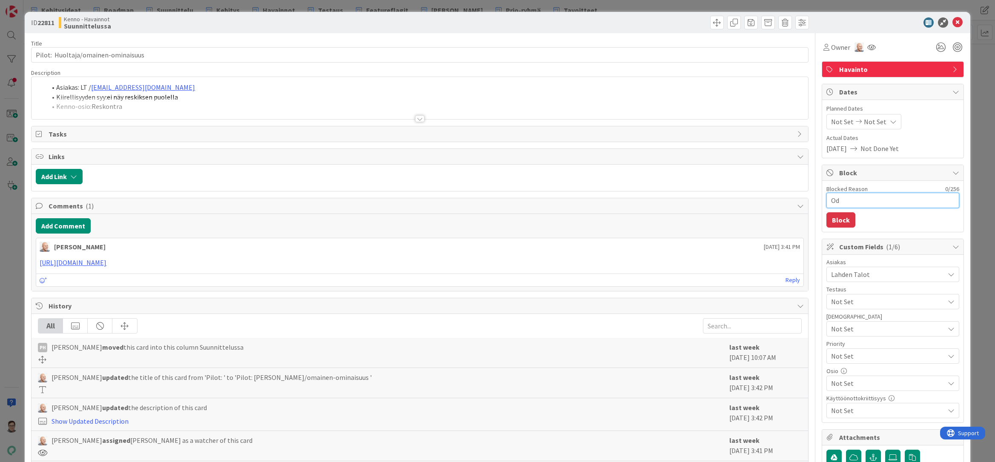
type textarea "x"
type textarea "Odo"
type textarea "x"
type textarea "Odot"
type textarea "x"
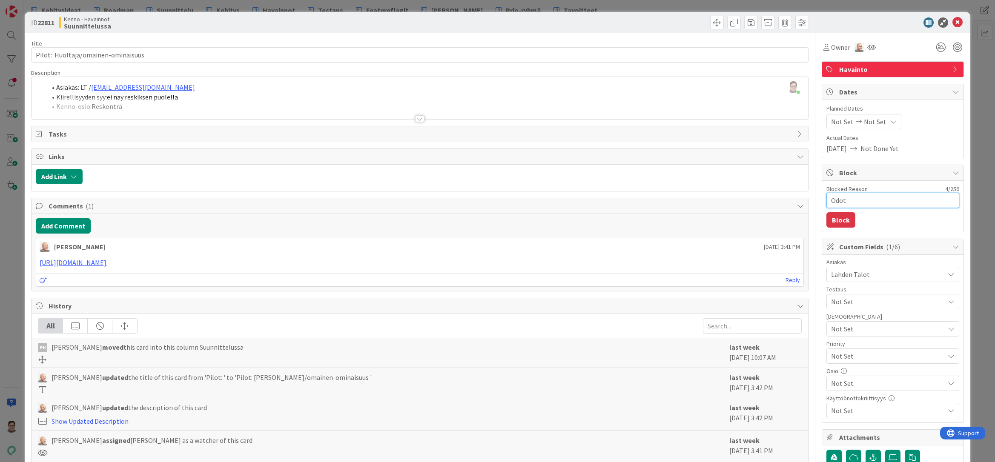
type textarea "Odott"
type textarea "x"
type textarea "Odot"
type textarea "x"
type textarea "Odo"
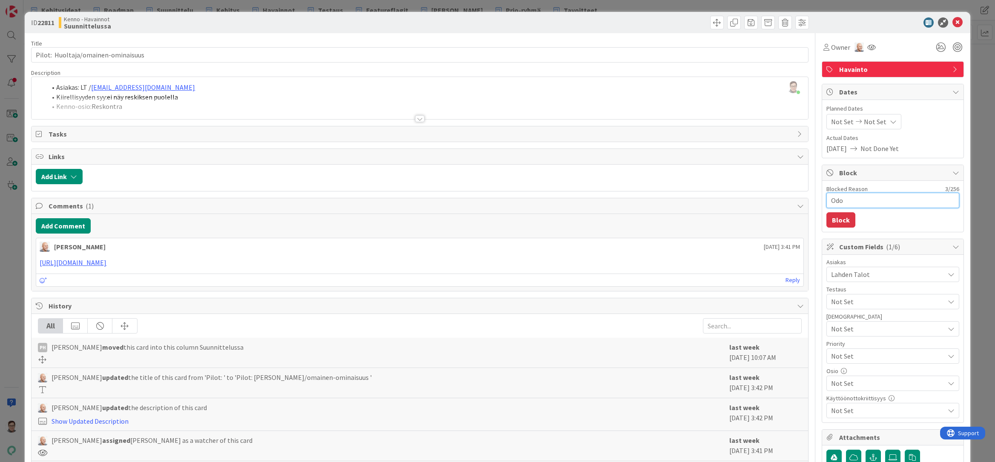
type textarea "x"
type textarea "Od"
type textarea "x"
type textarea "O"
type textarea "x"
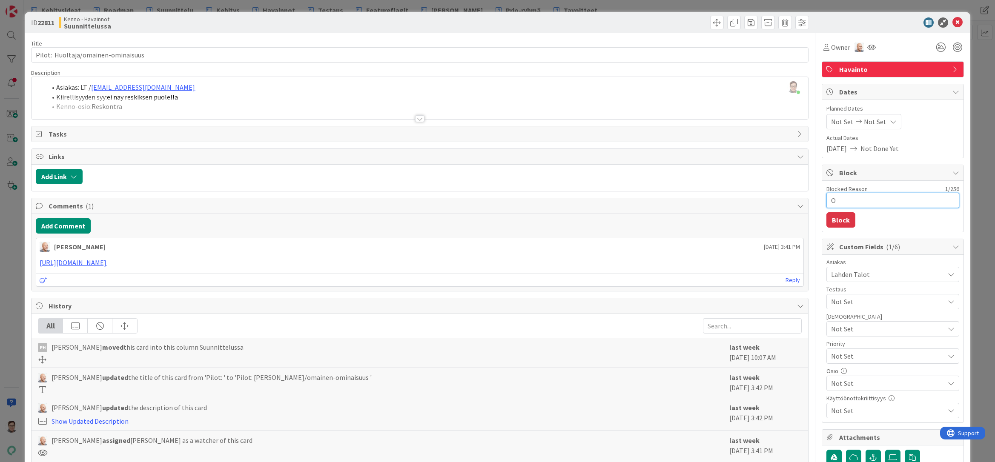
type textarea "Od"
type textarea "x"
type textarea "Odo"
type textarea "x"
type textarea "Odot"
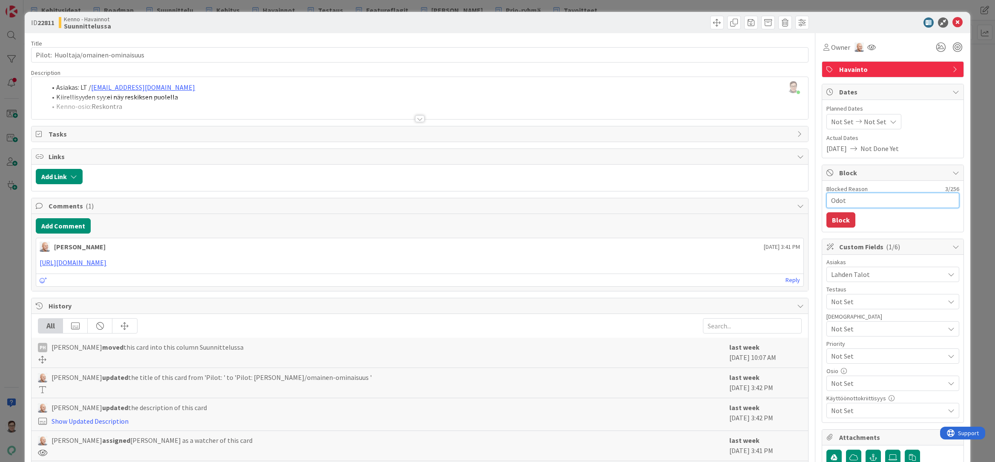
type textarea "x"
type textarea "Odotta"
type textarea "x"
type textarea "Odottaa"
type textarea "x"
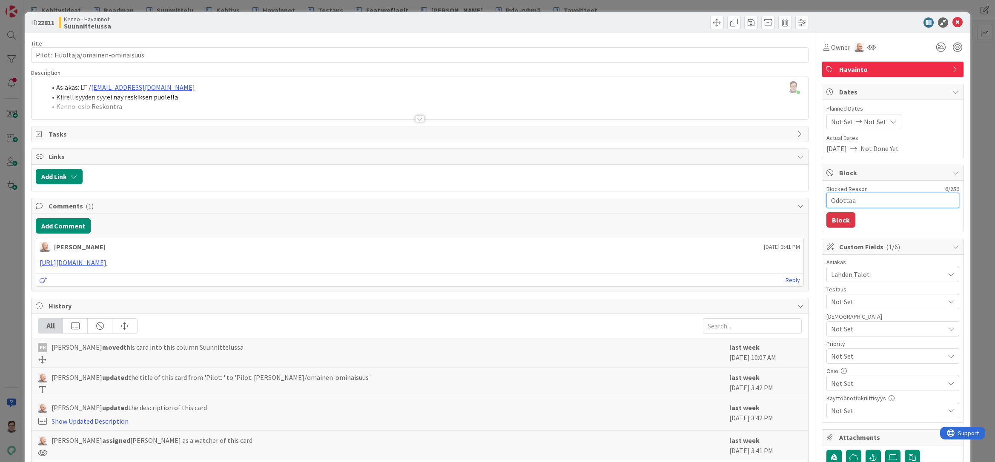
type textarea "Odottaa"
type textarea "x"
type textarea "Odottaa T"
type textarea "x"
type textarea "Odottaa To"
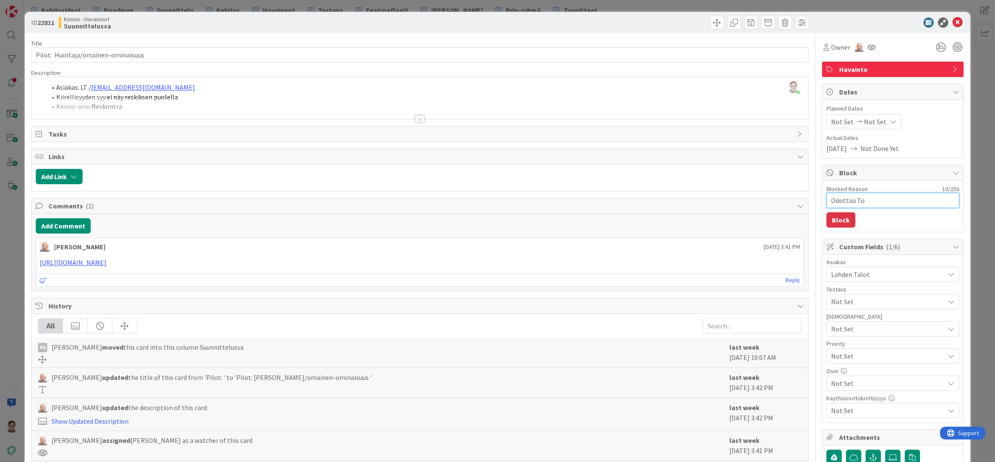
type textarea "x"
type textarea "Odottaa Tom"
type textarea "x"
type textarea "Odottaa Tomm"
type textarea "x"
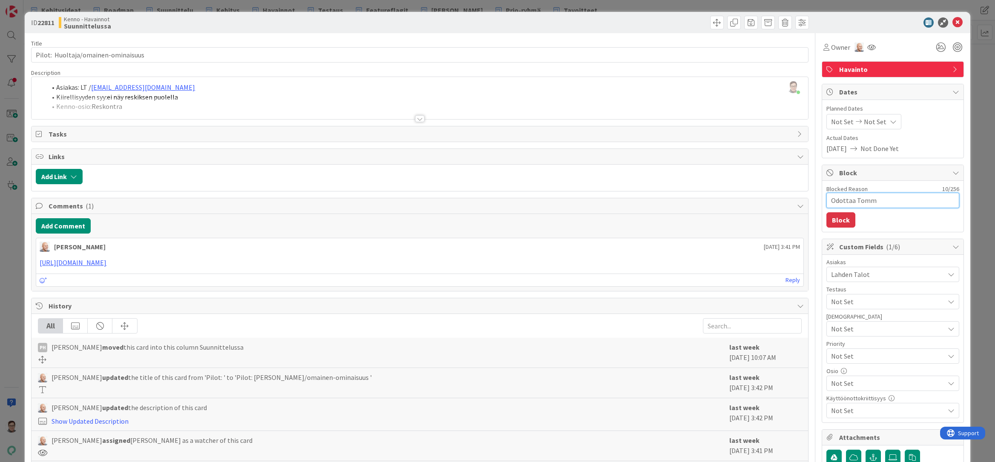
type textarea "Odottaa Tommi"
type textarea "x"
type textarea "Odottaa Tommin"
type textarea "x"
type textarea "Odottaa Tommin"
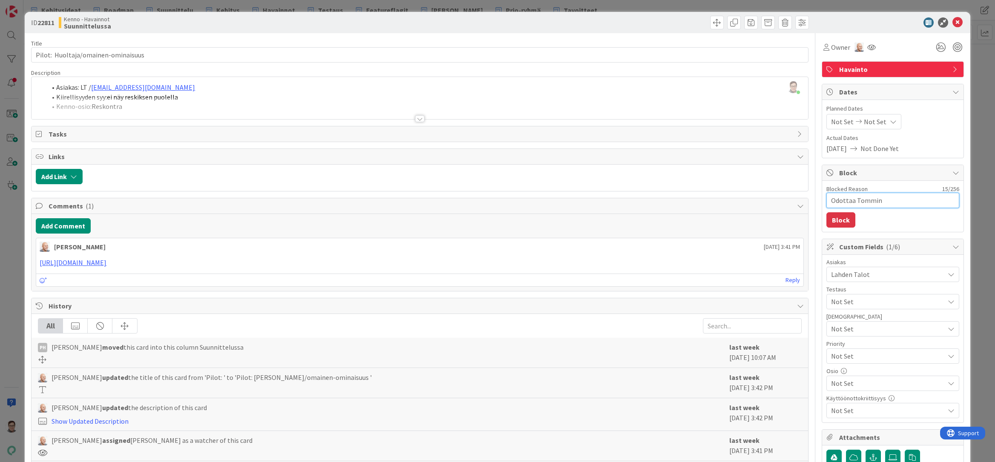
type textarea "x"
type textarea "Odottaa Tommin v"
type textarea "x"
type textarea "Odottaa Tommin va"
type textarea "x"
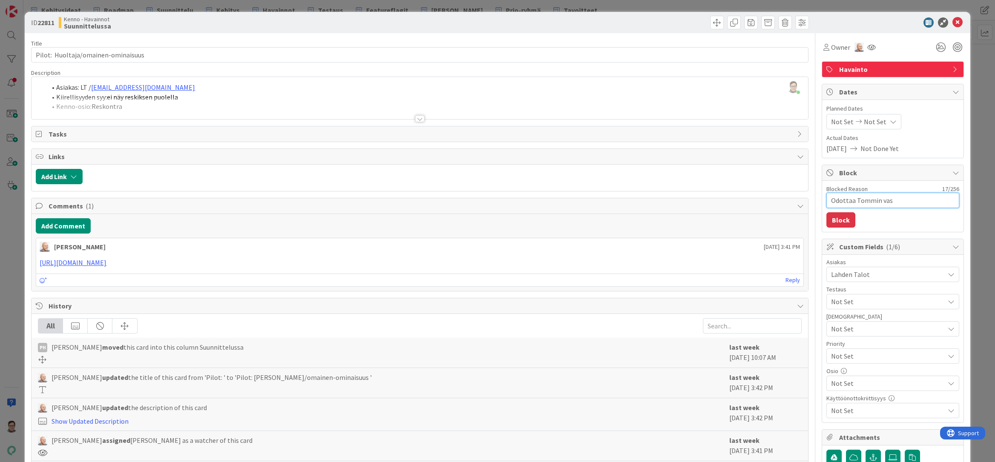
type textarea "Odottaa Tommin vast"
type textarea "x"
type textarea "Odottaa Tommin vasta"
type textarea "x"
type textarea "Odottaa Tommin vastau"
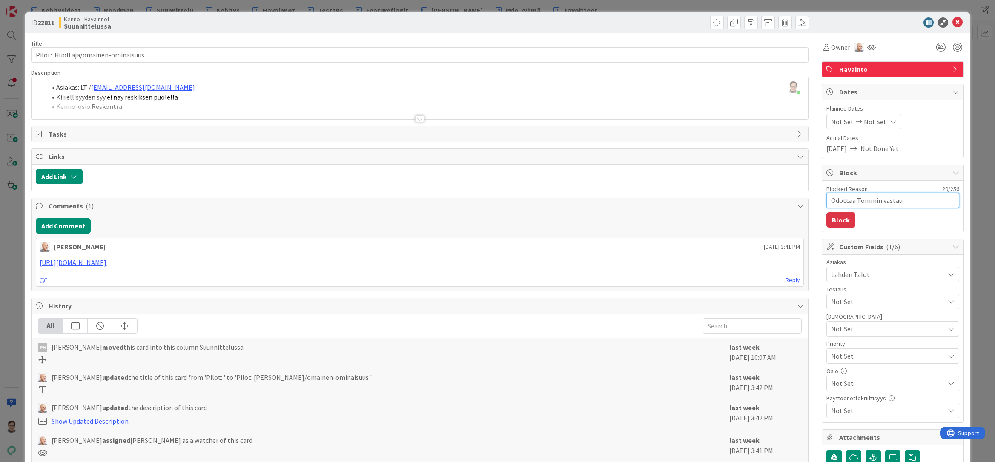
type textarea "x"
type textarea "Odottaa Tommin vastaus"
type textarea "x"
type textarea "Odottaa Tommin vastausta"
type textarea "x"
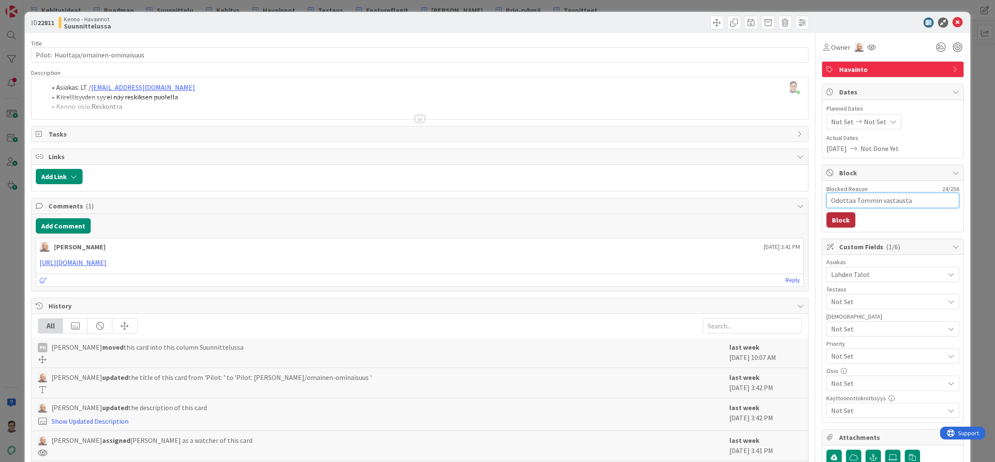
type textarea "Odottaa Tommin vastausta"
click at [833, 219] on button "Block" at bounding box center [840, 219] width 29 height 15
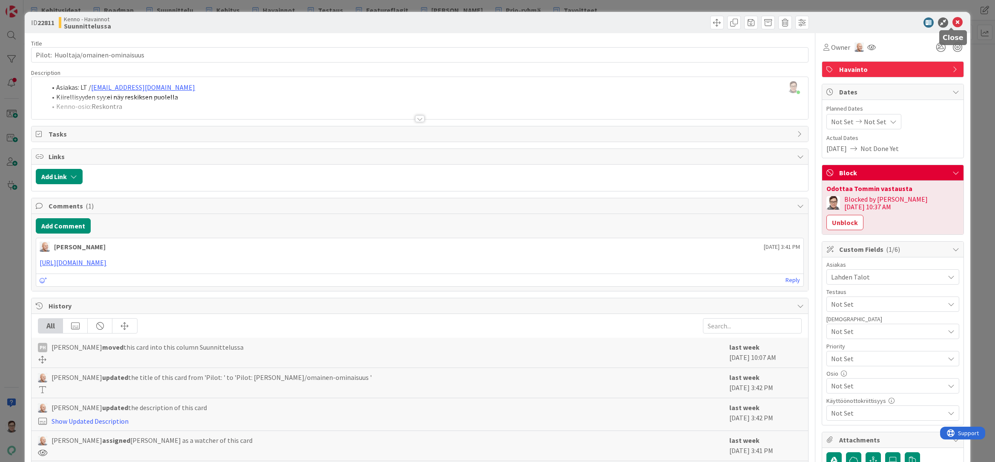
click at [952, 23] on icon at bounding box center [957, 22] width 10 height 10
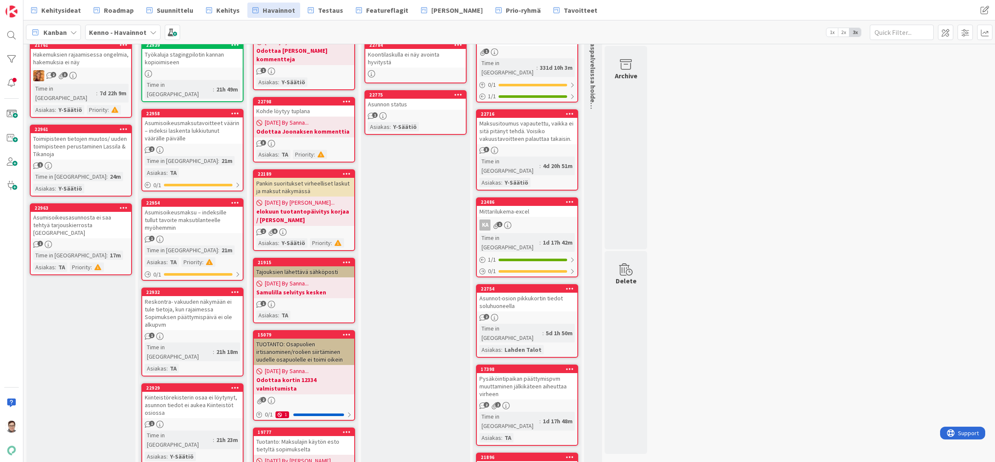
scroll to position [85, 0]
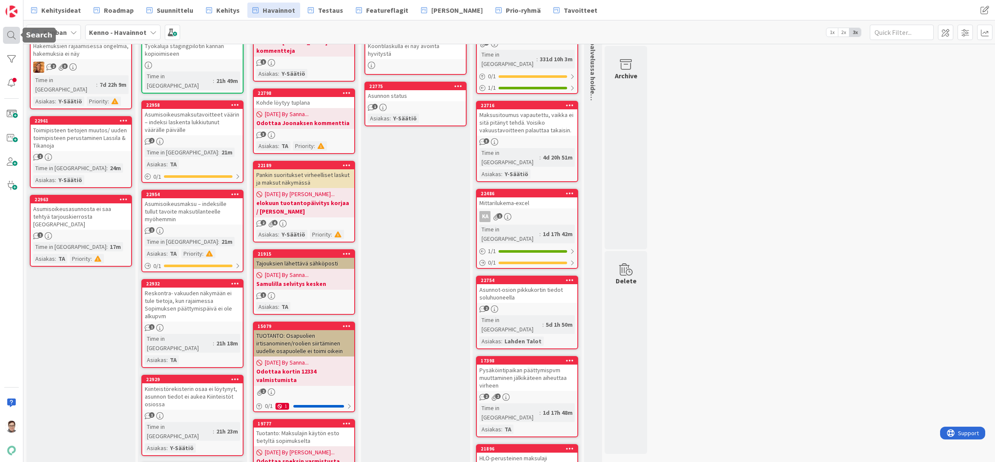
click at [12, 37] on div at bounding box center [11, 35] width 17 height 17
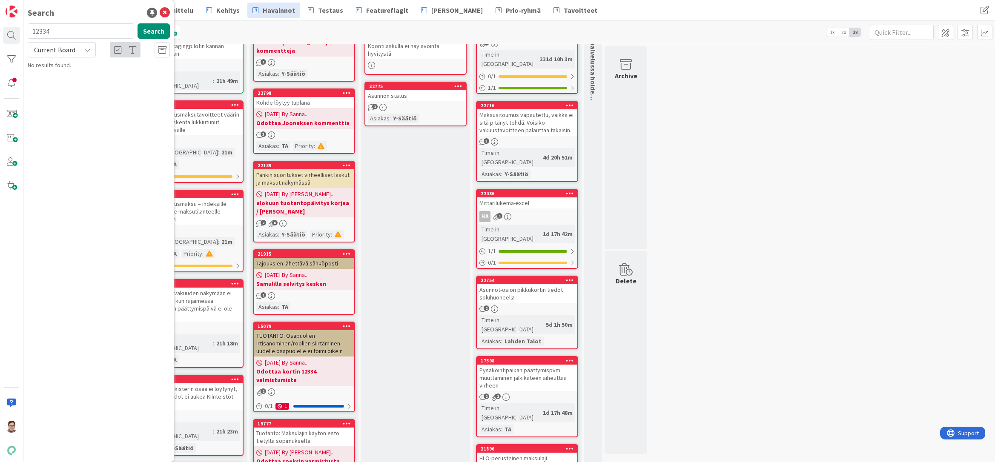
type input "12334"
click at [65, 52] on span "Current Board" at bounding box center [54, 50] width 41 height 9
click at [66, 82] on span "All Boards" at bounding box center [76, 85] width 89 height 13
click at [166, 14] on icon at bounding box center [165, 13] width 10 height 10
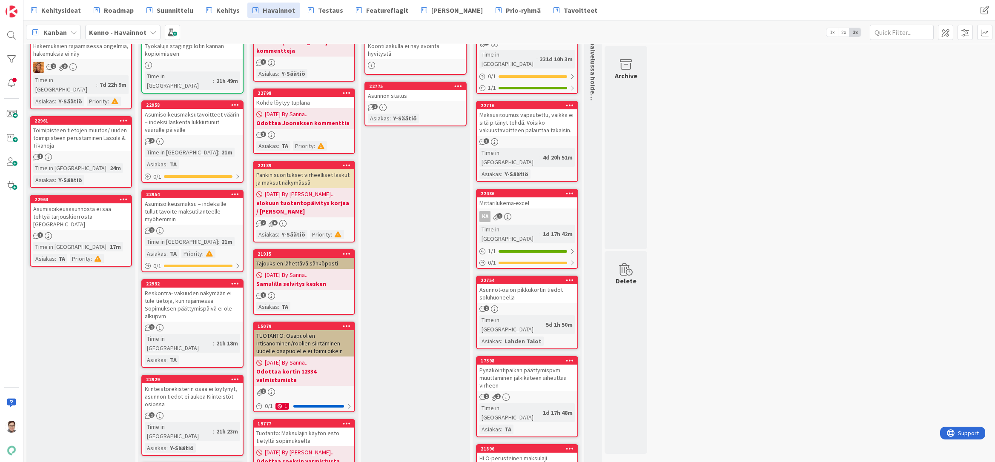
click at [344, 323] on icon at bounding box center [347, 326] width 8 height 6
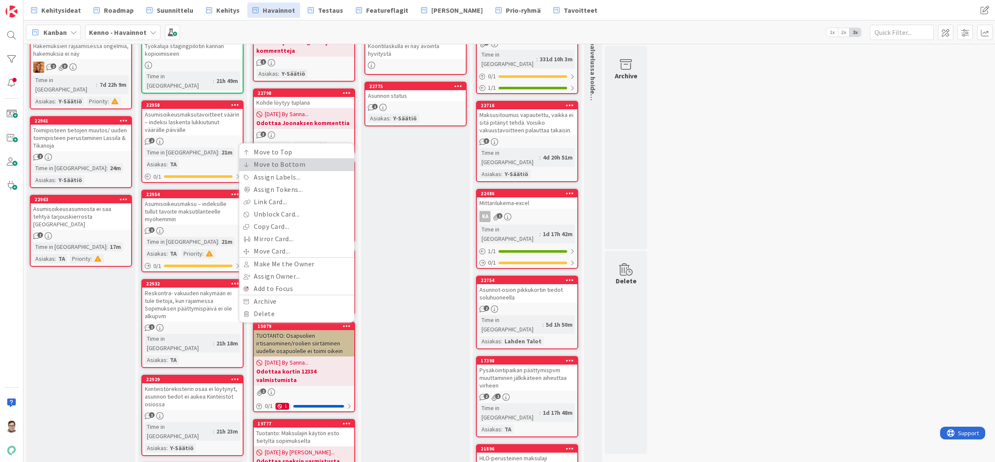
click at [275, 158] on link "Move to Bottom" at bounding box center [296, 164] width 115 height 12
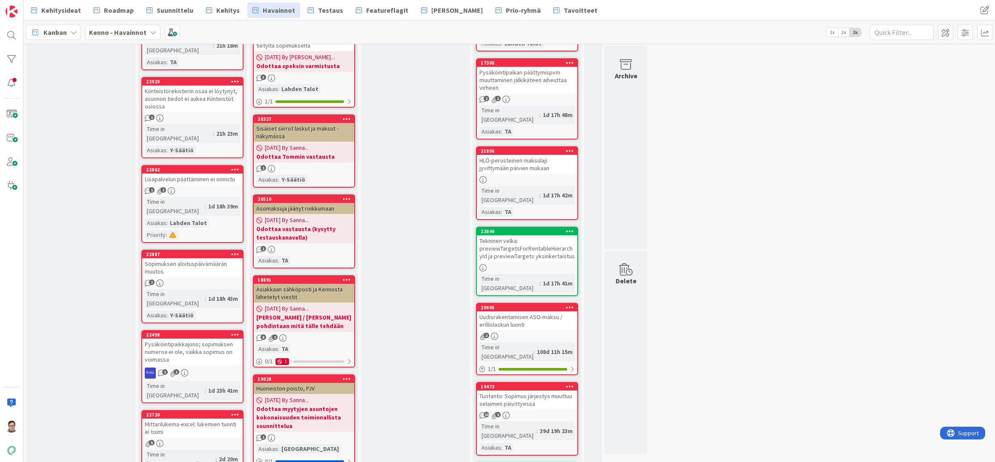
scroll to position [426, 0]
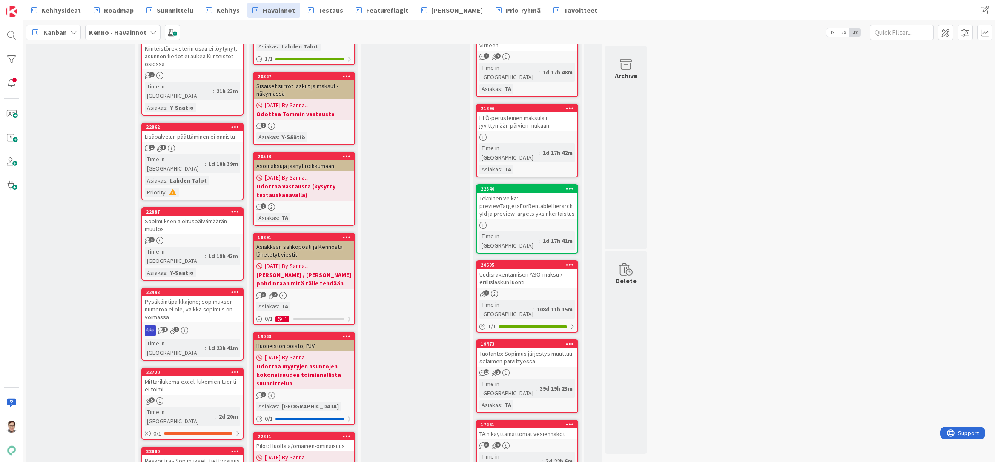
click at [301, 248] on div "Asiakkaan sähköposti ja Kennosta lähetetyt viestit" at bounding box center [304, 250] width 100 height 19
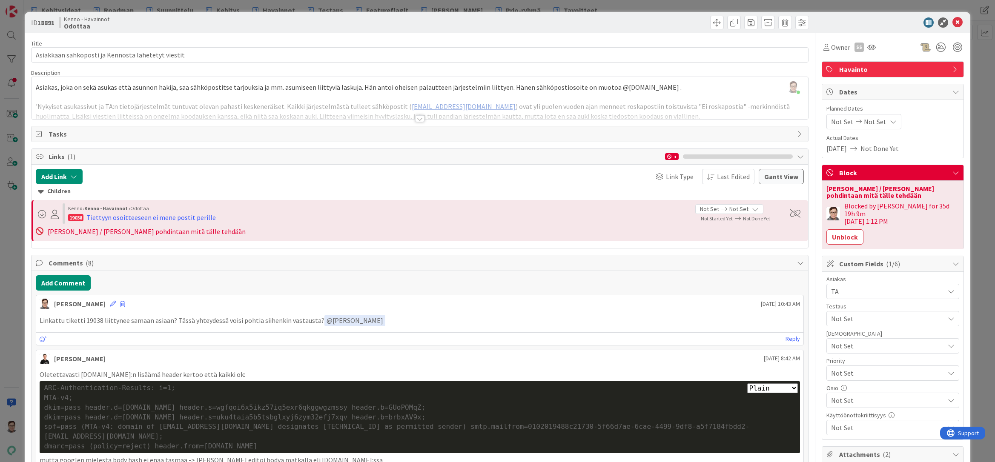
click at [411, 459] on p "mutta googlen mielestä body hash ei enää täsmää -> joku editoi bodya matkalla e…" at bounding box center [420, 461] width 760 height 10
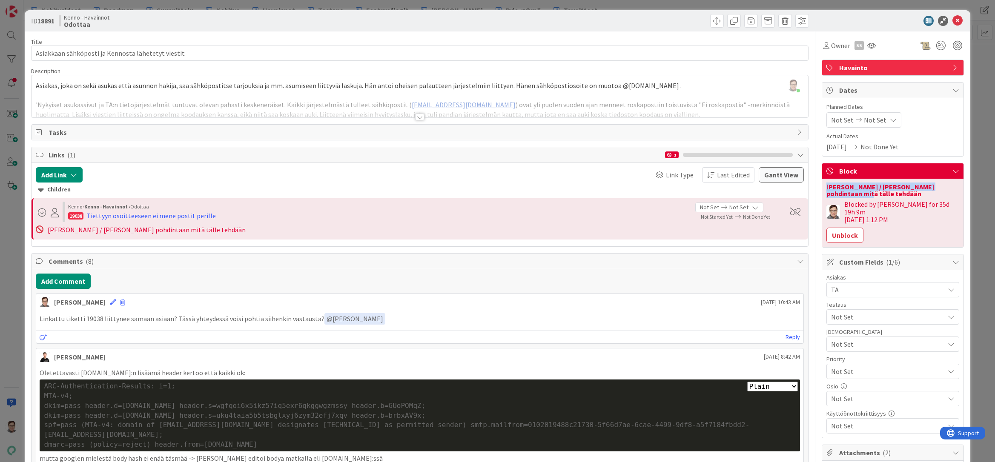
drag, startPoint x: 850, startPoint y: 195, endPoint x: 820, endPoint y: 189, distance: 30.4
click at [826, 189] on div "Juhani / Matti pohdintaan mitä tälle tehdään" at bounding box center [892, 191] width 133 height 14
copy div "Juhani / Matti pohdintaan mitä tälle tehdään"
click at [382, 456] on p "mutta googlen mielestä body hash ei enää täsmää -> joku editoi bodya matkalla e…" at bounding box center [420, 459] width 760 height 10
click at [434, 458] on p "mutta googlen mielestä body hash ei enää täsmää -> joku editoi bodya matkalla e…" at bounding box center [420, 459] width 760 height 10
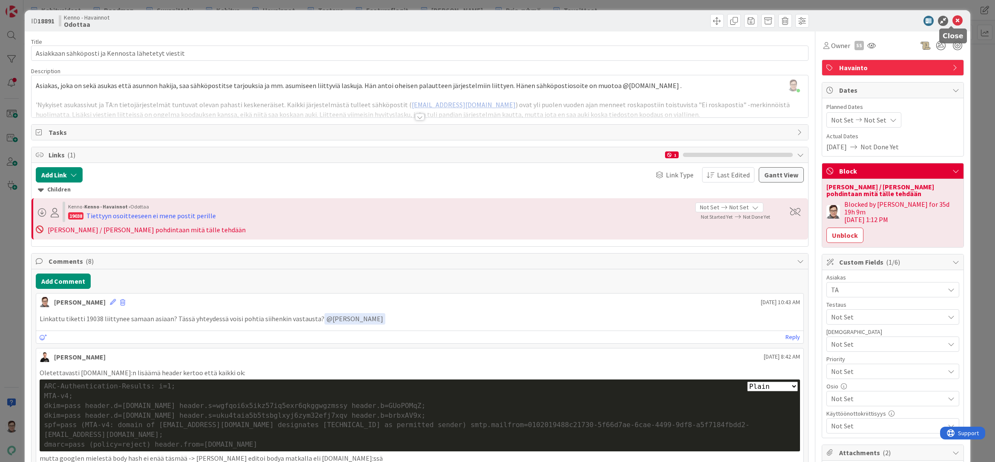
click at [952, 20] on icon at bounding box center [957, 21] width 10 height 10
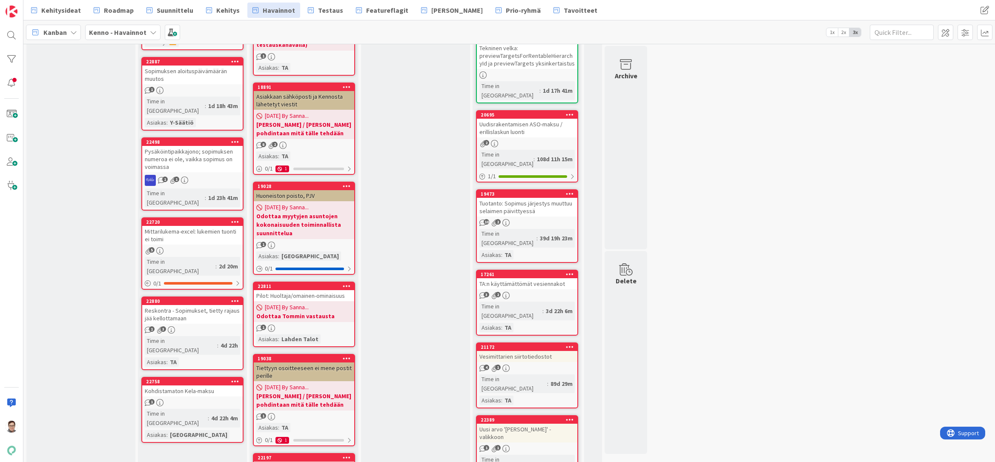
scroll to position [596, 0]
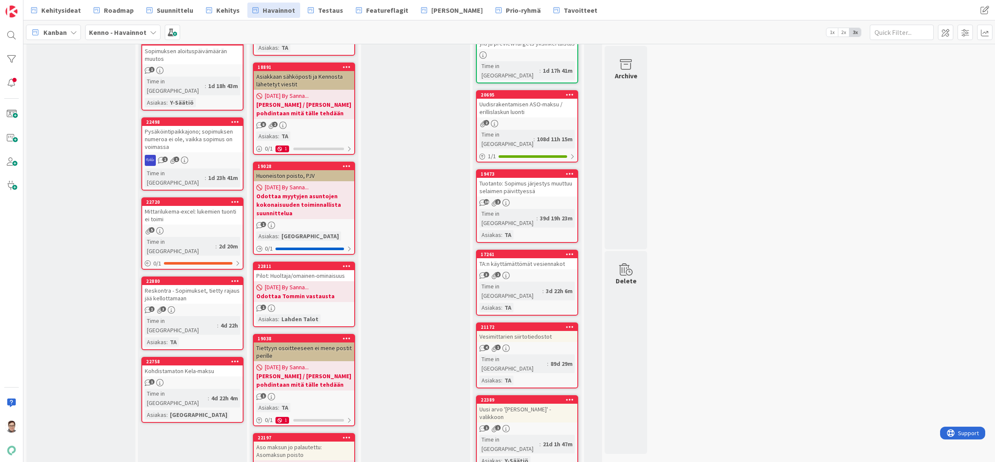
click at [320, 343] on div "Tiettyyn osoitteeseen ei mene postit perille" at bounding box center [304, 352] width 100 height 19
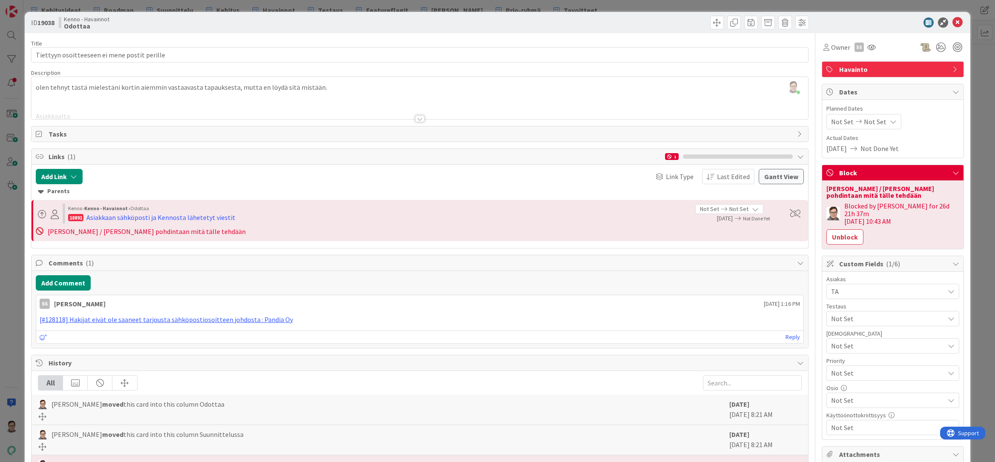
drag, startPoint x: 267, startPoint y: 456, endPoint x: 285, endPoint y: 452, distance: 18.9
click at [267, 456] on div "Sanna Mattila blocked this card with reason "Juhani / Matti pohdintaan mitä täl…" at bounding box center [420, 471] width 776 height 30
click at [955, 23] on icon at bounding box center [957, 22] width 10 height 10
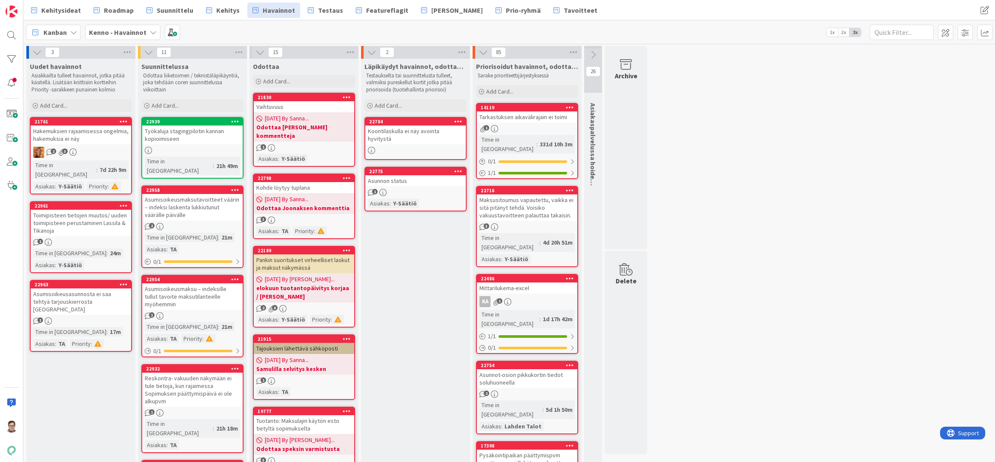
click at [60, 9] on span "Kehitysideat" at bounding box center [61, 10] width 40 height 10
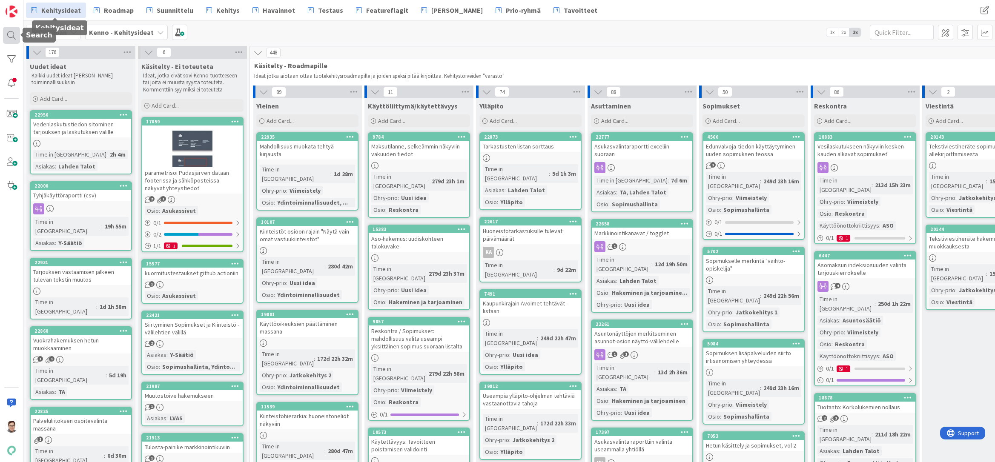
click at [12, 34] on div at bounding box center [11, 35] width 17 height 17
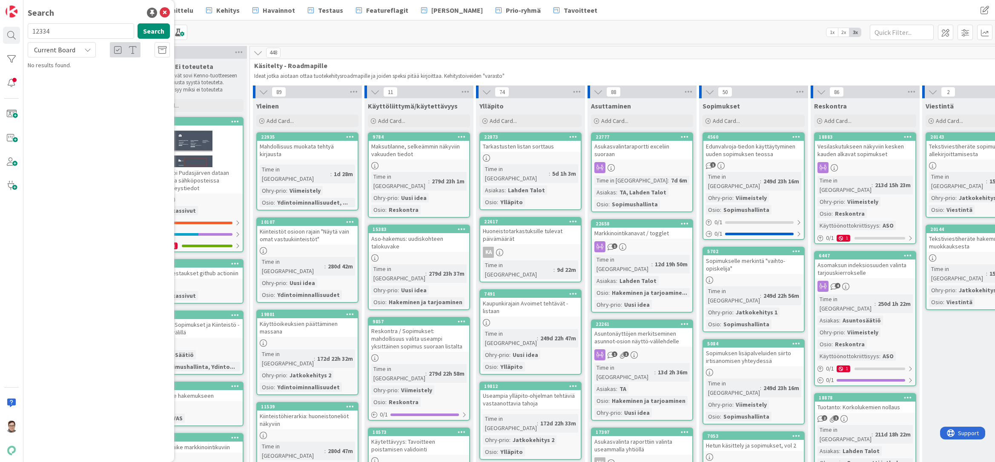
click at [63, 33] on input "12334" at bounding box center [81, 30] width 106 height 15
click at [62, 33] on input "12334" at bounding box center [81, 30] width 106 height 15
type input "rajaaminen"
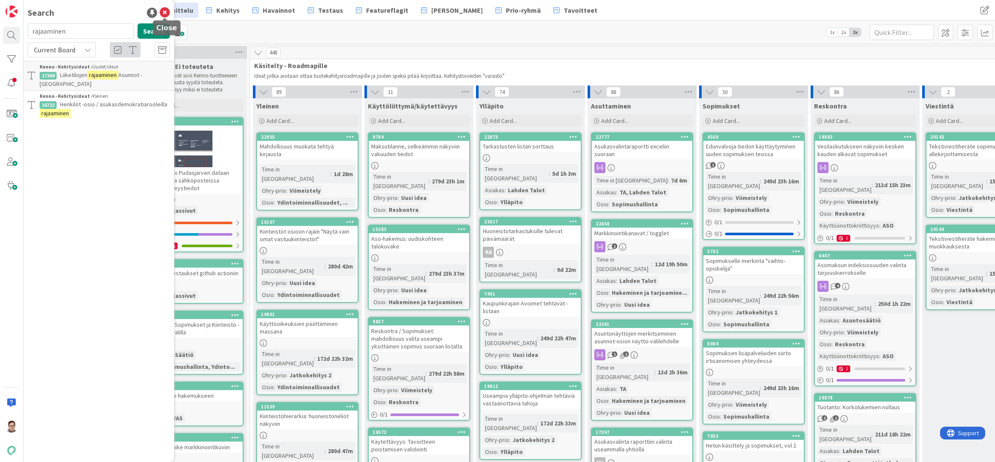
click at [166, 14] on icon at bounding box center [165, 13] width 10 height 10
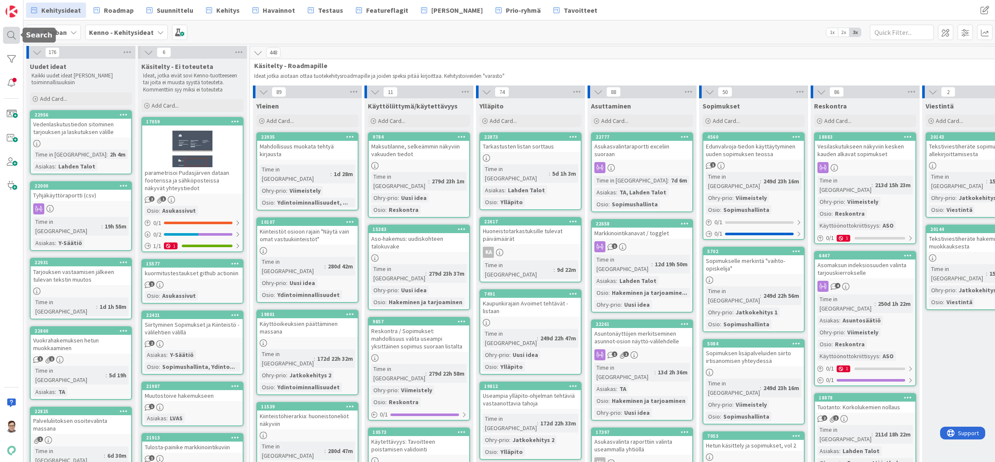
click at [12, 36] on div at bounding box center [11, 35] width 17 height 17
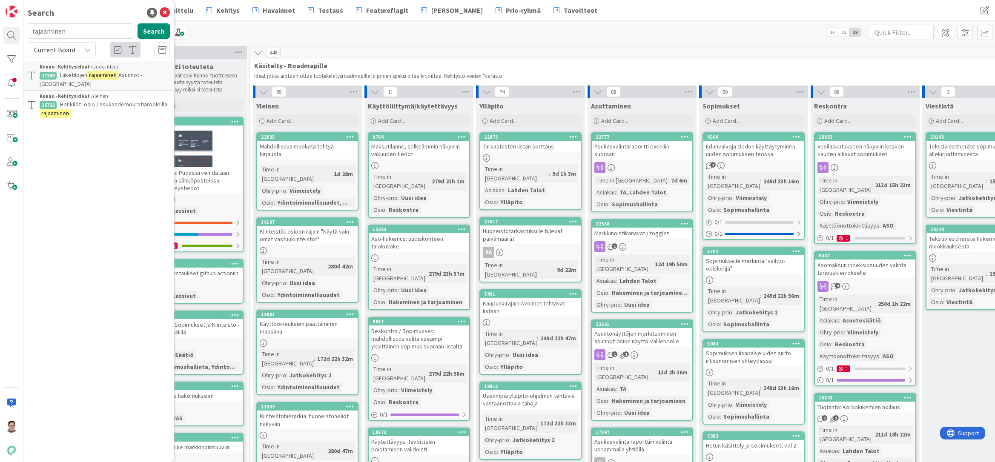
click at [62, 46] on span "Current Board" at bounding box center [54, 50] width 41 height 9
click at [52, 88] on span "All Boards" at bounding box center [76, 85] width 89 height 13
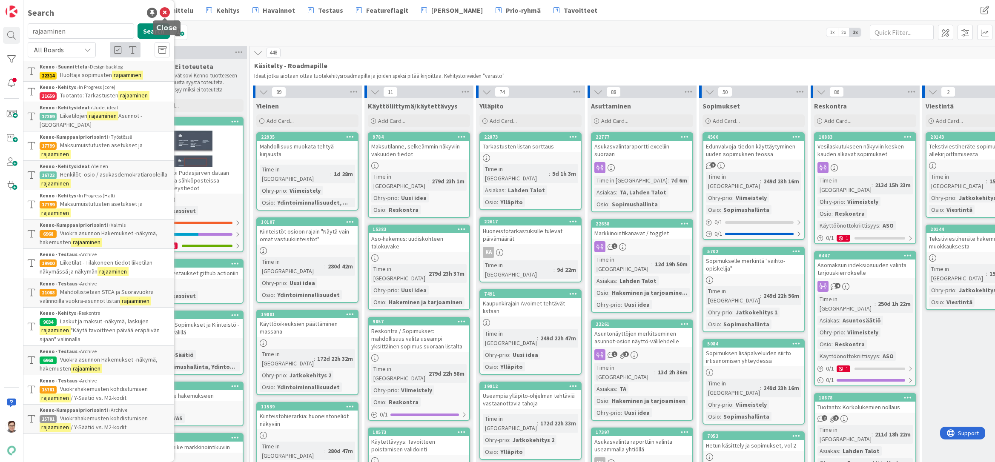
click at [163, 14] on icon at bounding box center [165, 13] width 10 height 10
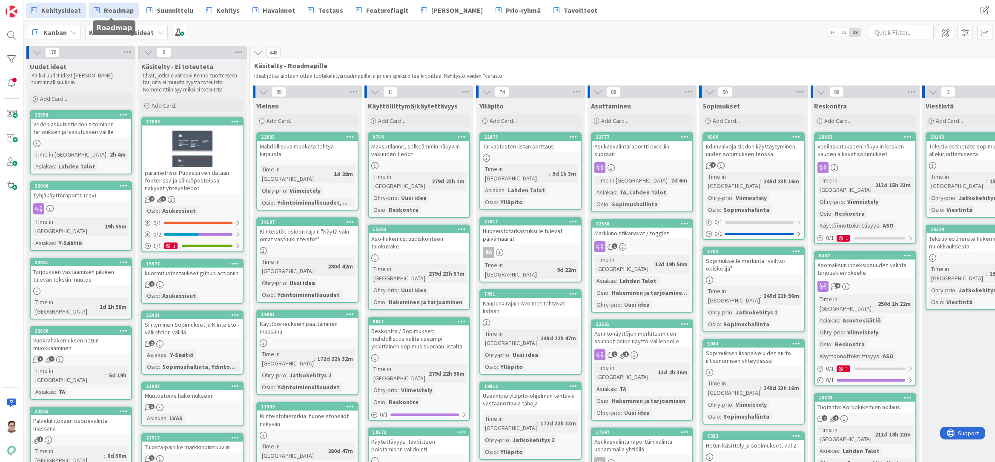
click at [123, 11] on span "Roadmap" at bounding box center [119, 10] width 30 height 10
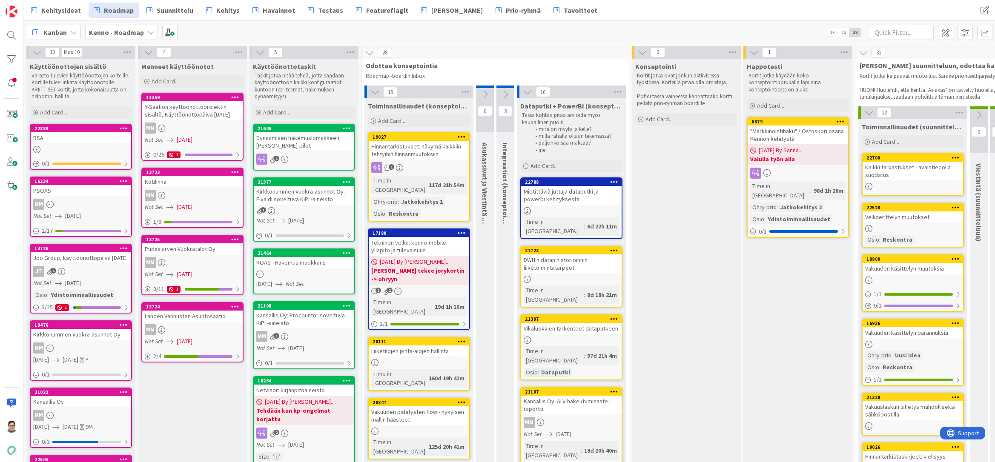
click at [911, 170] on div "Kaikki tarkastukset - avaintiedolla suodatus" at bounding box center [913, 171] width 100 height 19
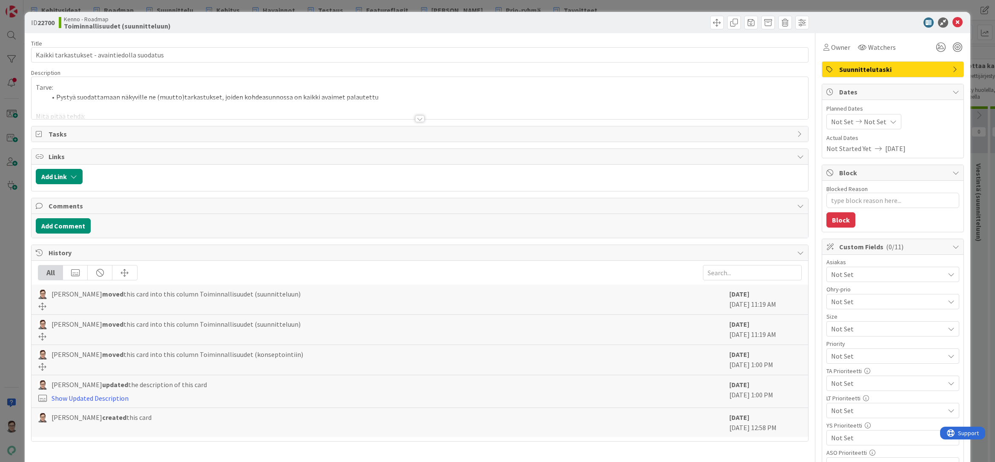
type textarea "x"
click at [383, 96] on div "Tarve: Pystyä suodattamaan näkyville ne (muutto)tarkastukset, joiden kohdeasunn…" at bounding box center [420, 100] width 776 height 38
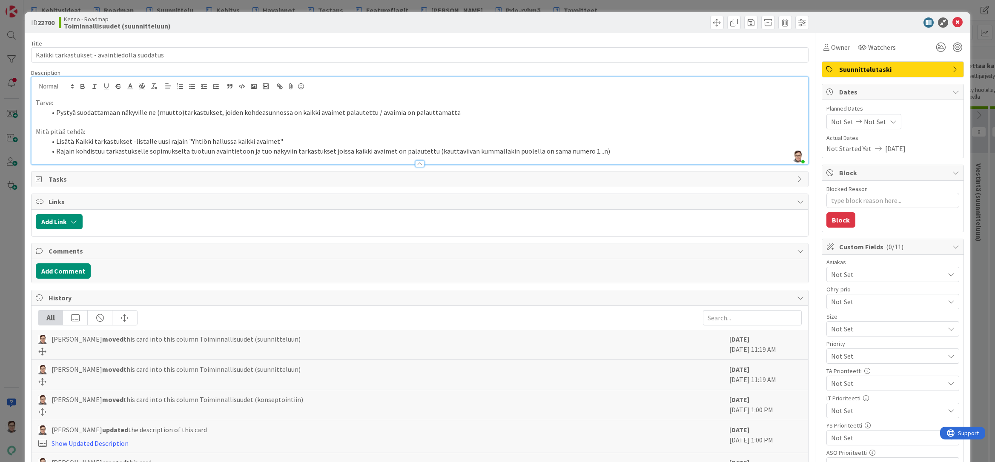
click at [280, 141] on li "Lisätä Kaikki tarkastukset -listalle uusi rajain "Yhtiön hallussa kaikki avaime…" at bounding box center [424, 142] width 757 height 10
drag, startPoint x: 36, startPoint y: 131, endPoint x: 81, endPoint y: 131, distance: 45.1
click at [81, 131] on p "Mitä pitää tehdä:" at bounding box center [420, 132] width 768 height 10
click at [138, 131] on p "Mitä pitää tehdä:" at bounding box center [420, 132] width 768 height 10
click at [601, 152] on li "Rajain kohdistuu tarkastukselle sopimukselta tuotuun avaintietoon ja tuo näkyvi…" at bounding box center [424, 151] width 757 height 10
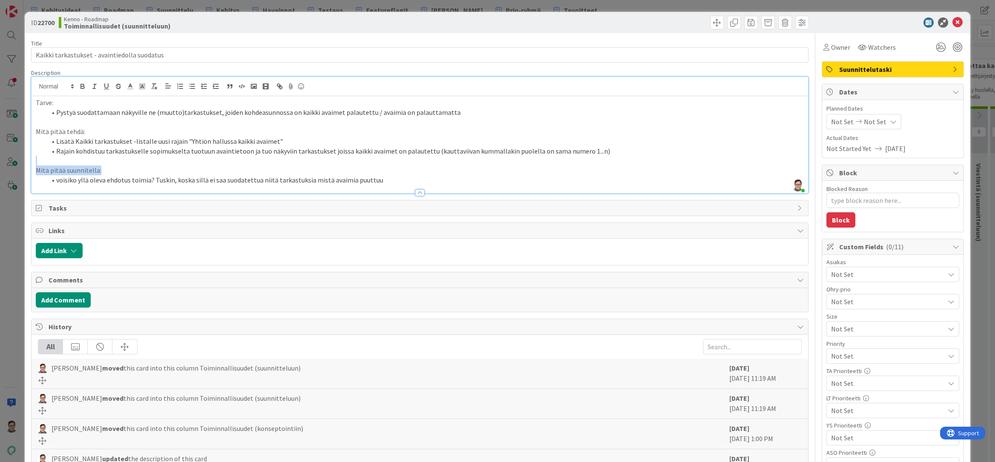
drag, startPoint x: 106, startPoint y: 171, endPoint x: 17, endPoint y: 164, distance: 89.2
click at [17, 164] on div "ID 22700 Kenno - Roadmap Toiminnallisuudet (suunnitteluun) Title 44 / 128 Kaikk…" at bounding box center [497, 231] width 995 height 462
click at [130, 173] on p "Mitä pitää suunnitella:" at bounding box center [420, 171] width 768 height 10
click at [117, 160] on p at bounding box center [420, 161] width 768 height 10
click at [418, 193] on div at bounding box center [419, 192] width 9 height 7
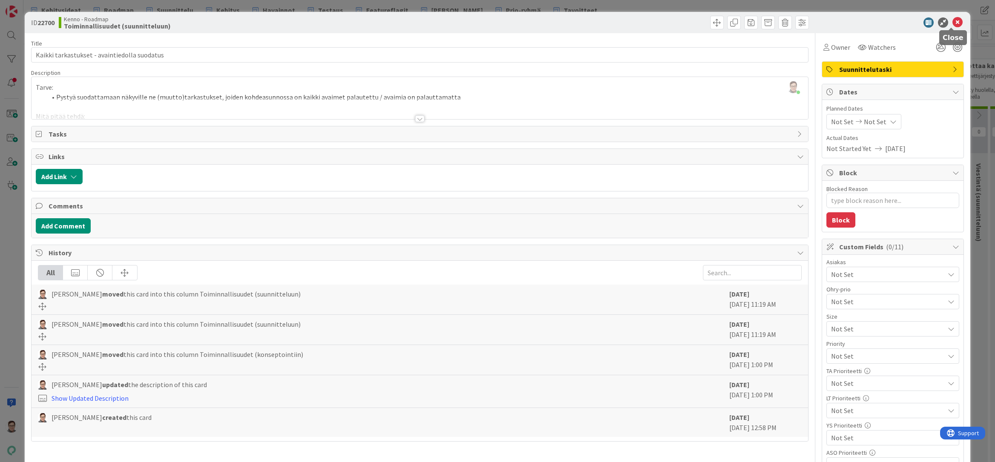
click at [952, 22] on icon at bounding box center [957, 22] width 10 height 10
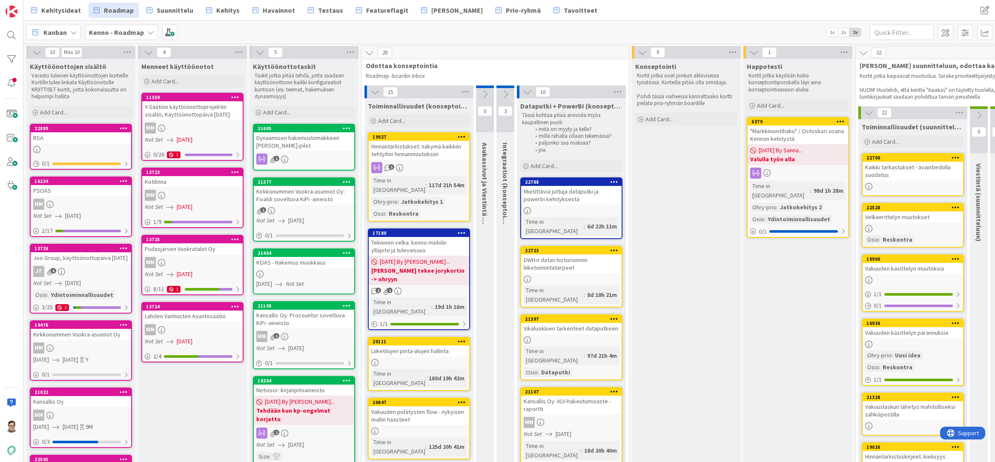
click at [955, 158] on icon at bounding box center [956, 158] width 8 height 6
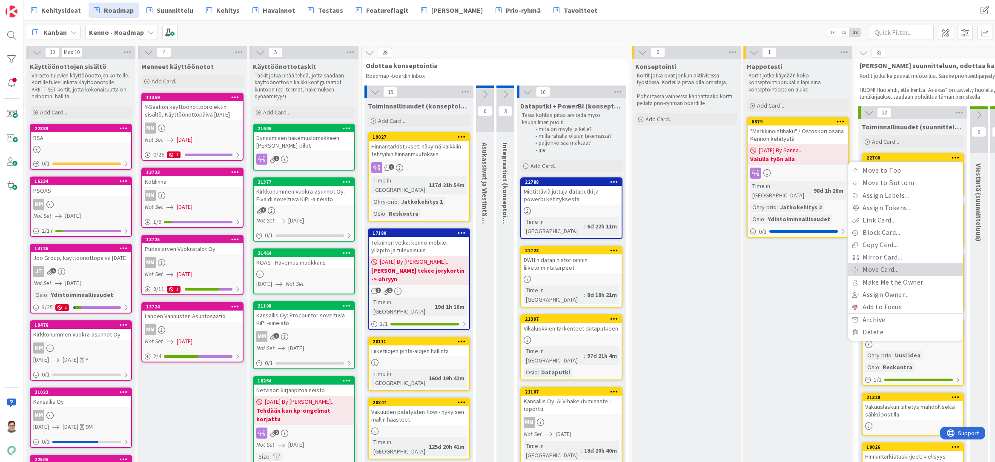
click at [875, 268] on link "Move Card..." at bounding box center [905, 270] width 115 height 12
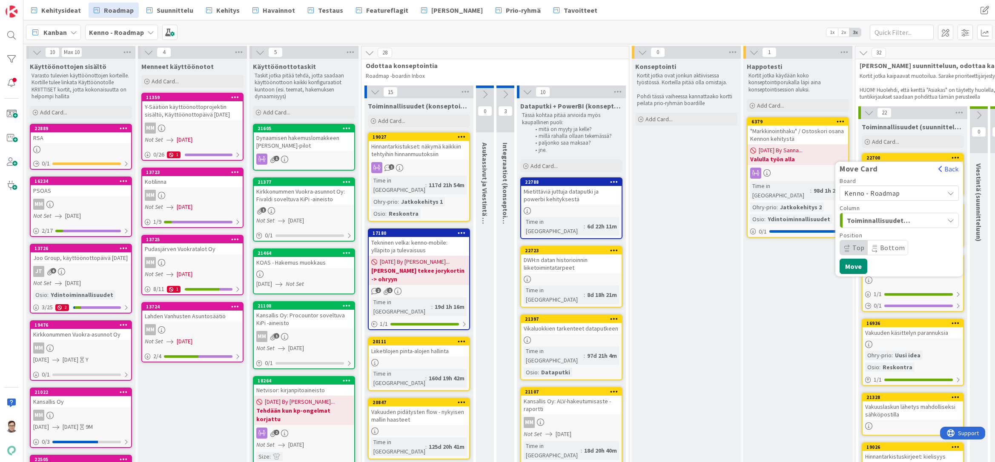
click at [876, 193] on span "Kenno - Roadmap" at bounding box center [872, 193] width 56 height 9
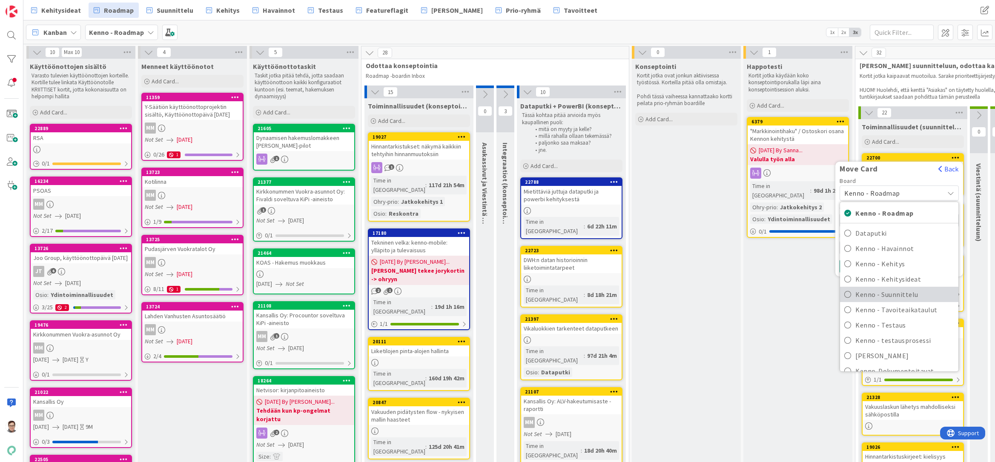
click at [885, 293] on span "Kenno - Suunnittelu" at bounding box center [904, 294] width 99 height 13
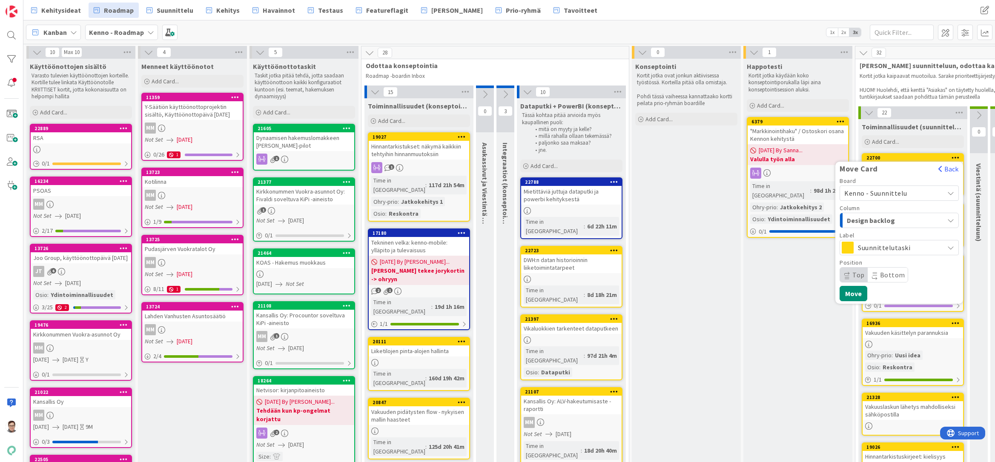
click at [879, 221] on span "Design backlog" at bounding box center [879, 220] width 64 height 11
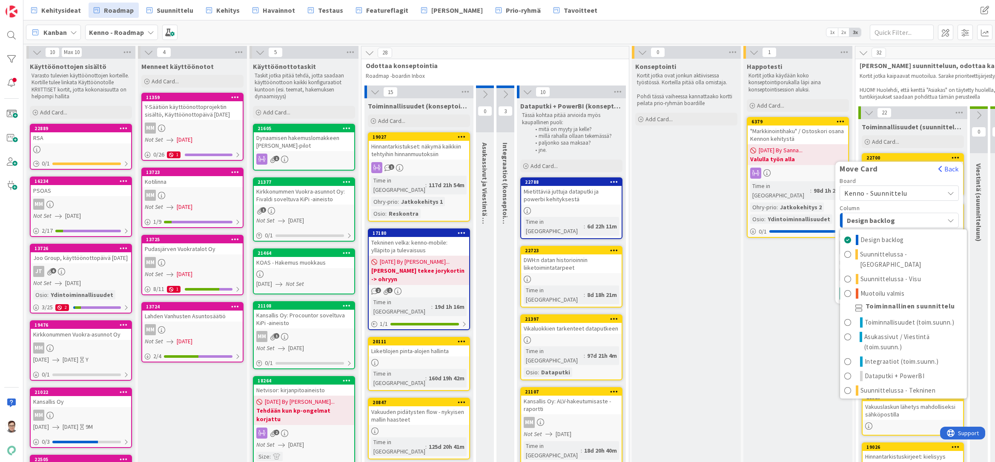
click at [879, 221] on span "Design backlog" at bounding box center [879, 220] width 64 height 11
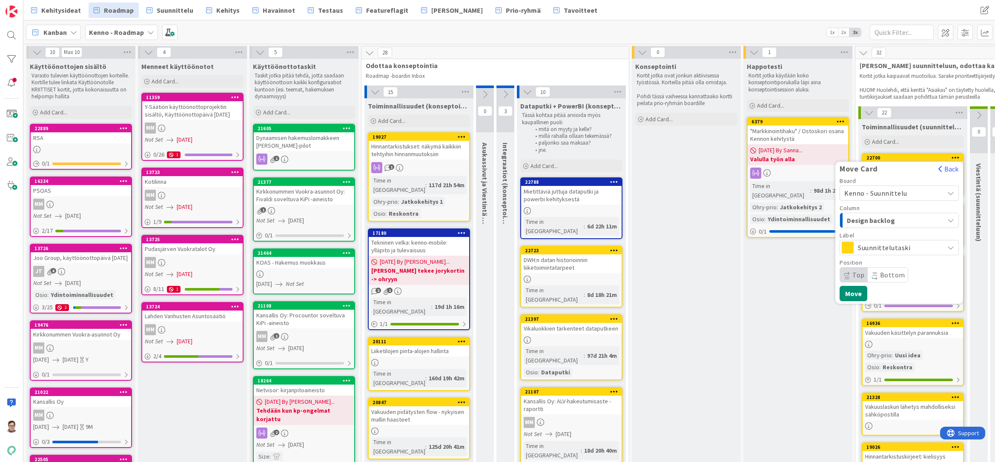
drag, startPoint x: 854, startPoint y: 275, endPoint x: 852, endPoint y: 290, distance: 15.5
click at [854, 275] on span "Top" at bounding box center [858, 275] width 12 height 9
click at [852, 291] on button "Move" at bounding box center [854, 293] width 28 height 15
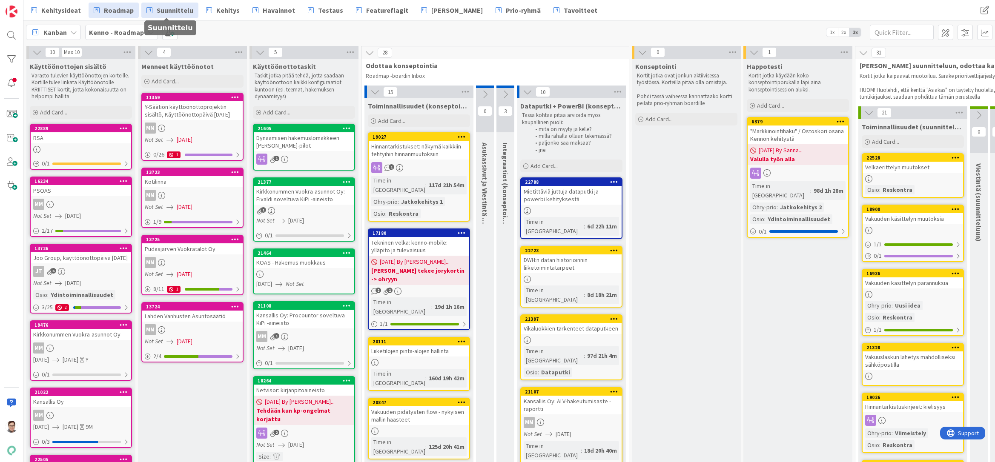
click at [181, 10] on span "Suunnittelu" at bounding box center [175, 10] width 37 height 10
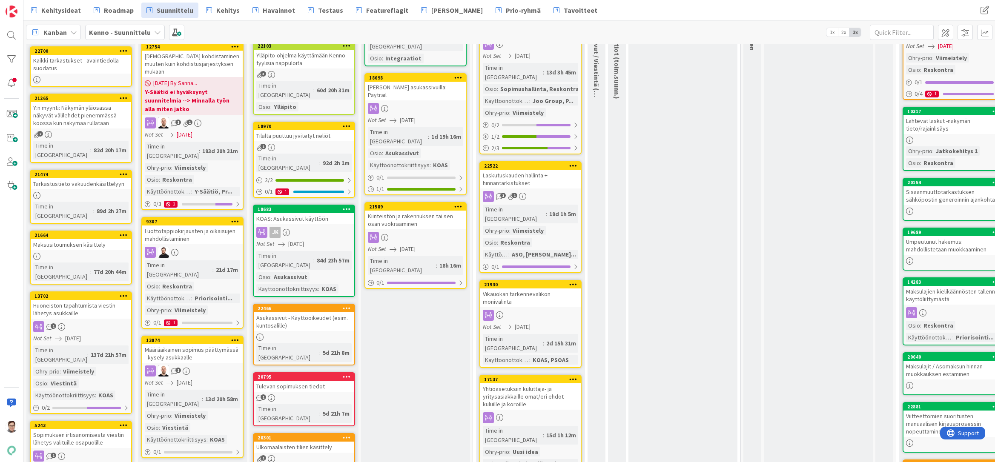
scroll to position [43, 0]
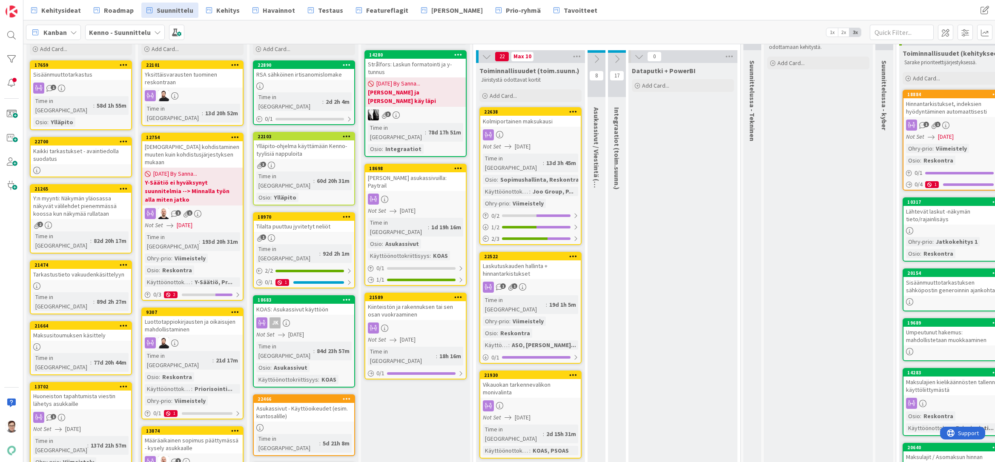
click at [76, 146] on div "Kaikki tarkastukset - avaintiedolla suodatus" at bounding box center [81, 155] width 100 height 19
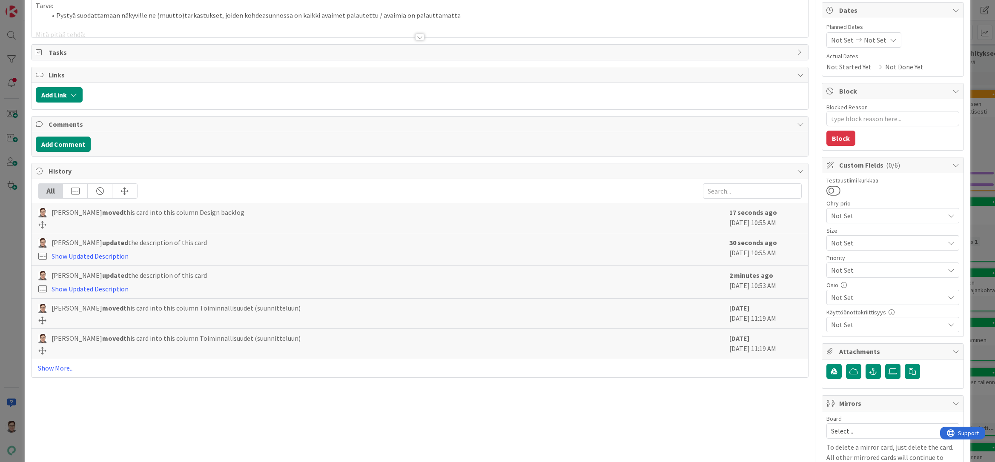
scroll to position [85, 0]
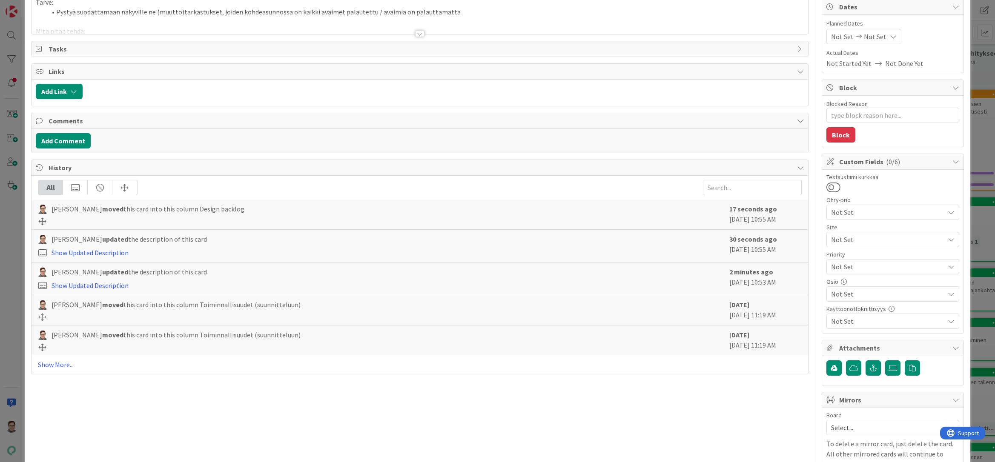
click at [849, 322] on span "Not Set" at bounding box center [887, 321] width 113 height 10
click at [839, 244] on span "PSOAS" at bounding box center [849, 240] width 20 height 13
click at [867, 333] on div "Testaustiimi kurkkaa Ohry-prio Not Set Size Not Set Priority Not Set Osio Not S…" at bounding box center [892, 251] width 141 height 163
click at [849, 295] on span "Not Set" at bounding box center [887, 294] width 113 height 10
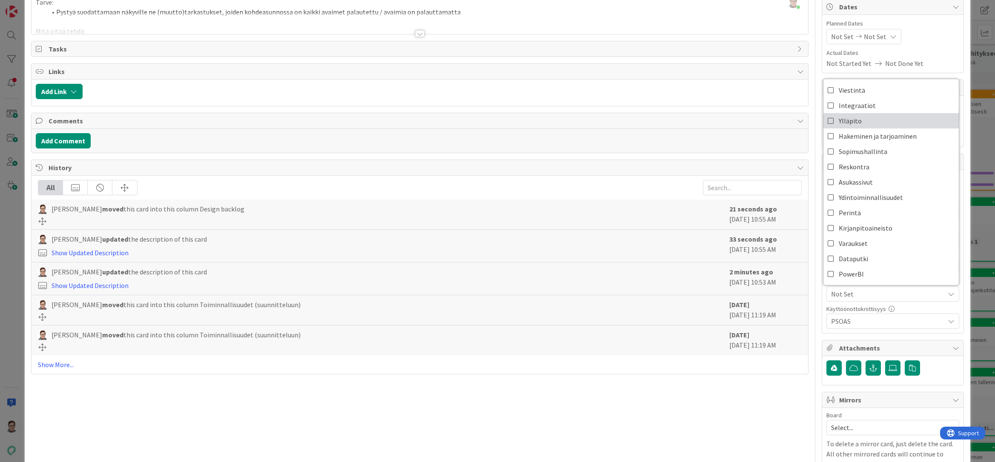
click at [842, 118] on span "Ylläpito" at bounding box center [850, 121] width 23 height 13
type textarea "x"
click at [766, 423] on div "Title 44 / 128 Kaikki tarkastukset - avaintiedolla suodatus Description Sanna M…" at bounding box center [419, 295] width 777 height 694
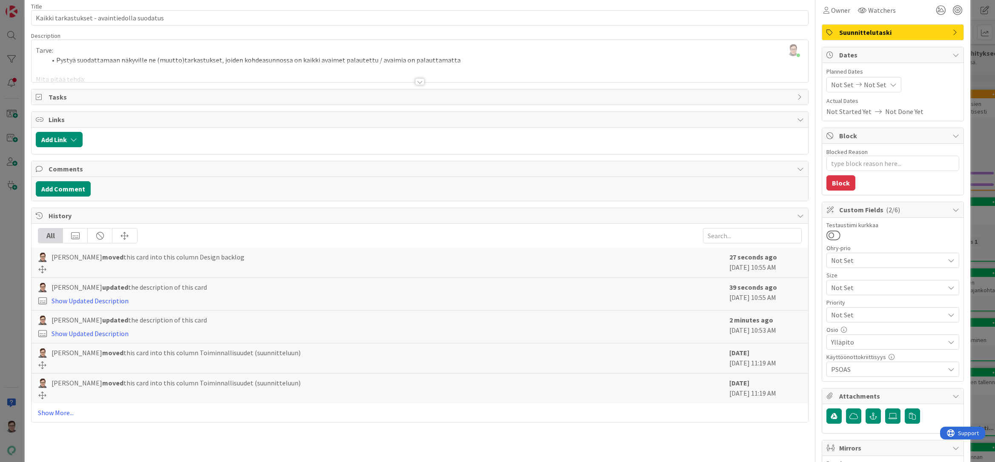
scroll to position [0, 0]
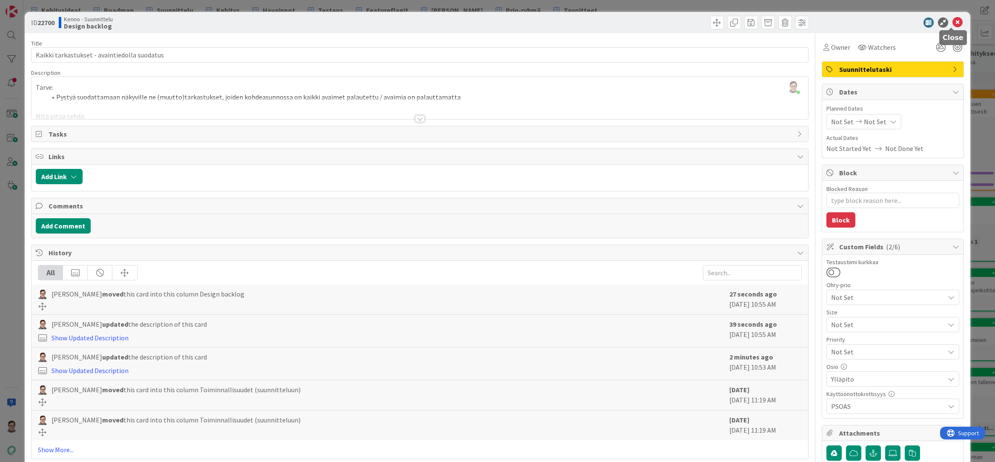
click at [953, 24] on icon at bounding box center [957, 22] width 10 height 10
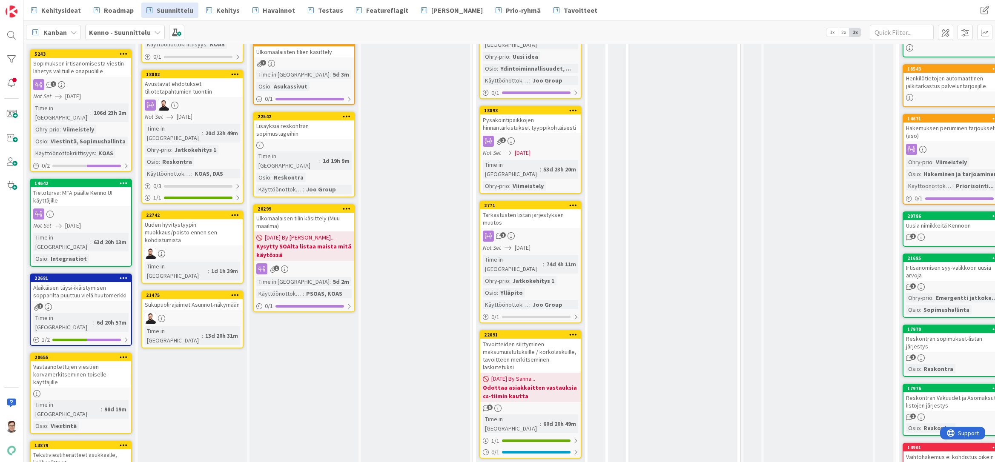
scroll to position [639, 0]
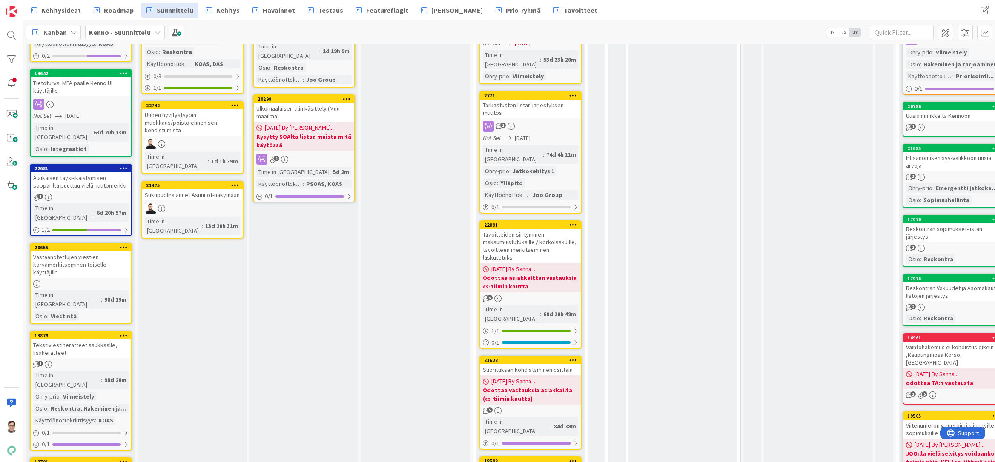
click at [517, 364] on div "Suorituksen kohdistaminen osittain" at bounding box center [530, 369] width 100 height 11
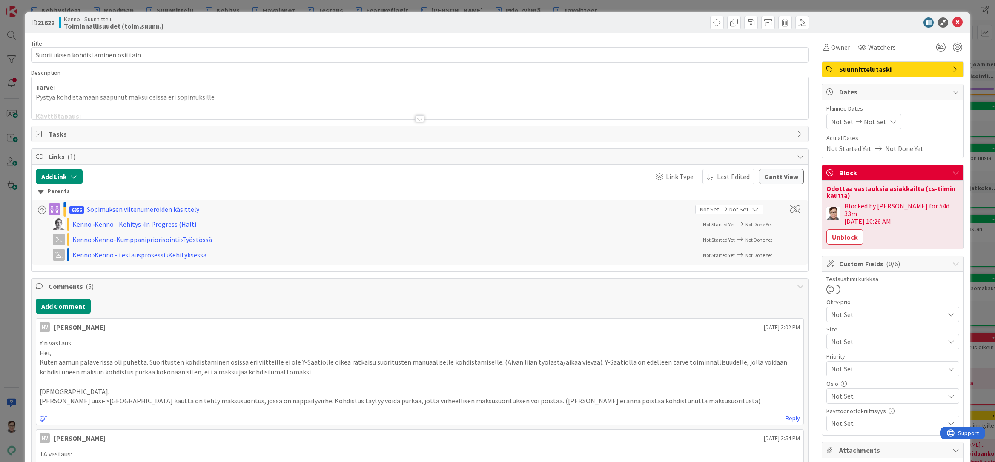
click at [416, 118] on div at bounding box center [419, 118] width 9 height 7
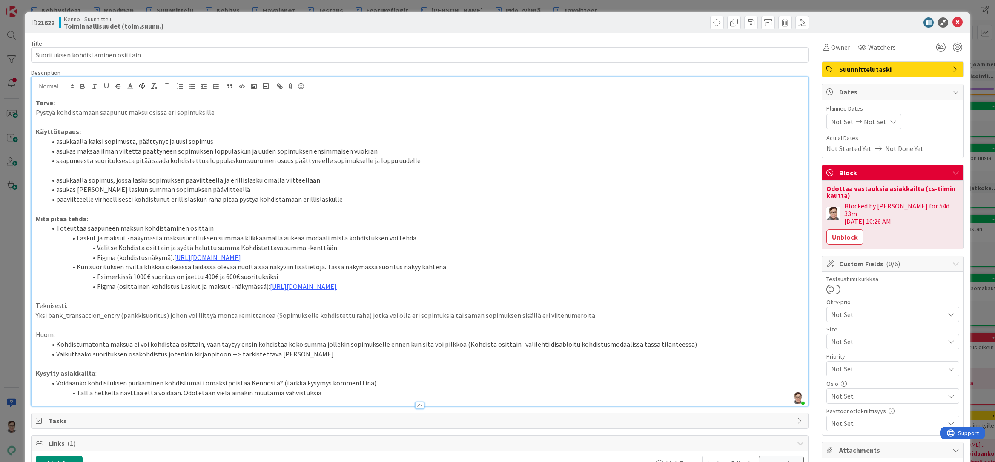
click at [89, 390] on li "Täll ä hetkellä näyttää että voidaan. Odotetaan vielä ainakin muutamia vahvistu…" at bounding box center [424, 393] width 757 height 10
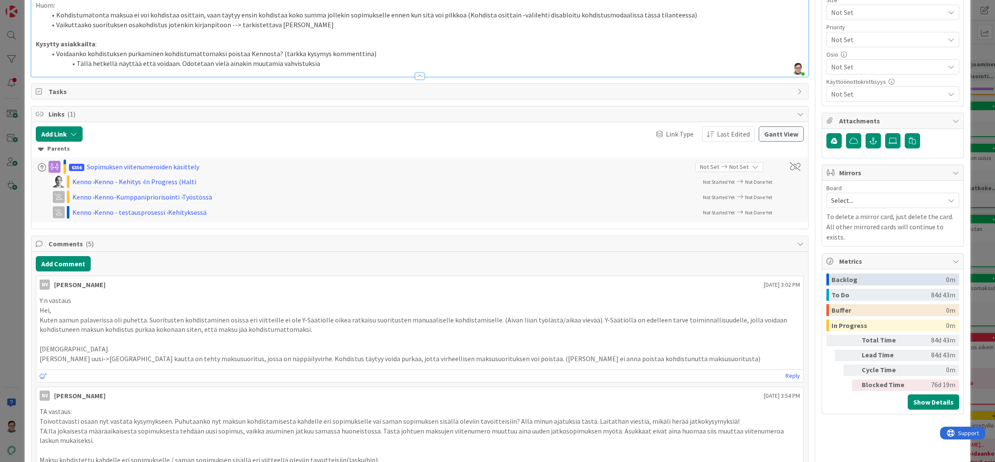
scroll to position [341, 0]
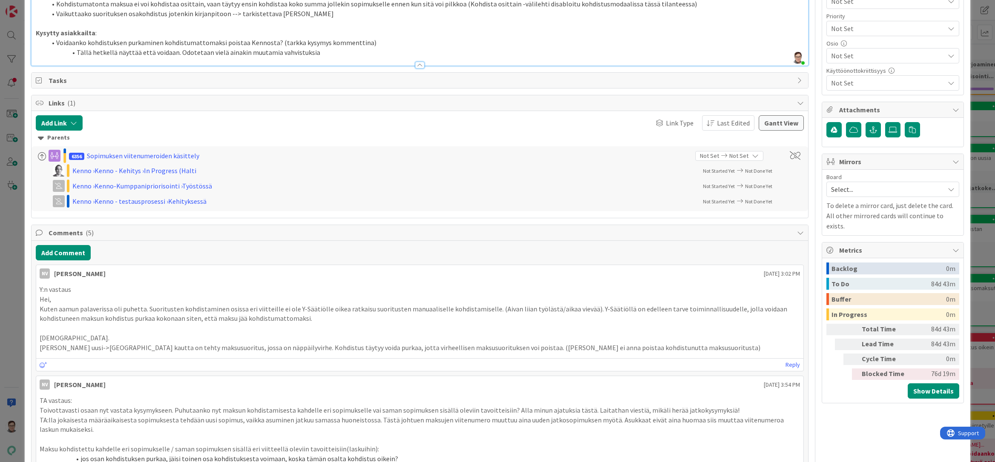
click at [356, 422] on p "TA:lla jokaisesta määräaikaisesta sopimuksesta tehdään uusi sopimus, vaikka asu…" at bounding box center [420, 425] width 760 height 19
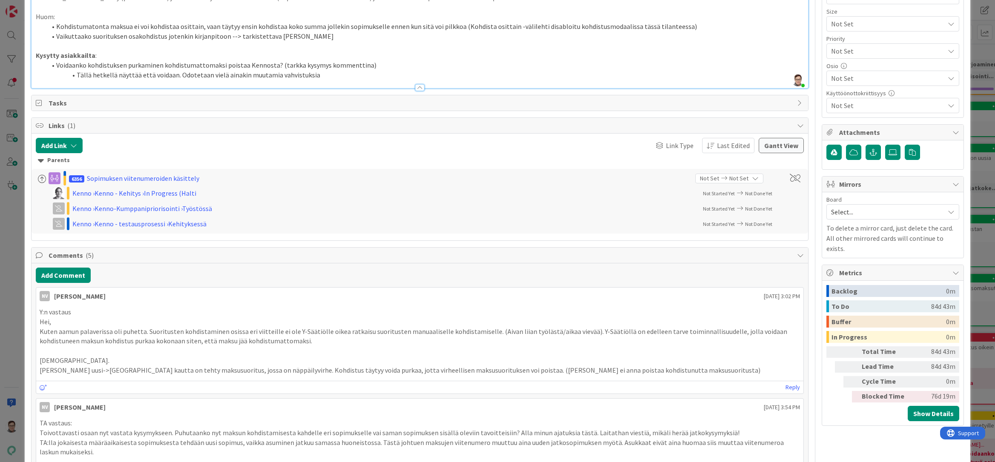
scroll to position [298, 0]
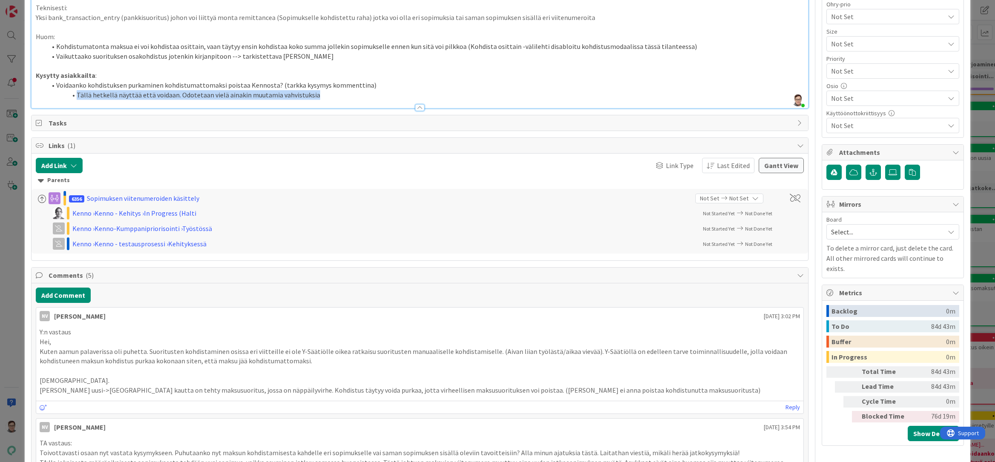
drag, startPoint x: 312, startPoint y: 96, endPoint x: 77, endPoint y: 95, distance: 235.0
click at [77, 95] on li "Tällä hetkellä näyttää että voidaan. Odotetaan vielä ainakin muutamia vahvistuk…" at bounding box center [424, 95] width 757 height 10
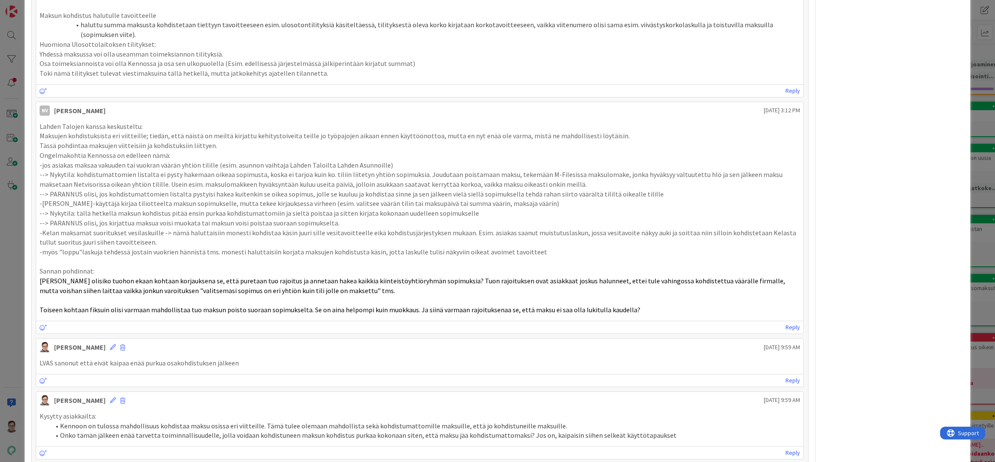
scroll to position [809, 0]
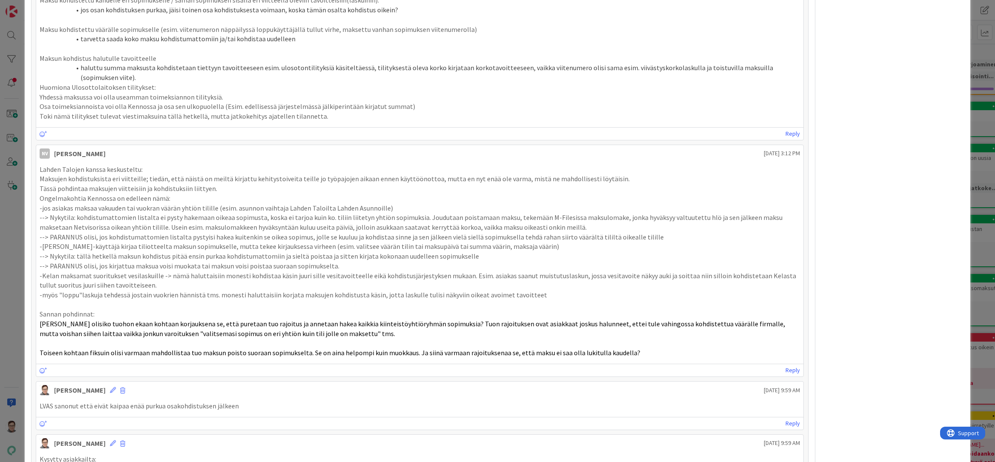
click at [330, 452] on div "Kysytty asiakkailta: Kennoon on tulossa mahdollisuus kohdistaa maksu osissa eri…" at bounding box center [419, 469] width 767 height 36
click at [260, 455] on p "Kysytty asiakkailta:" at bounding box center [420, 460] width 760 height 10
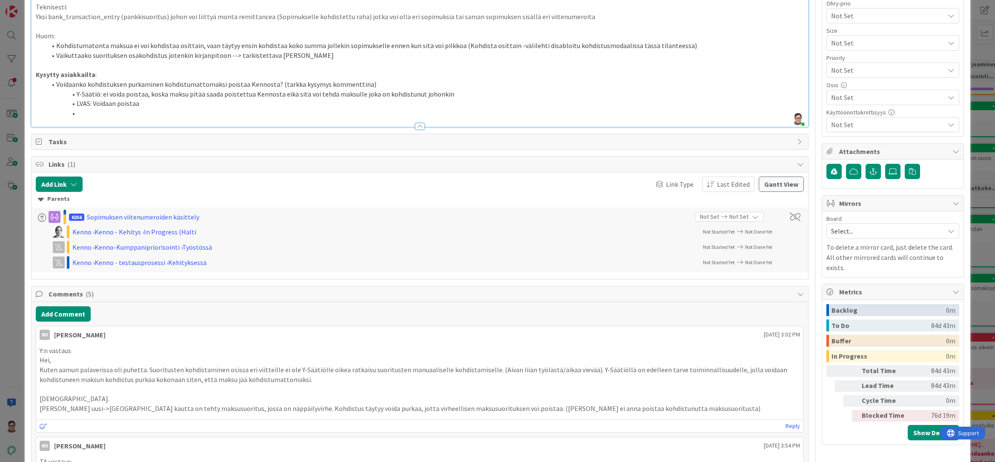
scroll to position [129, 0]
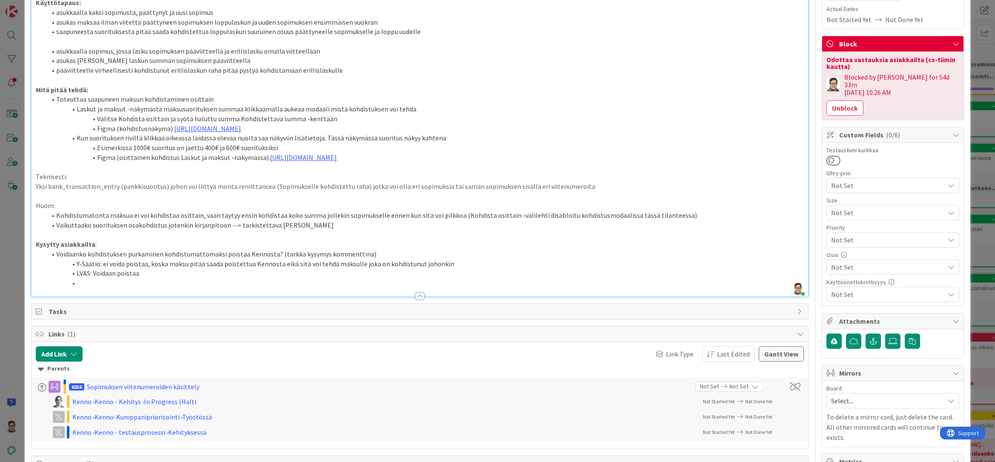
click at [87, 279] on li at bounding box center [424, 283] width 757 height 10
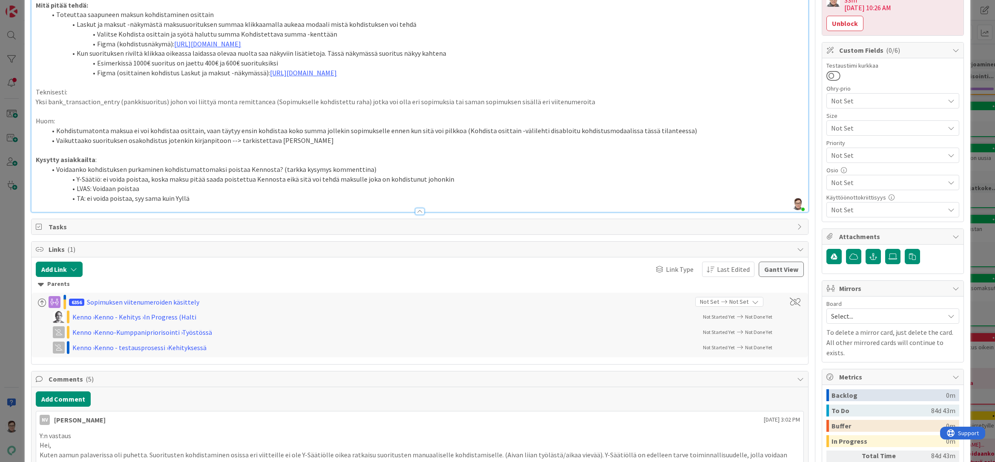
scroll to position [213, 0]
drag, startPoint x: 191, startPoint y: 197, endPoint x: 87, endPoint y: 197, distance: 103.5
click at [87, 197] on li "TA: ei voida poistaa, syy sama kuin Yyllä" at bounding box center [424, 200] width 757 height 10
click at [151, 190] on li "LVAS: Voidaan poistaa" at bounding box center [424, 190] width 757 height 10
click at [450, 183] on li "Y-Säätiö: ei voida poistaa, koska maksu pitää saada poistettua Kennosta eikä si…" at bounding box center [424, 180] width 757 height 10
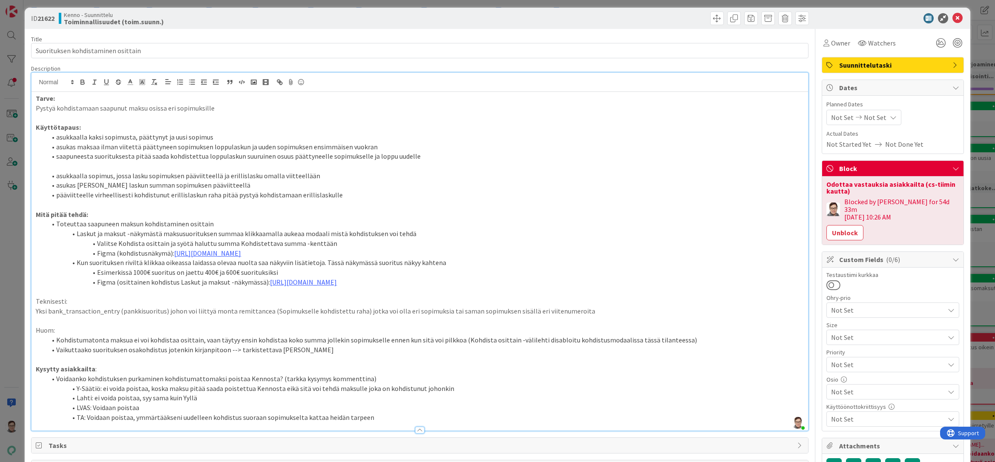
scroll to position [0, 0]
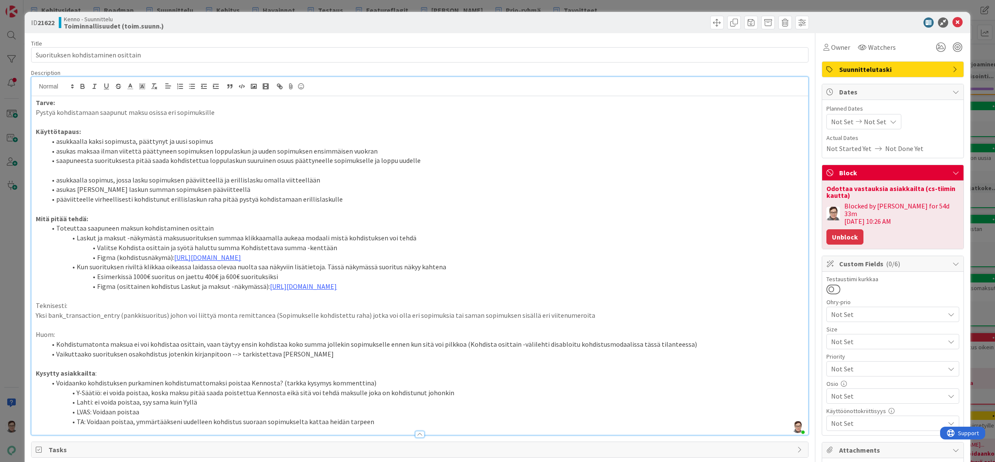
click at [830, 231] on button "Unblock" at bounding box center [844, 236] width 37 height 15
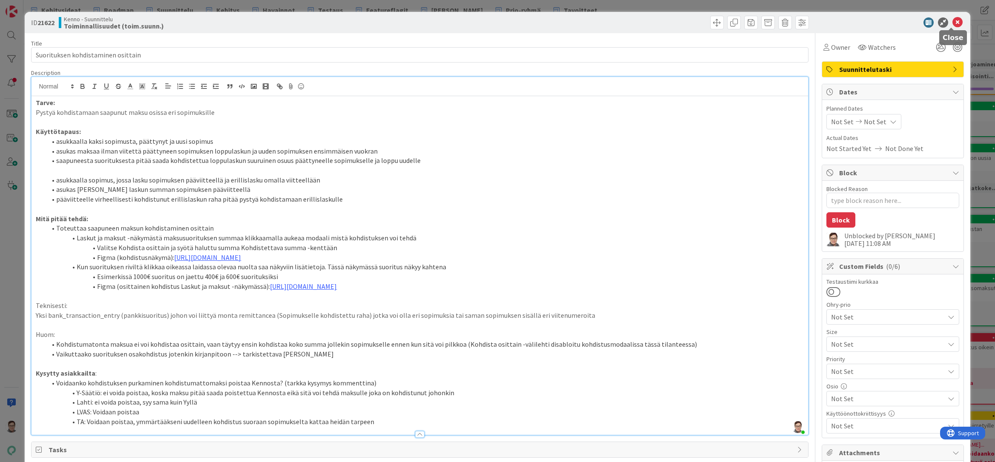
click at [952, 21] on icon at bounding box center [957, 22] width 10 height 10
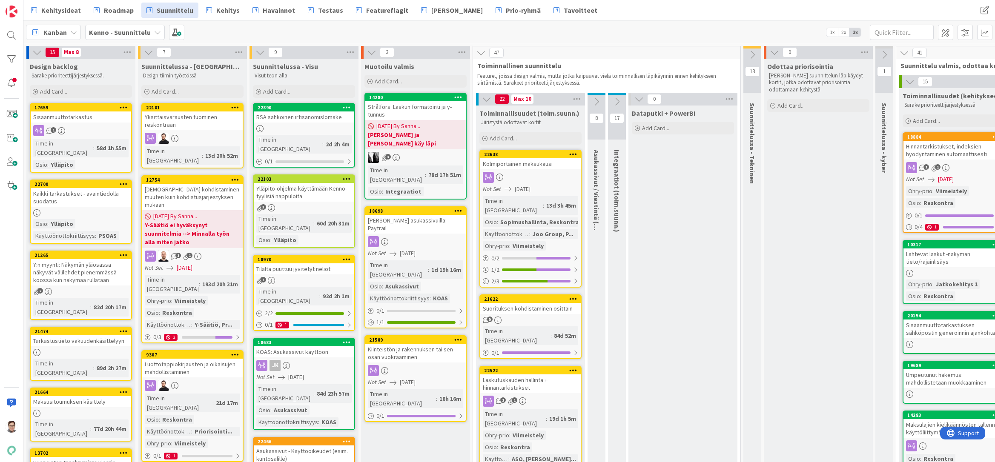
click at [517, 317] on div "5" at bounding box center [530, 320] width 100 height 7
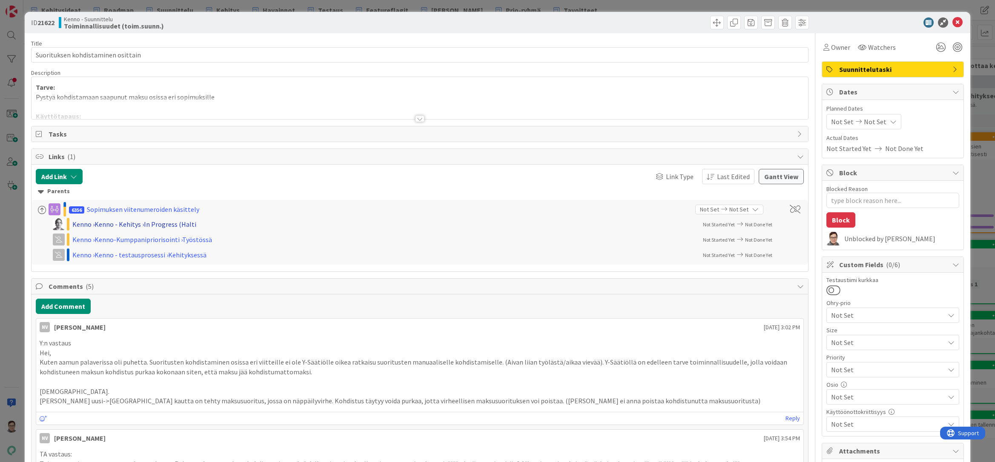
type textarea "x"
click at [417, 120] on div at bounding box center [419, 118] width 9 height 7
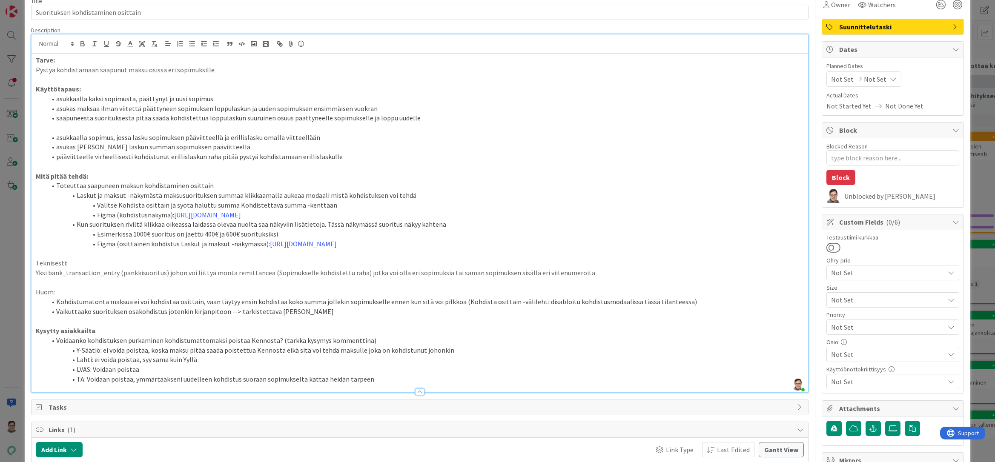
scroll to position [85, 0]
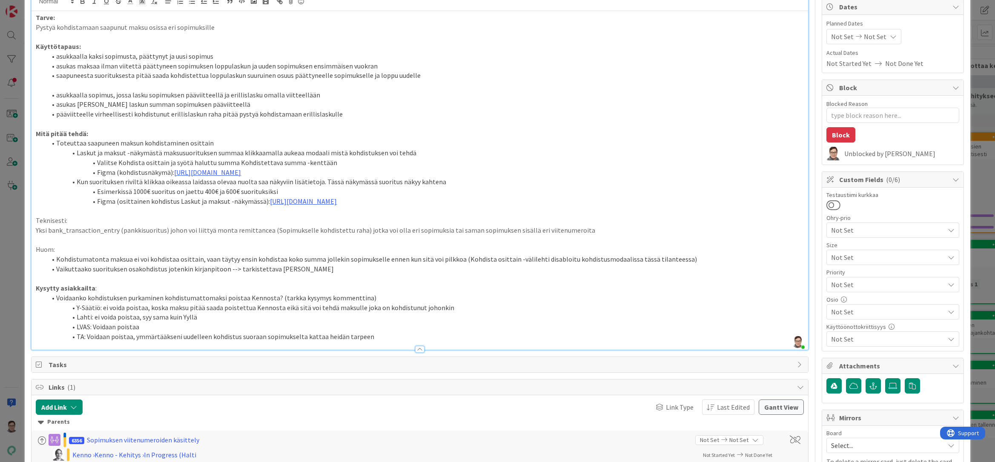
click at [467, 304] on li "Y-Säätiö: ei voida poistaa, koska maksu pitää saada poistettua Kennosta eikä si…" at bounding box center [424, 308] width 757 height 10
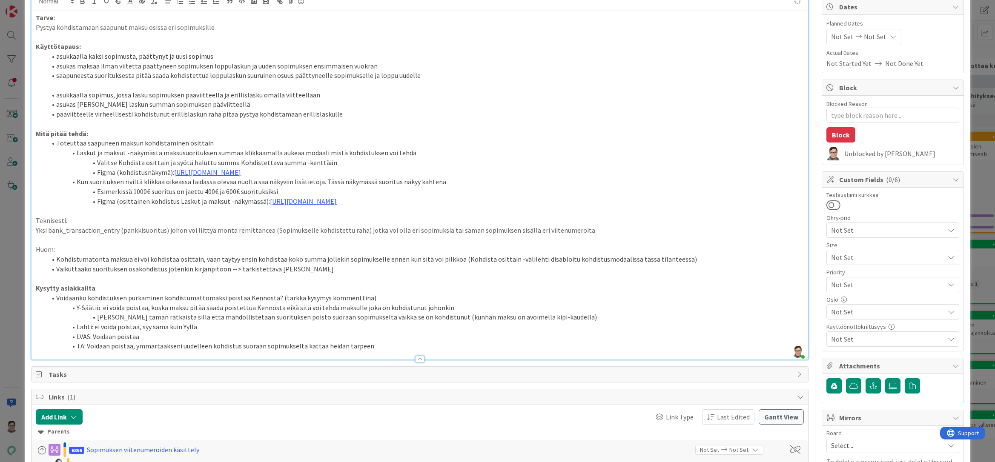
type textarea "x"
click at [419, 358] on div at bounding box center [419, 359] width 9 height 7
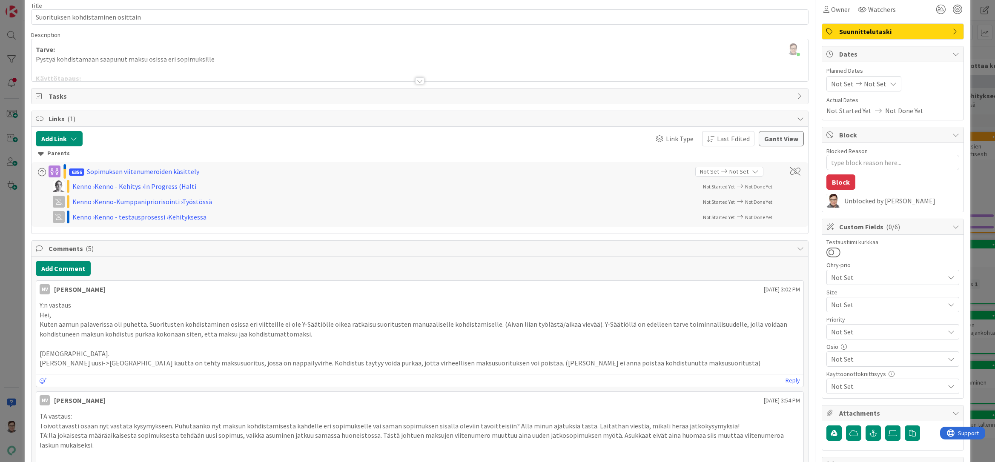
scroll to position [0, 0]
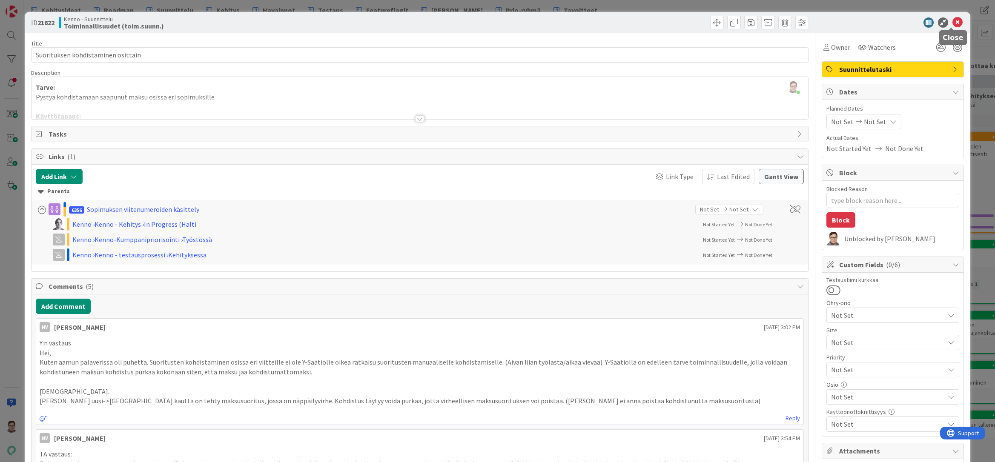
click at [952, 24] on icon at bounding box center [957, 22] width 10 height 10
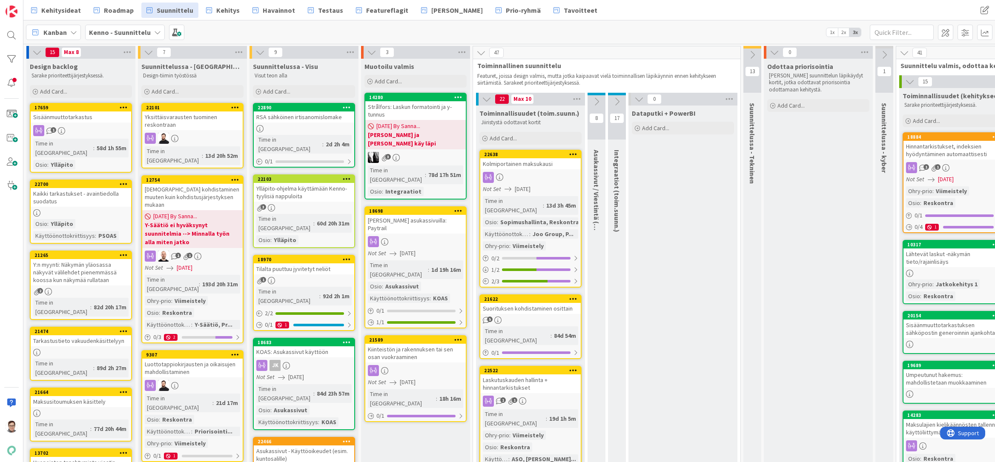
click at [267, 11] on span "Havainnot" at bounding box center [279, 10] width 32 height 10
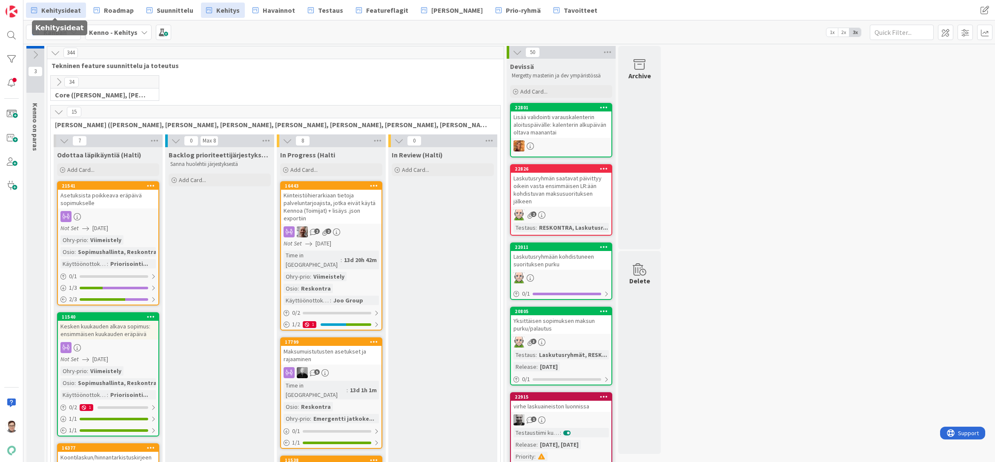
click at [71, 10] on span "Kehitysideat" at bounding box center [61, 10] width 40 height 10
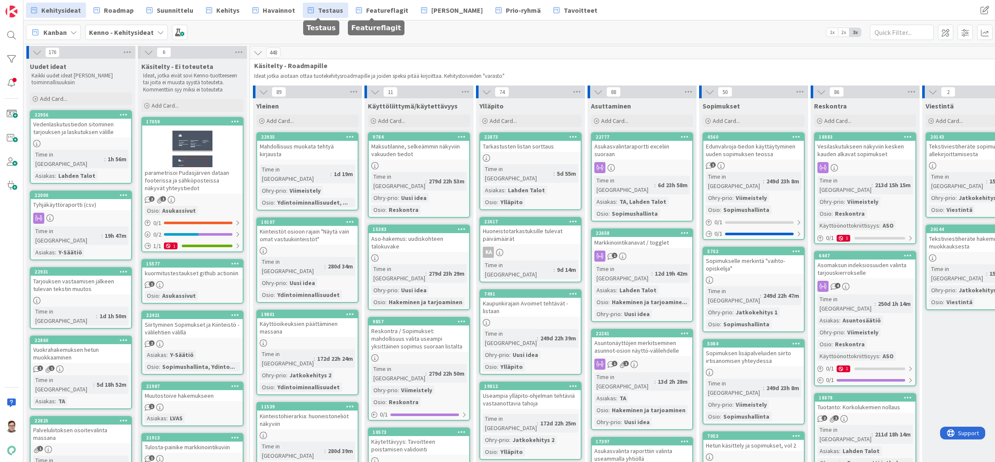
click at [318, 9] on span "Testaus" at bounding box center [330, 10] width 25 height 10
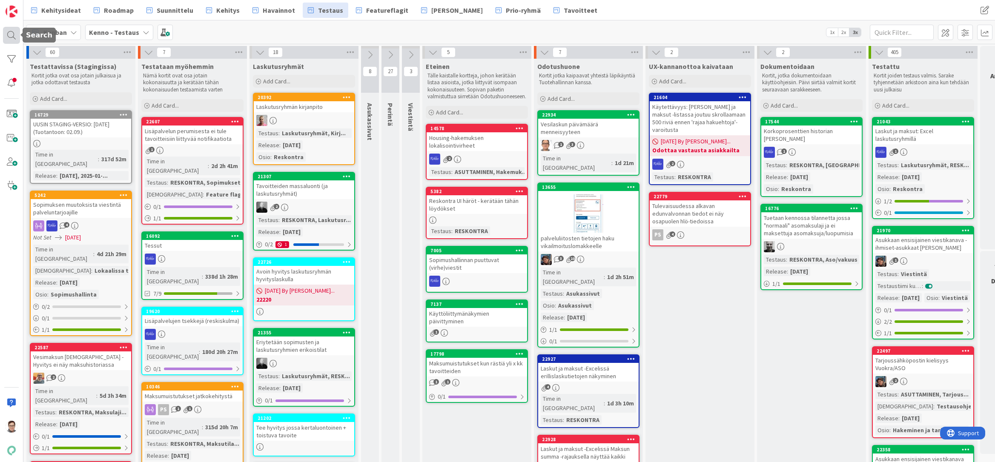
click at [12, 34] on div at bounding box center [11, 35] width 17 height 17
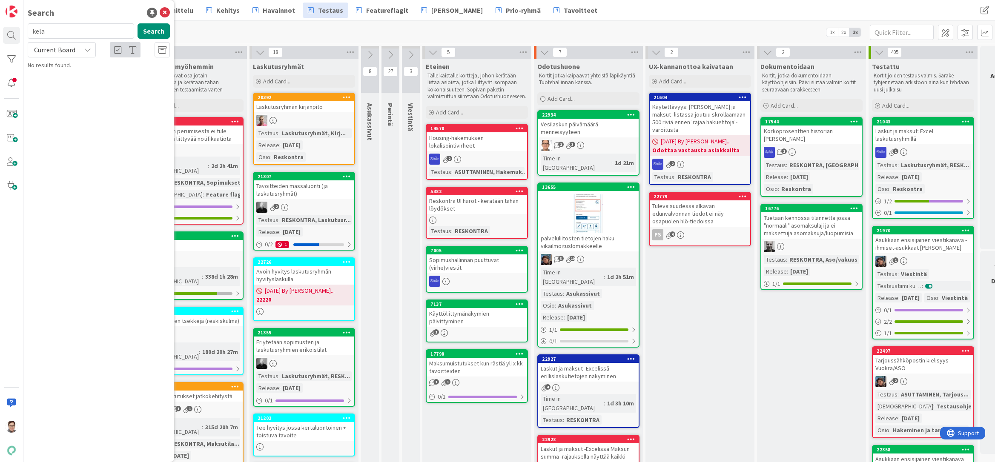
type input "kela"
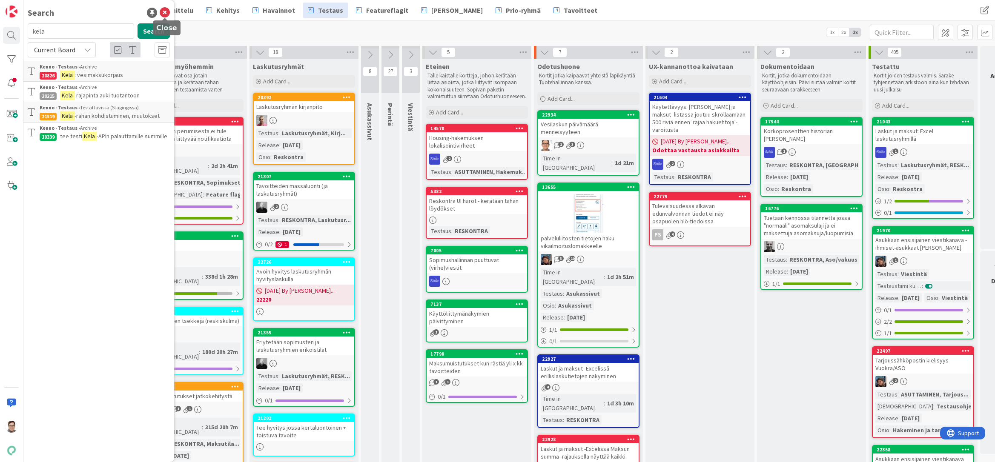
click at [165, 15] on icon at bounding box center [165, 13] width 10 height 10
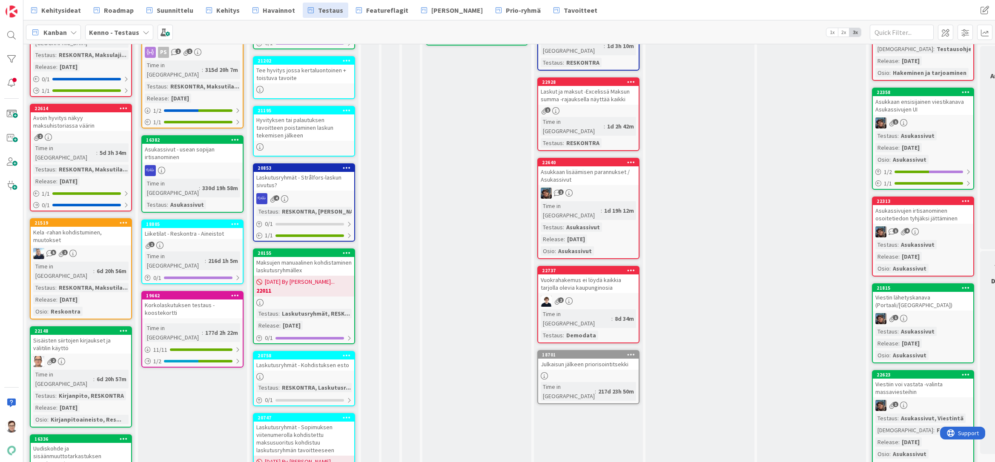
scroll to position [383, 0]
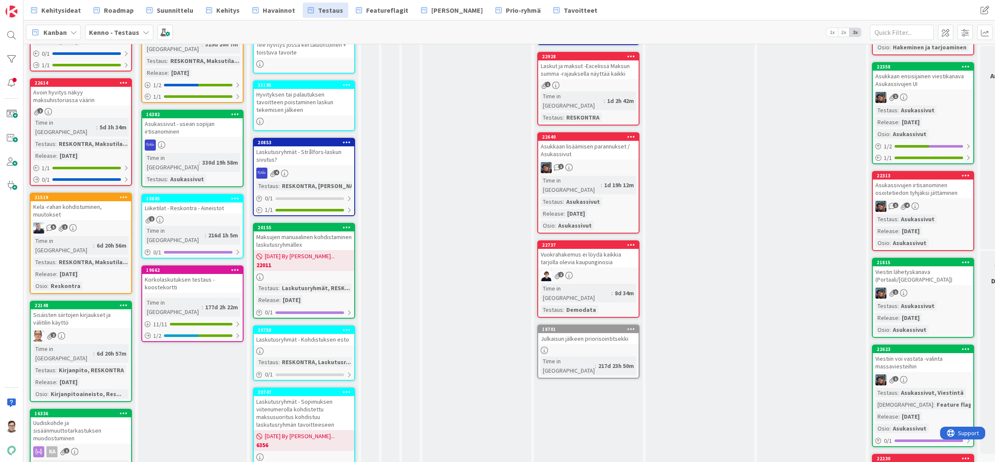
click at [79, 201] on div "Kela -rahan kohdistuminen, muutokset" at bounding box center [81, 210] width 100 height 19
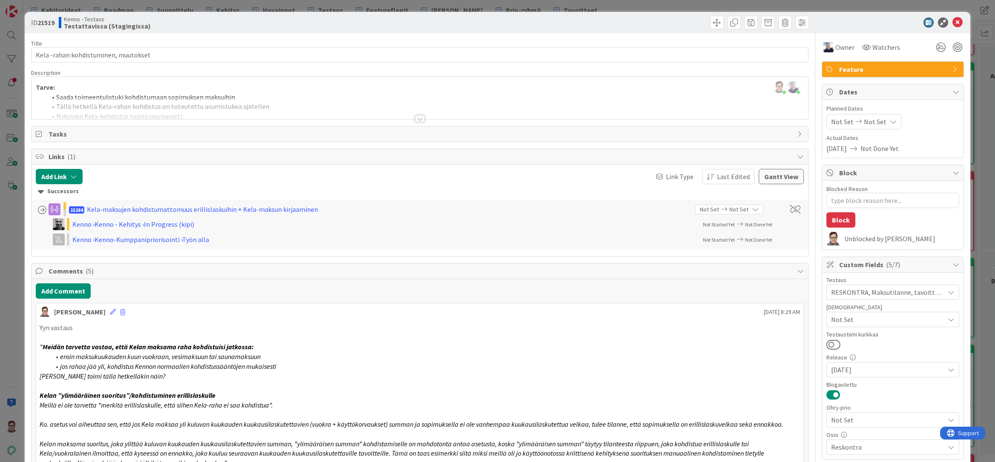
type textarea "x"
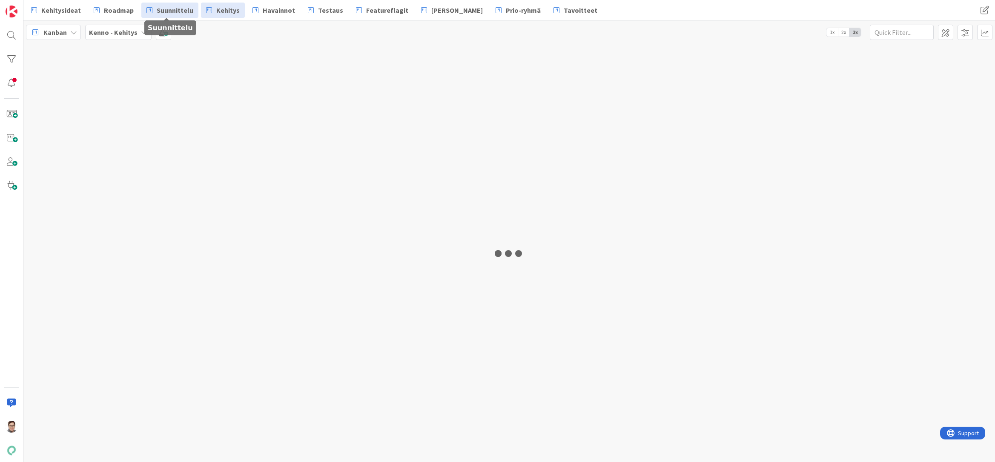
click at [180, 10] on span "Suunnittelu" at bounding box center [175, 10] width 37 height 10
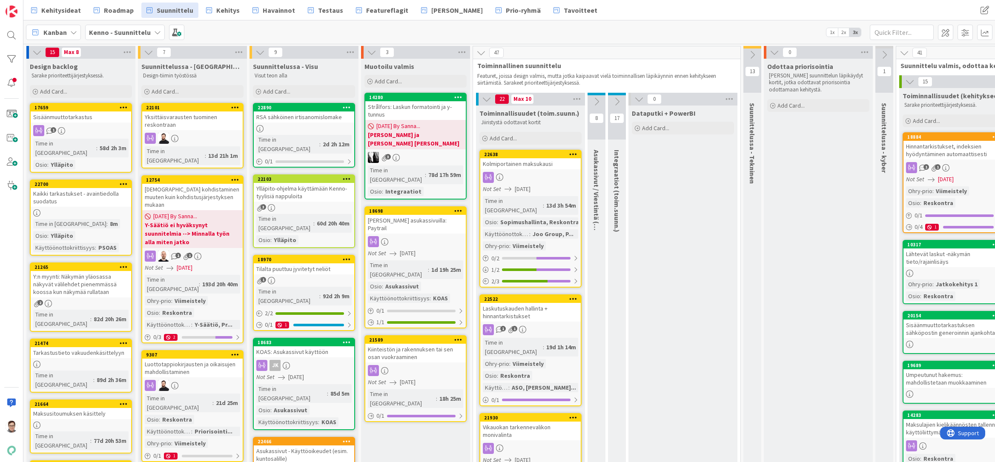
click at [70, 193] on div "Kaikki tarkastukset - avaintiedolla suodatus" at bounding box center [81, 197] width 100 height 19
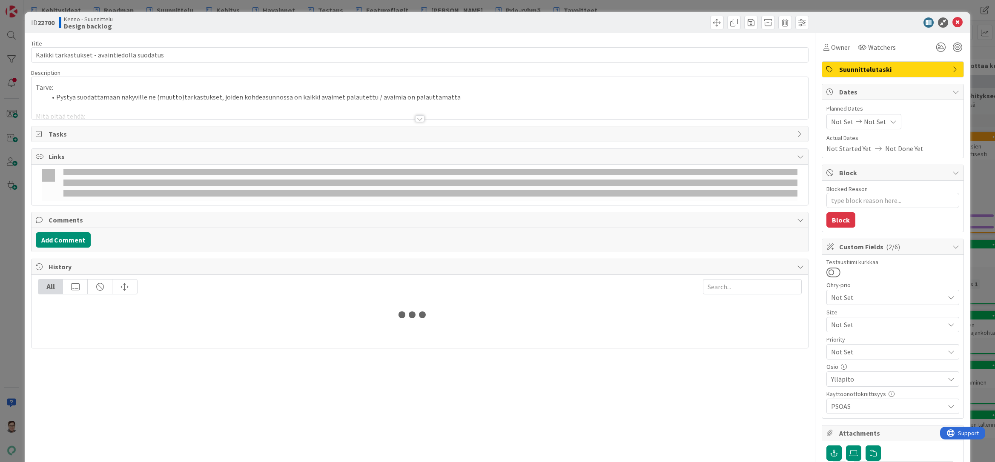
type textarea "x"
